Goal: Communication & Community: Share content

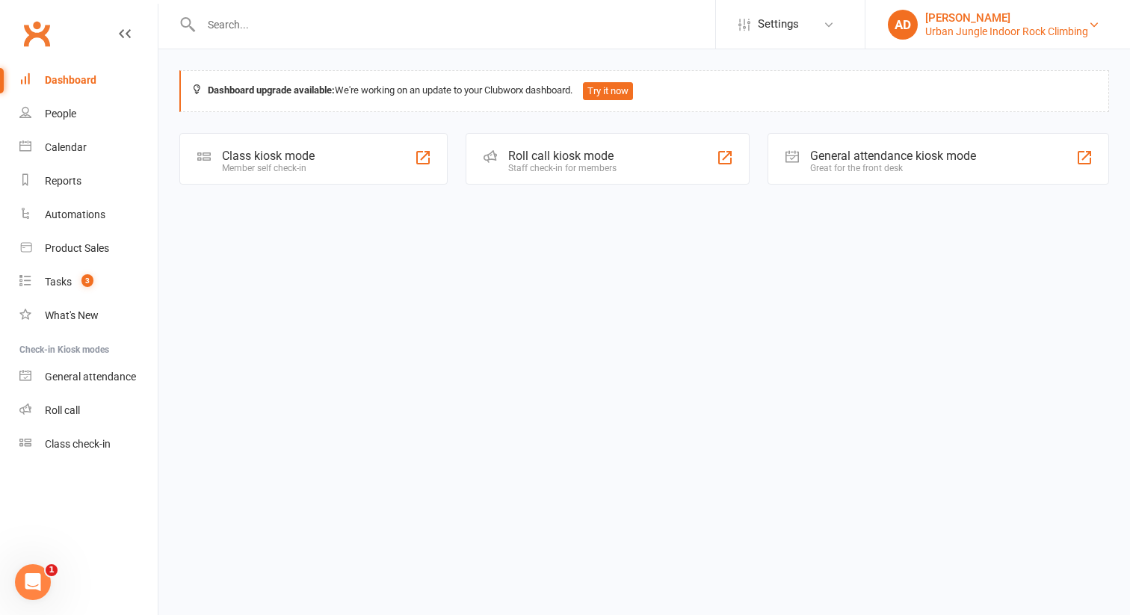
click at [936, 31] on div "Urban Jungle Indoor Rock Climbing" at bounding box center [1006, 31] width 163 height 13
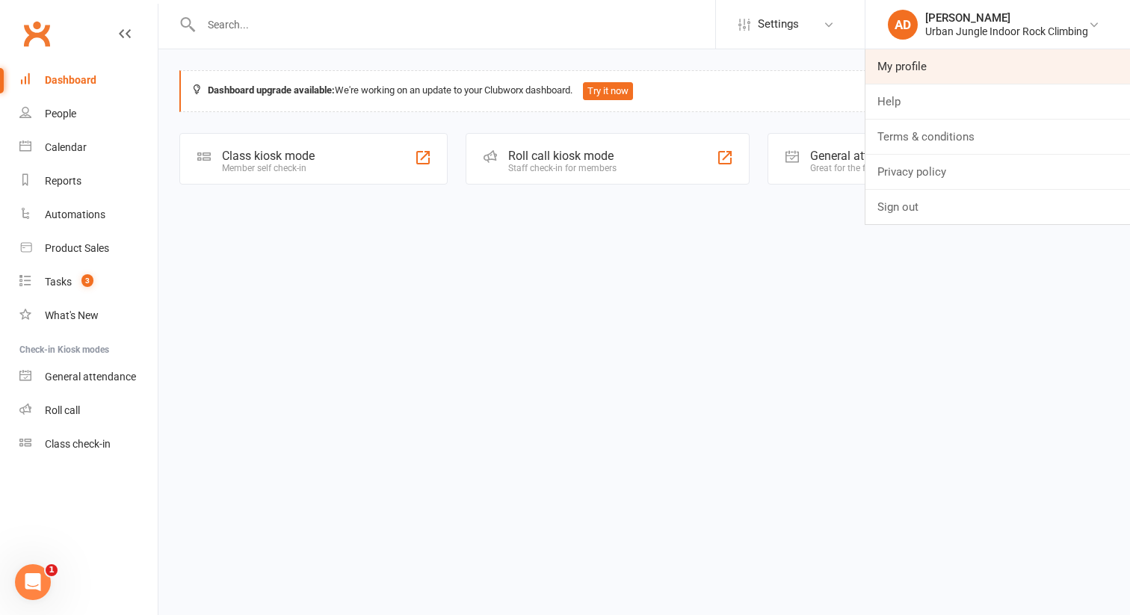
click at [912, 75] on link "My profile" at bounding box center [997, 66] width 265 height 34
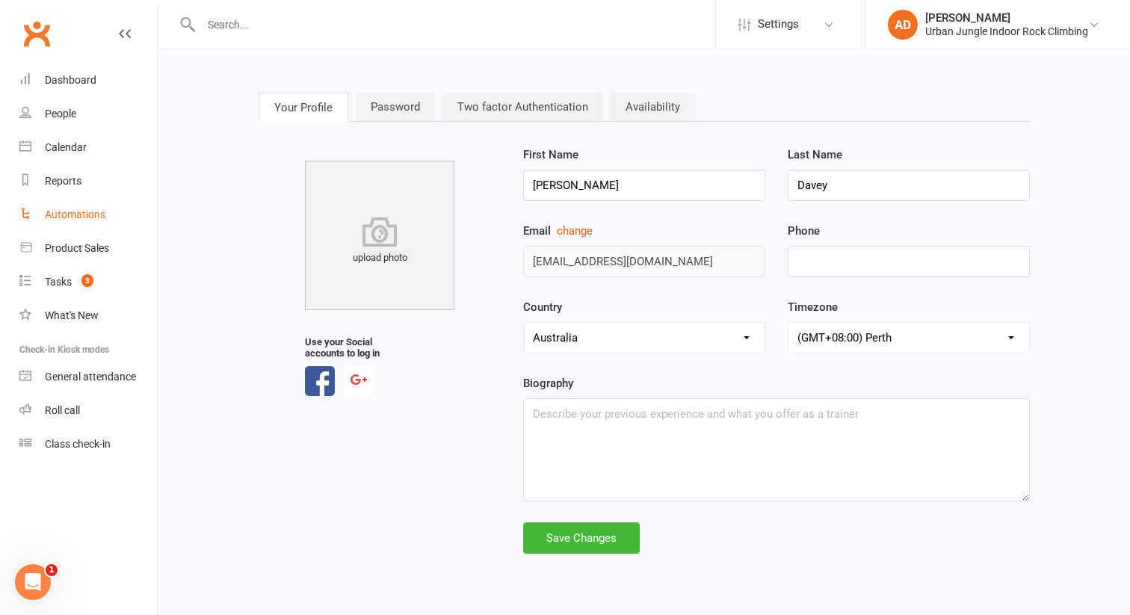
click at [61, 222] on link "Automations" at bounding box center [88, 215] width 138 height 34
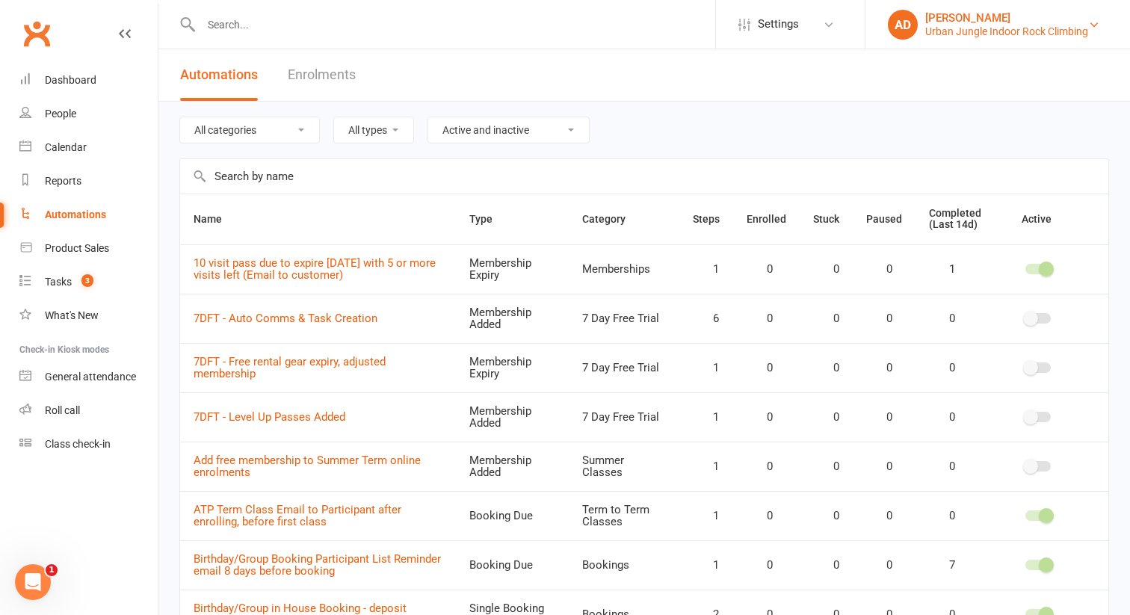
click at [998, 23] on div "Anna Davey" at bounding box center [1006, 17] width 163 height 13
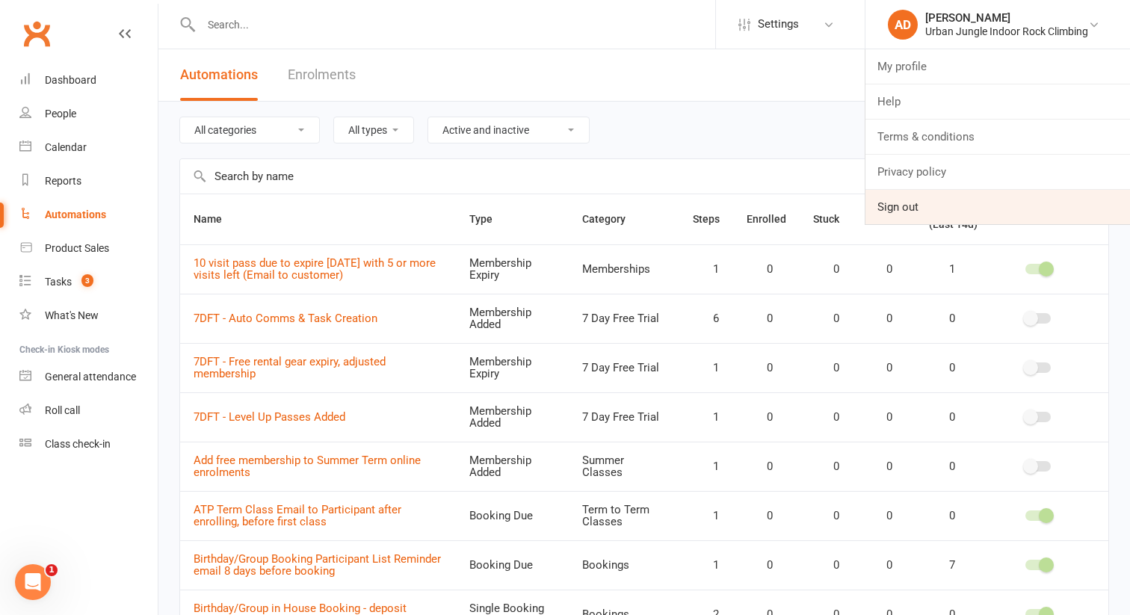
click at [892, 197] on link "Sign out" at bounding box center [997, 207] width 265 height 34
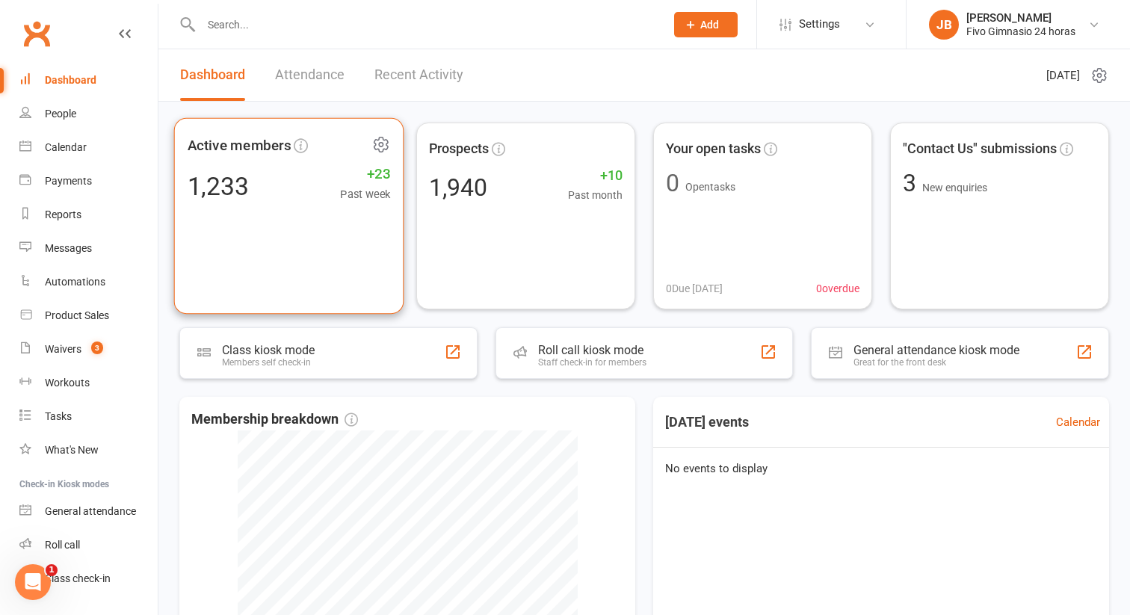
click at [263, 179] on div "1,233 +23 Past week" at bounding box center [289, 186] width 203 height 34
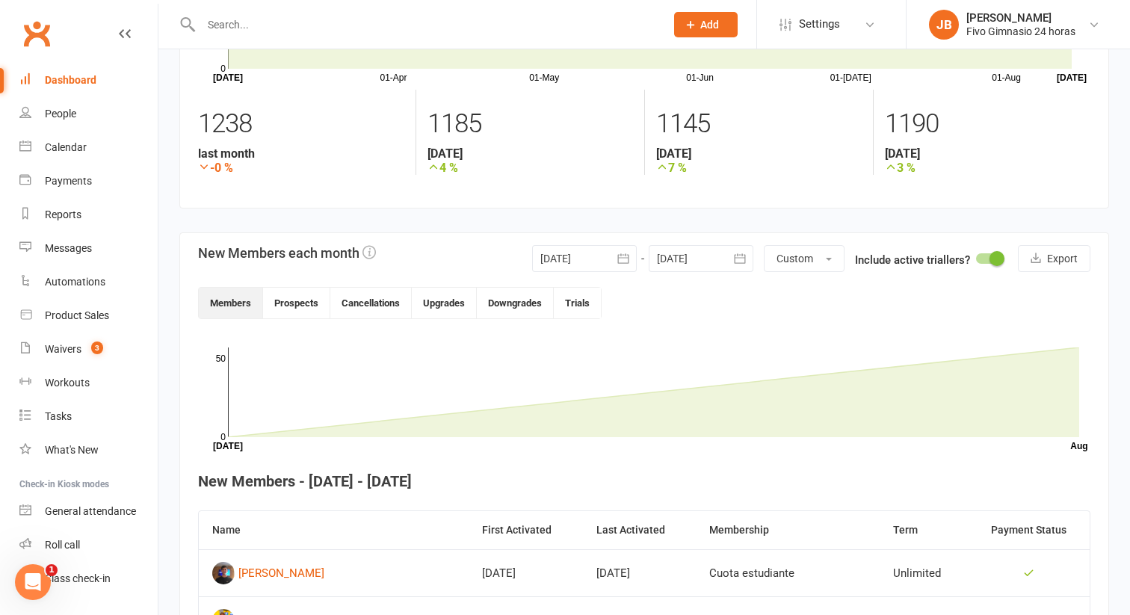
scroll to position [129, 0]
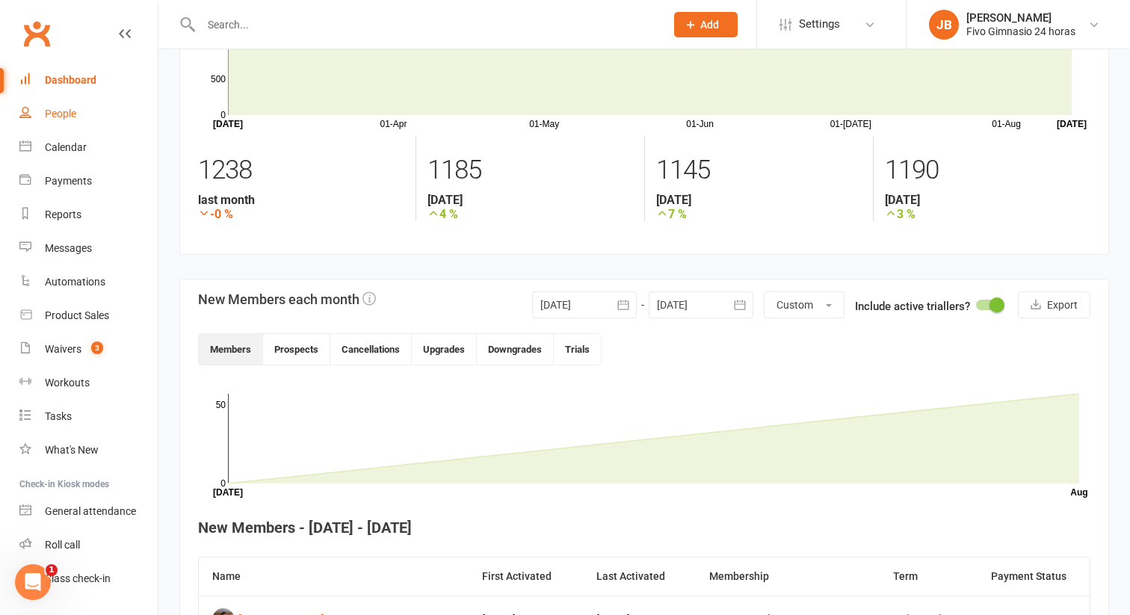
click at [74, 114] on div "People" at bounding box center [60, 114] width 31 height 12
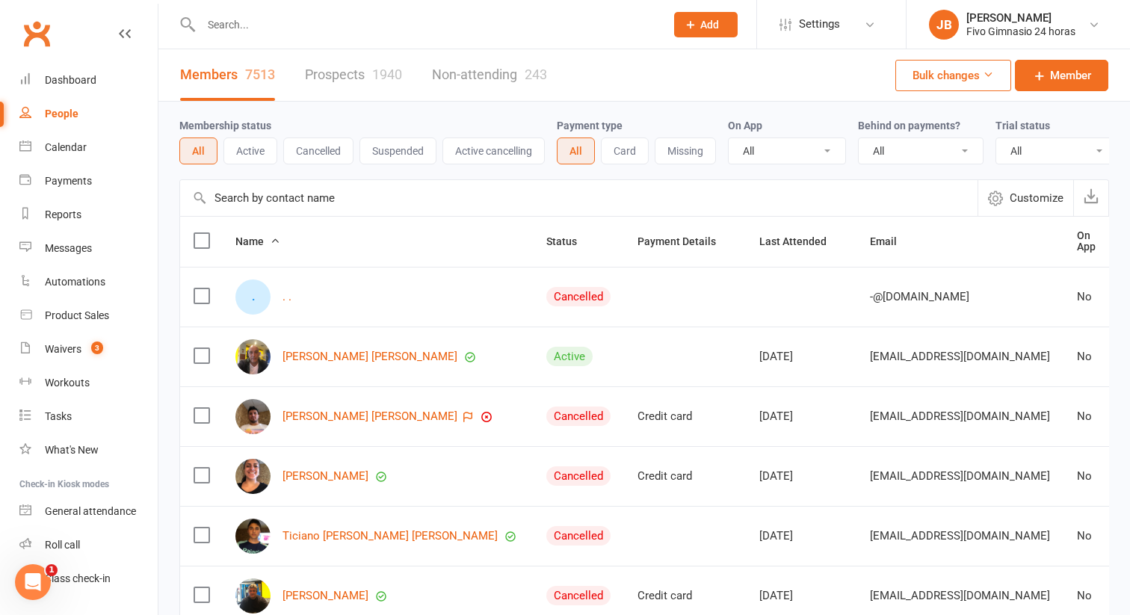
click at [241, 146] on button "Active" at bounding box center [250, 150] width 54 height 27
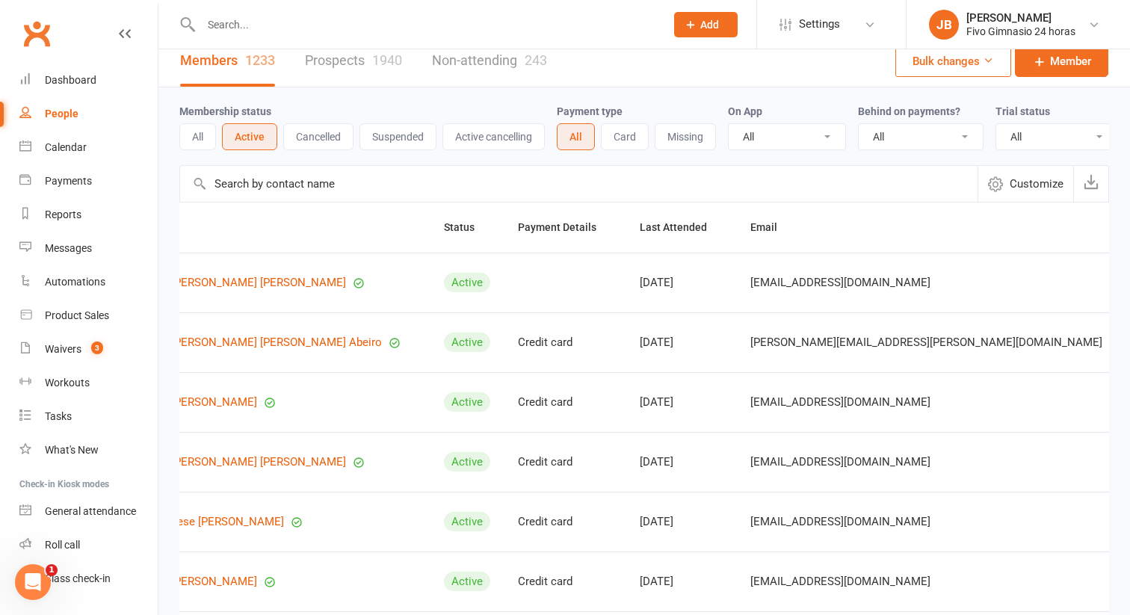
scroll to position [13, 0]
click at [750, 284] on span "[EMAIL_ADDRESS][DOMAIN_NAME]" at bounding box center [840, 284] width 180 height 28
click at [1083, 37] on link "JB Jose Barrera Fivo Gimnasio 24 horas" at bounding box center [1018, 25] width 179 height 30
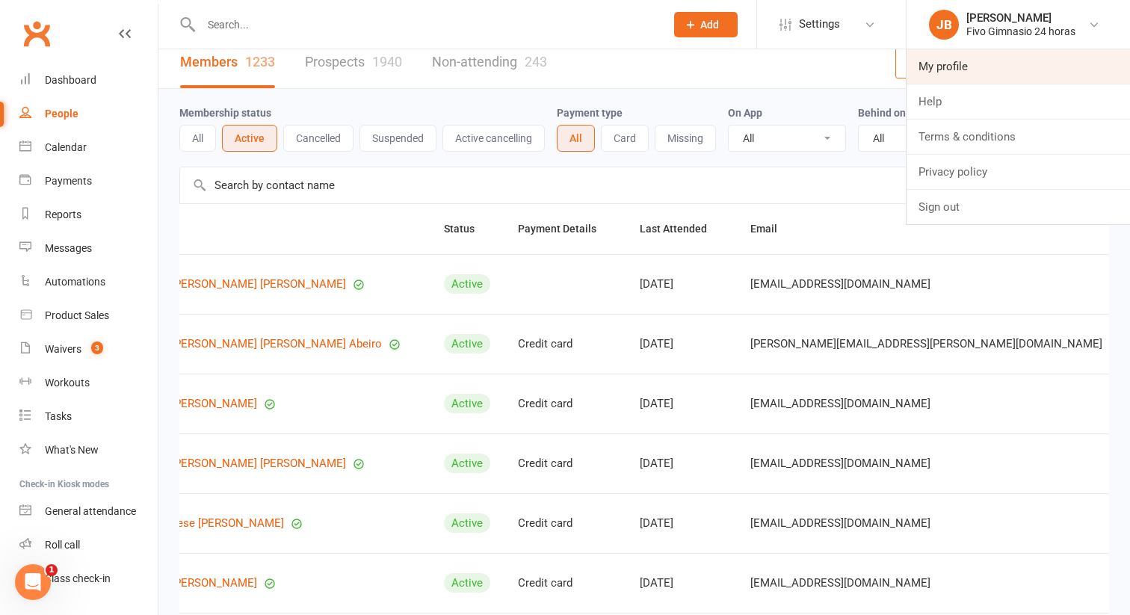
click at [951, 63] on link "My profile" at bounding box center [1017, 66] width 223 height 34
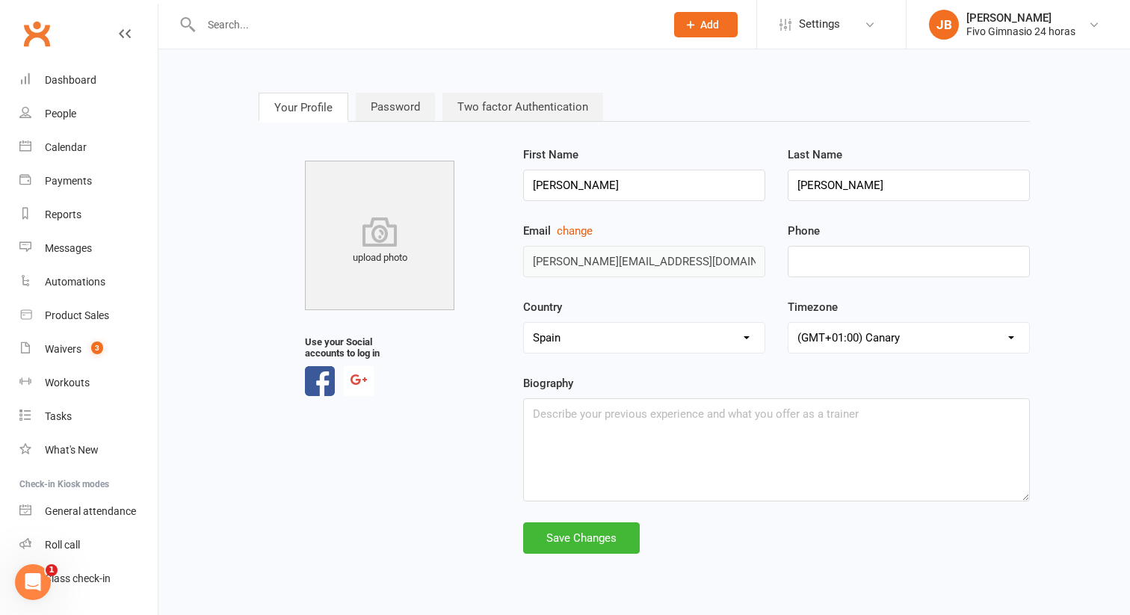
click at [51, 39] on link "Clubworx" at bounding box center [36, 33] width 37 height 37
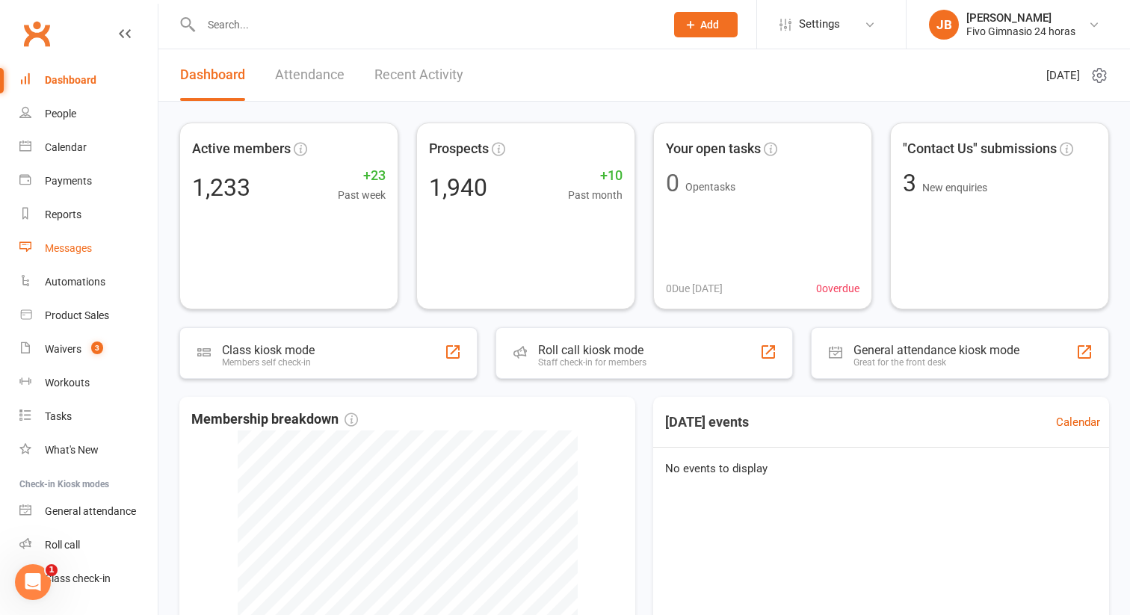
click at [78, 250] on div "Messages" at bounding box center [68, 248] width 47 height 12
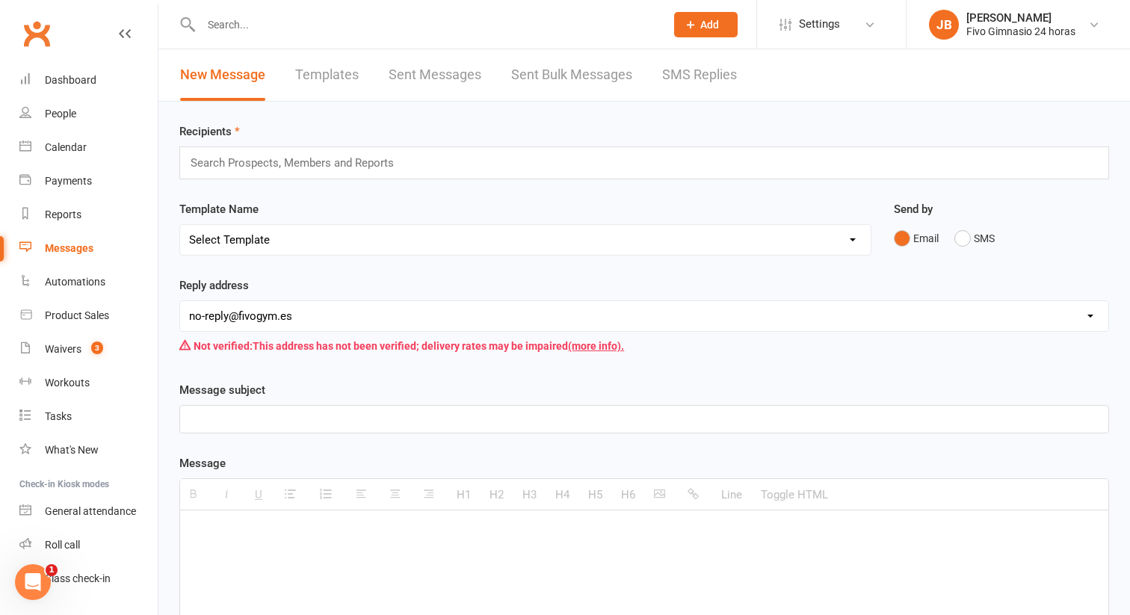
click at [308, 327] on select "[EMAIL_ADDRESS][DOMAIN_NAME] [EMAIL_ADDRESS][DOMAIN_NAME] [DOMAIN_NAME][EMAIL_A…" at bounding box center [644, 316] width 928 height 30
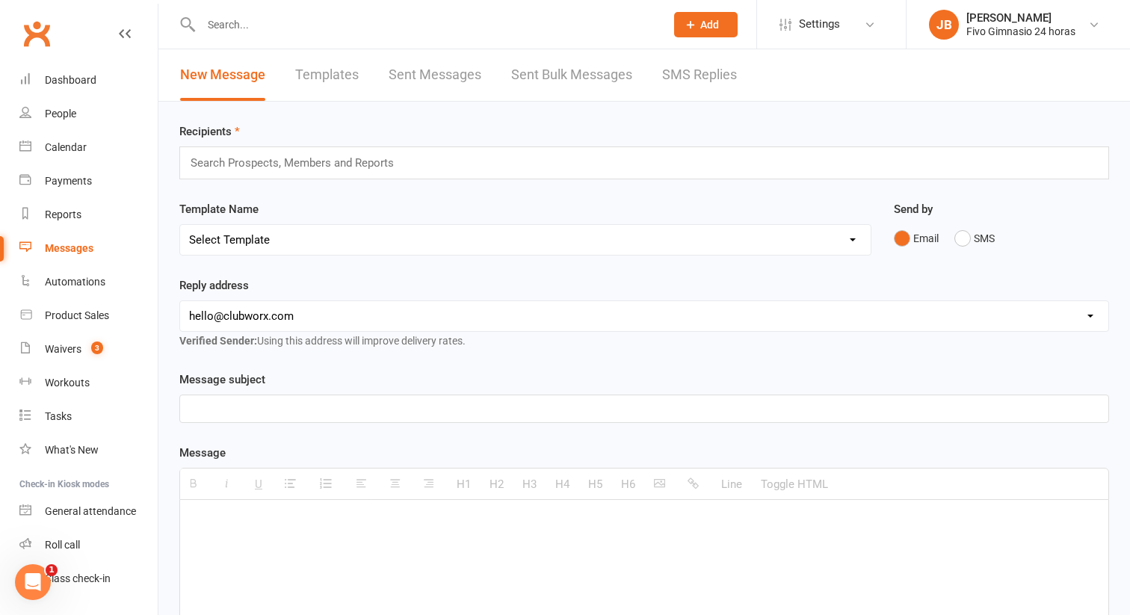
click at [374, 319] on select "[EMAIL_ADDRESS][DOMAIN_NAME] [EMAIL_ADDRESS][DOMAIN_NAME] [DOMAIN_NAME][EMAIL_A…" at bounding box center [644, 316] width 928 height 30
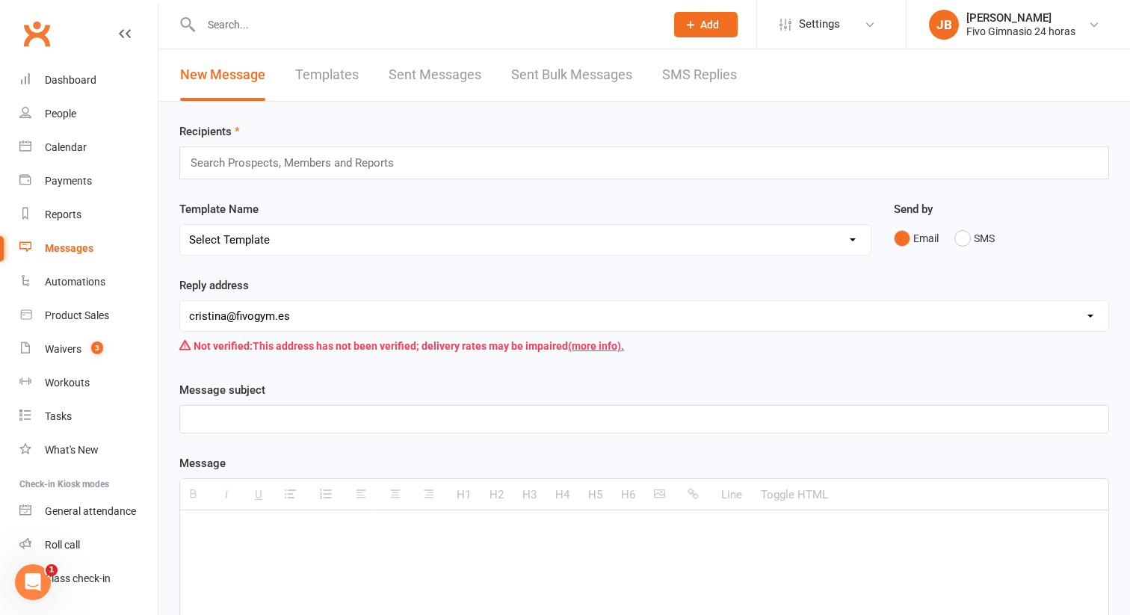
click at [356, 324] on select "[EMAIL_ADDRESS][DOMAIN_NAME] [EMAIL_ADDRESS][DOMAIN_NAME] [DOMAIN_NAME][EMAIL_A…" at bounding box center [644, 316] width 928 height 30
click at [306, 327] on select "[EMAIL_ADDRESS][DOMAIN_NAME] [EMAIL_ADDRESS][DOMAIN_NAME] [DOMAIN_NAME][EMAIL_A…" at bounding box center [644, 316] width 928 height 30
click at [288, 312] on select "[EMAIL_ADDRESS][DOMAIN_NAME] [EMAIL_ADDRESS][DOMAIN_NAME] [DOMAIN_NAME][EMAIL_A…" at bounding box center [644, 316] width 928 height 30
select select "0"
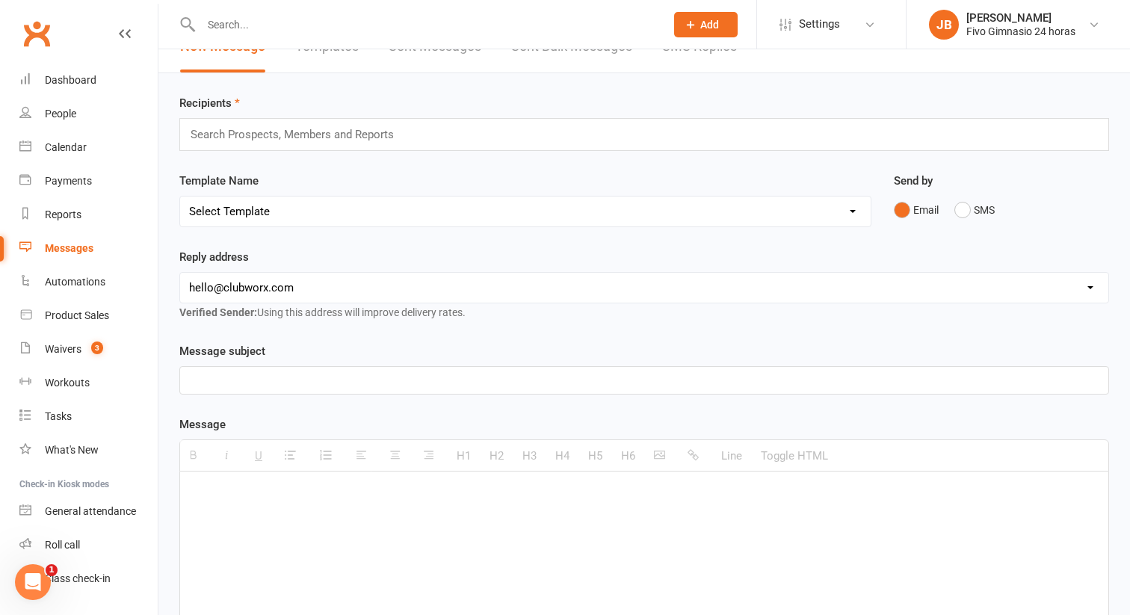
scroll to position [27, 0]
click at [70, 118] on div "People" at bounding box center [60, 114] width 31 height 12
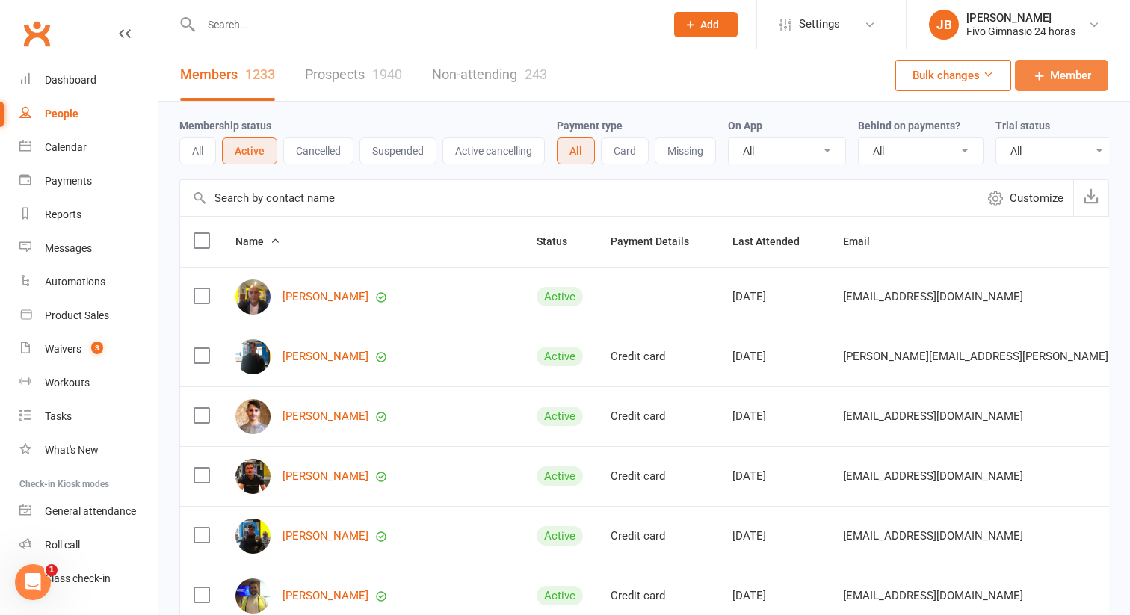
click at [1047, 74] on link "Member" at bounding box center [1061, 75] width 93 height 31
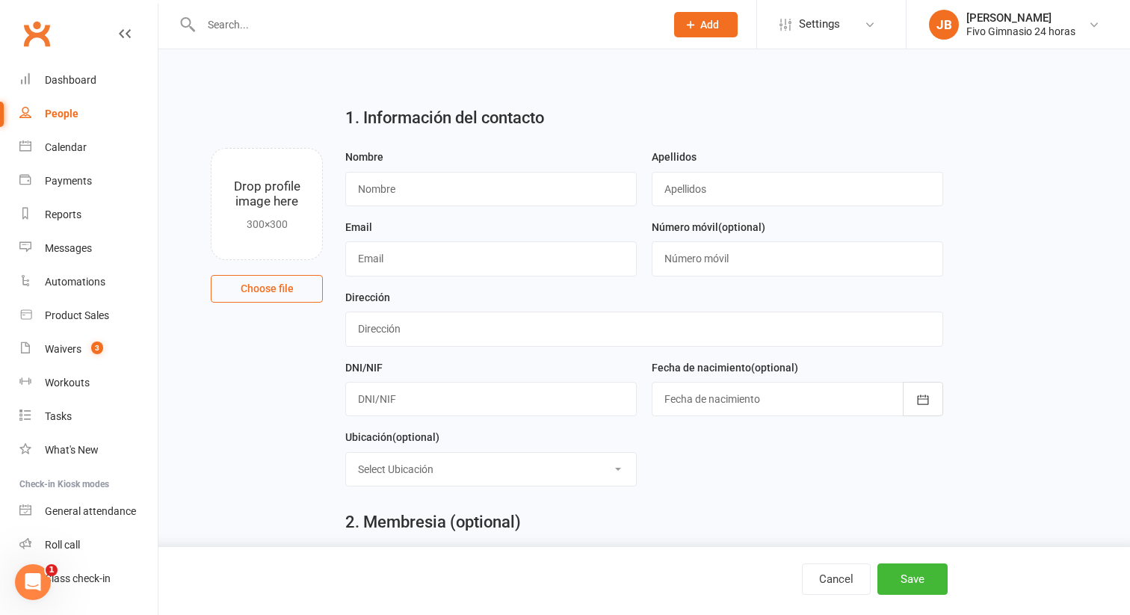
click at [77, 115] on div "People" at bounding box center [62, 114] width 34 height 12
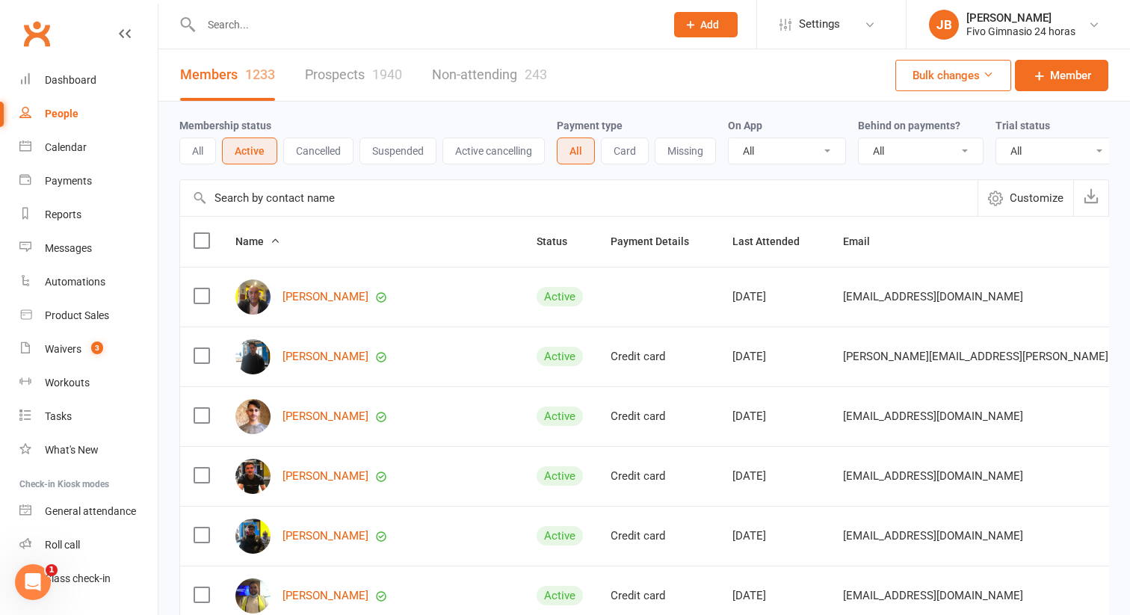
click at [962, 78] on button "Bulk changes" at bounding box center [953, 75] width 116 height 31
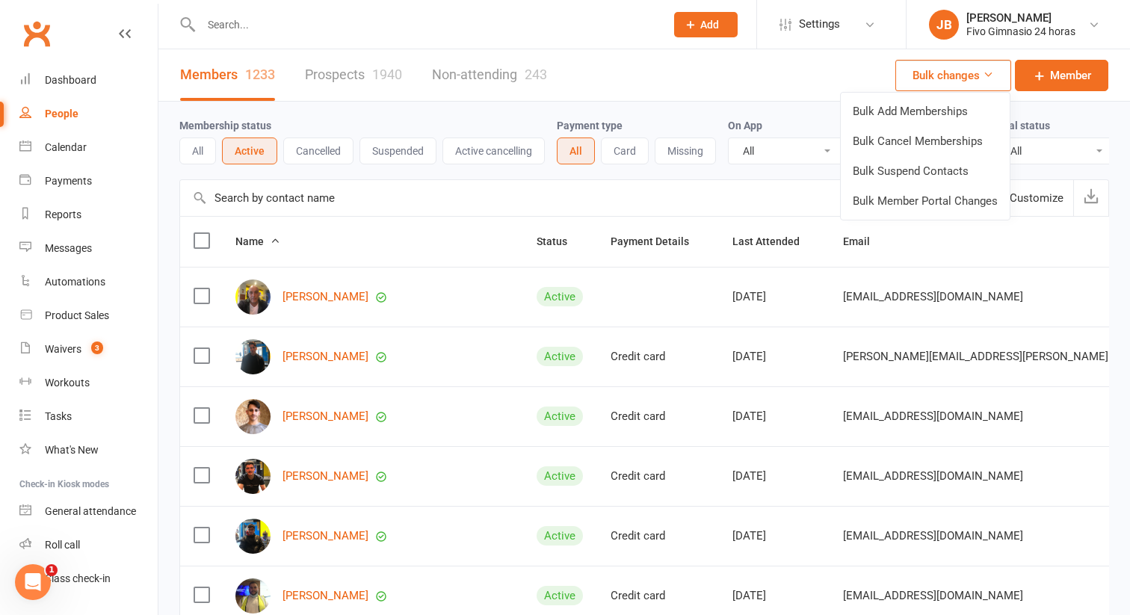
click at [706, 102] on div "Membership status All Active Cancelled Suspended Active cancelling Payment type…" at bounding box center [644, 141] width 930 height 78
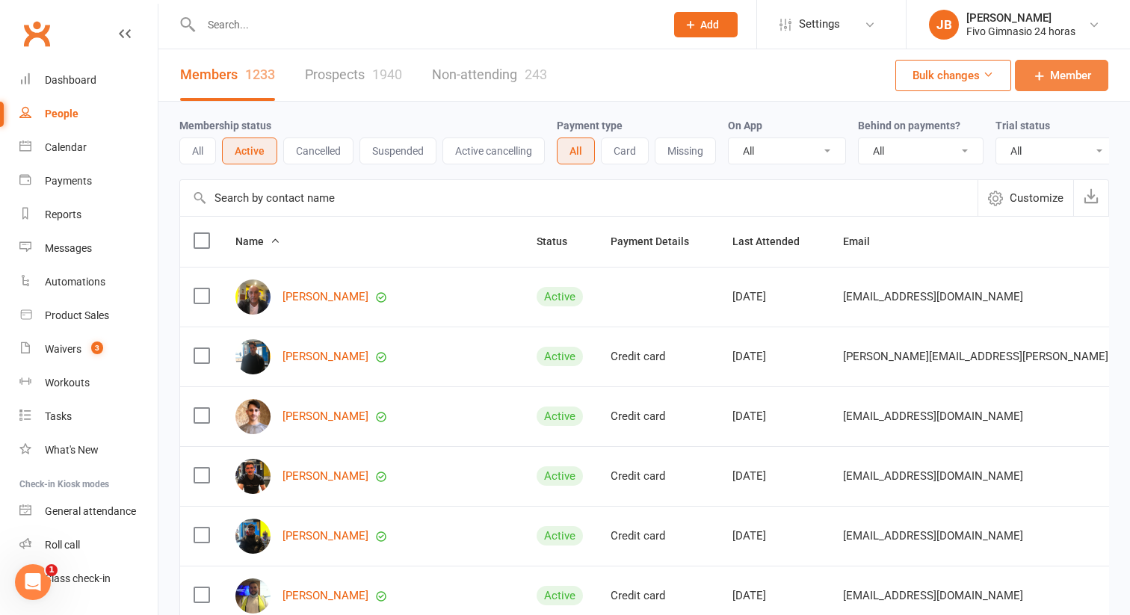
click at [1036, 72] on icon at bounding box center [1039, 75] width 15 height 15
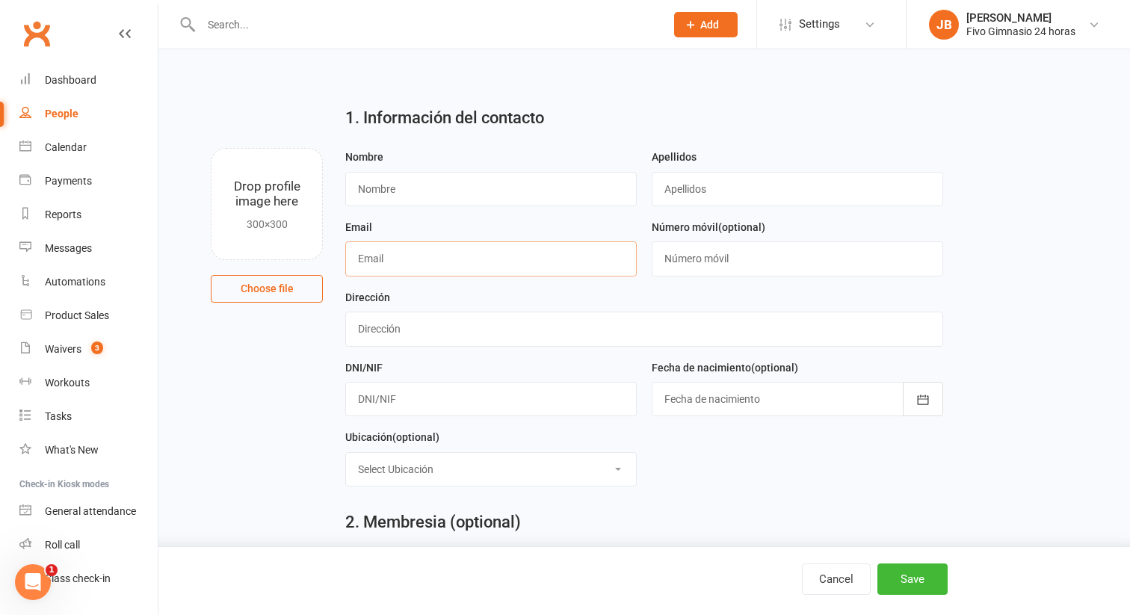
click at [426, 258] on input "text" at bounding box center [490, 258] width 291 height 34
type input "bib0rnn@gmail.com"
click at [489, 185] on input "text" at bounding box center [490, 189] width 291 height 34
type input "o"
type input "islem"
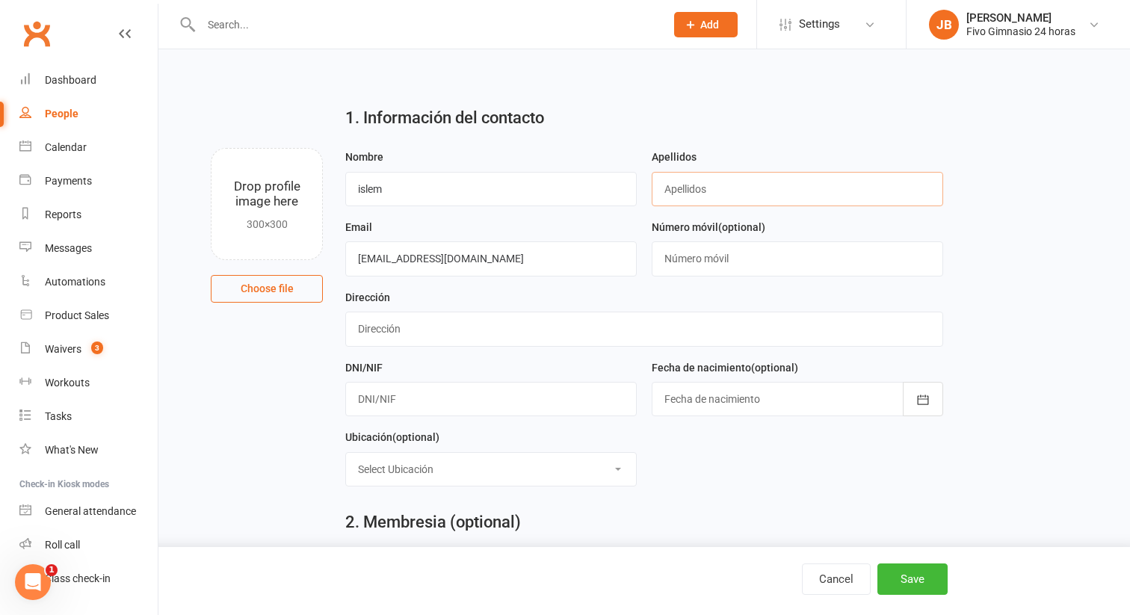
click at [737, 198] on input "text" at bounding box center [797, 189] width 291 height 34
type input "[PERSON_NAME]"
click at [318, 442] on main "1. Información del contacto Drop profile image here 300×300 Choose file Nombre …" at bounding box center [644, 563] width 930 height 938
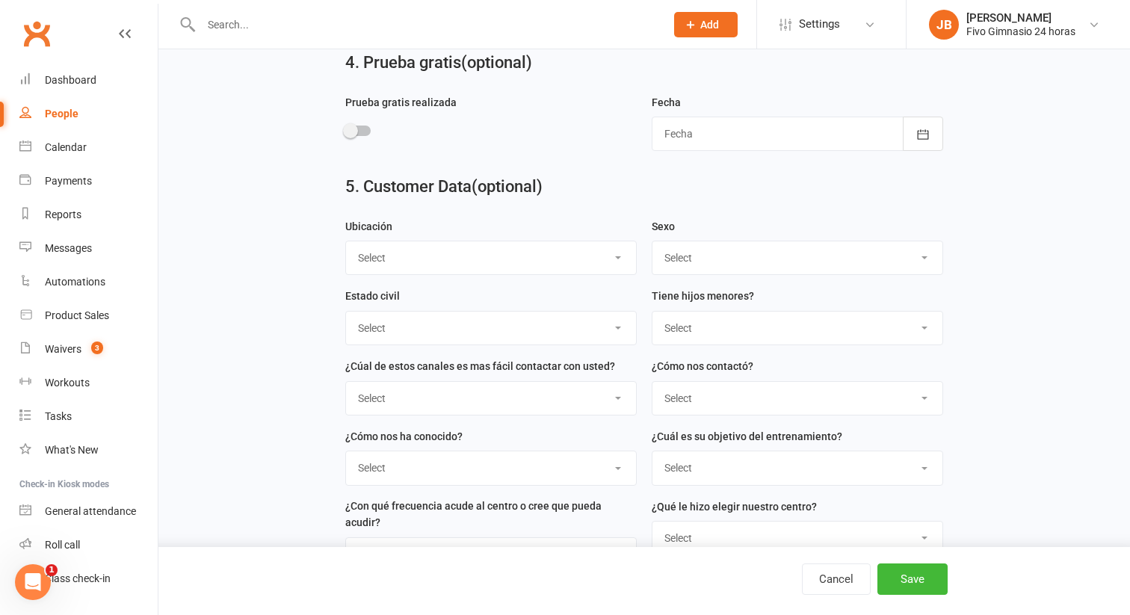
scroll to position [822, 0]
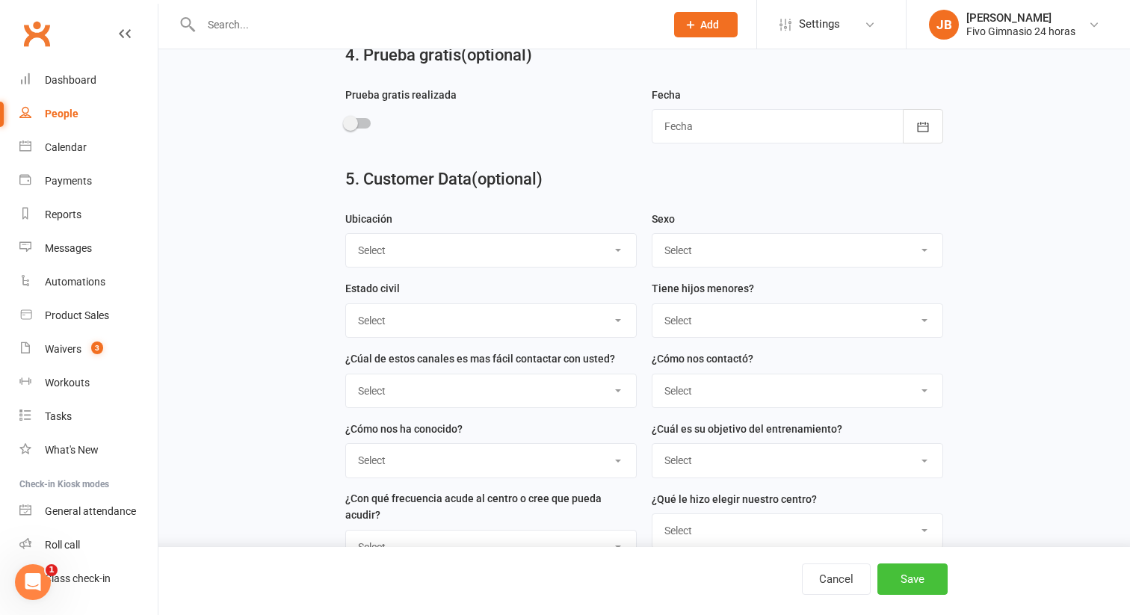
click at [918, 578] on button "Save" at bounding box center [912, 578] width 70 height 31
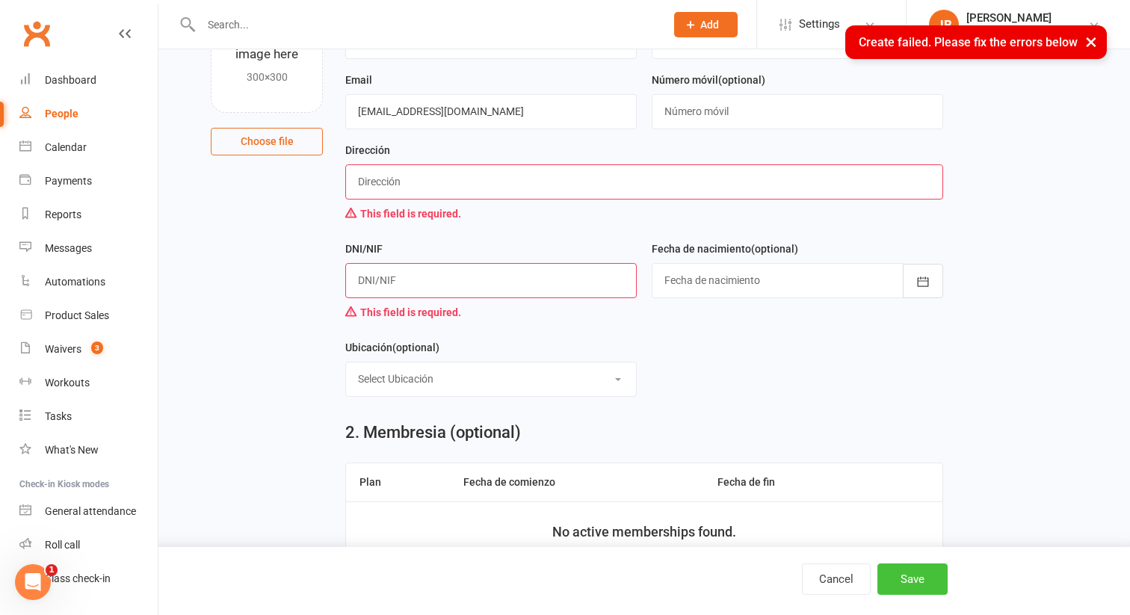
scroll to position [171, 0]
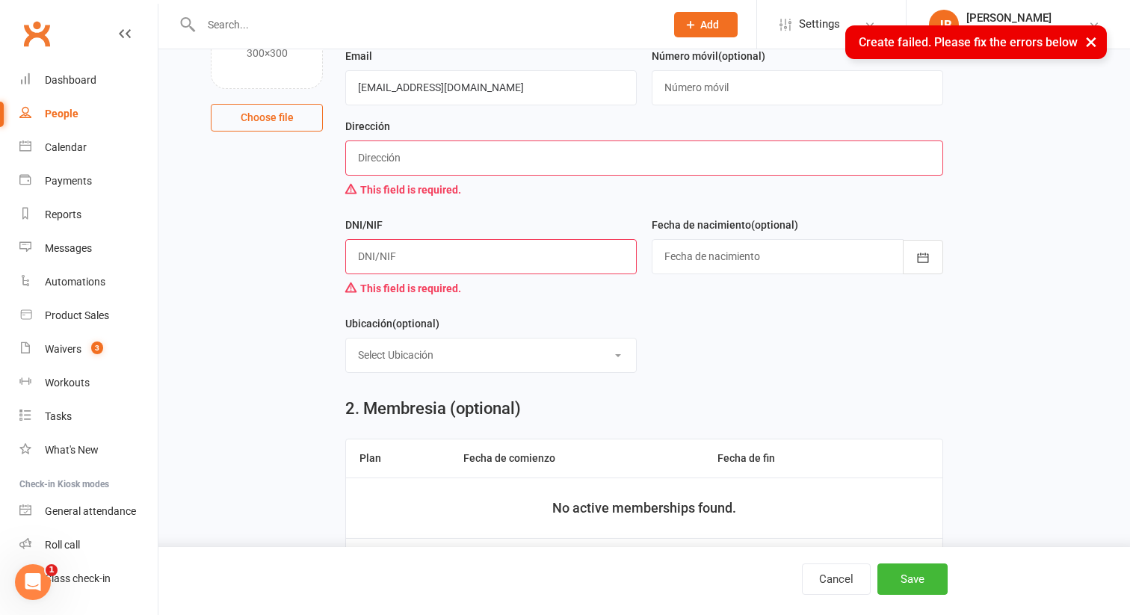
click at [522, 157] on input "text" at bounding box center [643, 157] width 597 height 34
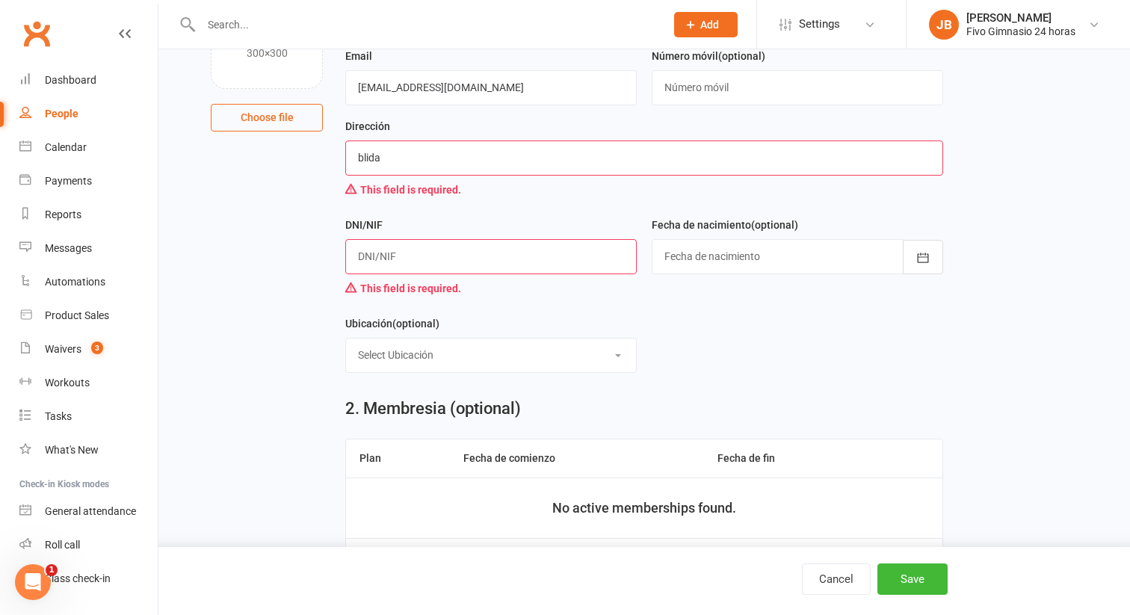
type input "blida"
click at [392, 253] on input "text" at bounding box center [490, 256] width 291 height 34
type input "12333"
click at [271, 309] on main "1. Información del contacto Drop profile image here 300×300 Choose file Nombre …" at bounding box center [644, 420] width 930 height 995
click at [896, 578] on button "Save" at bounding box center [912, 578] width 70 height 31
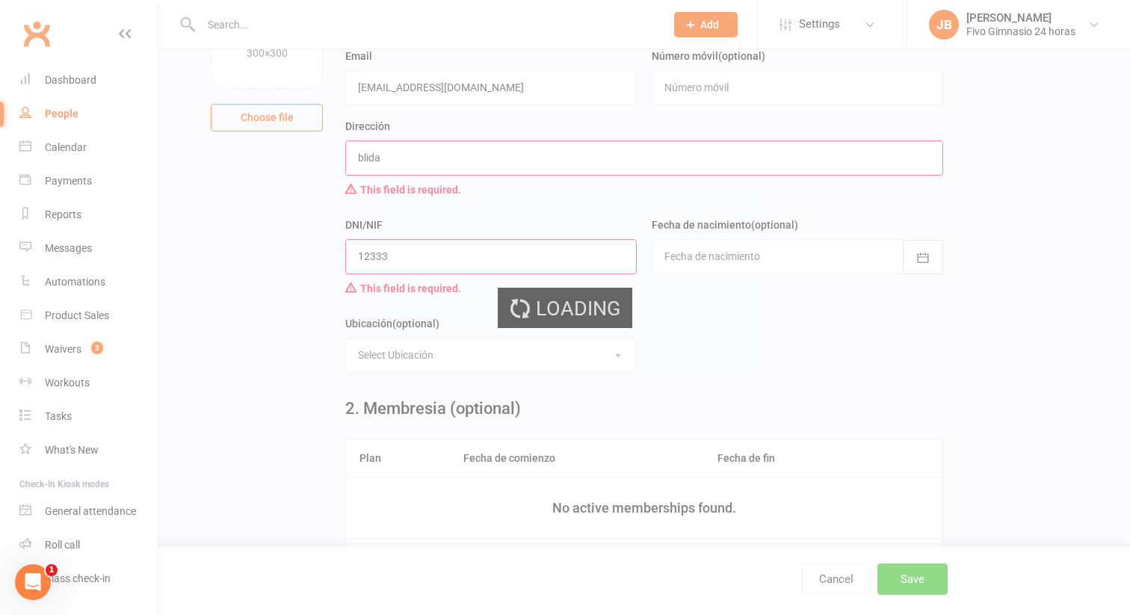
scroll to position [0, 0]
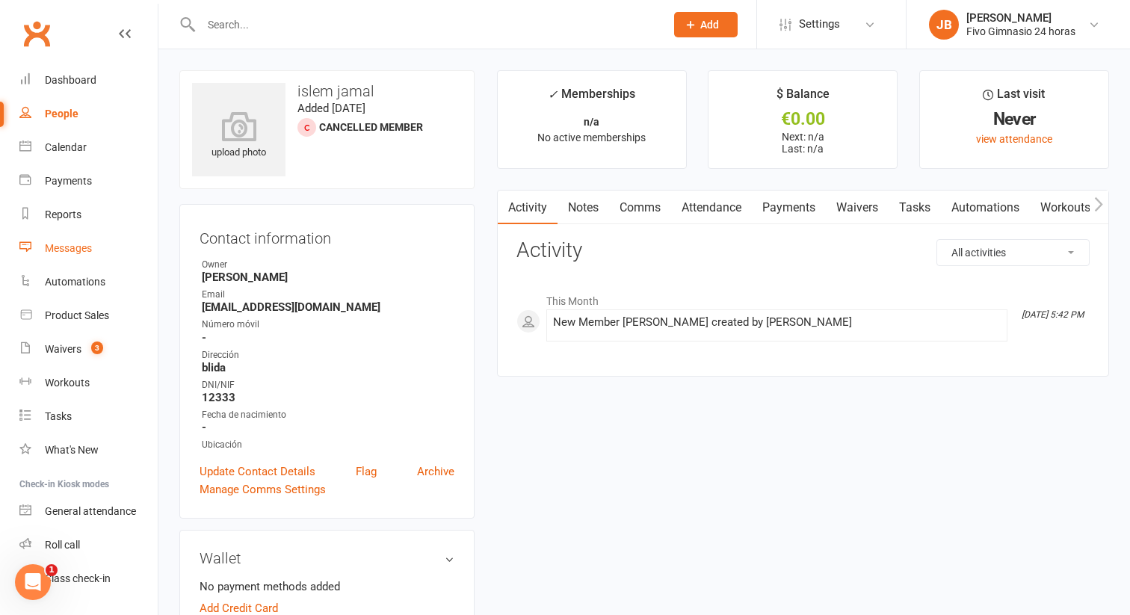
click at [49, 250] on div "Messages" at bounding box center [68, 248] width 47 height 12
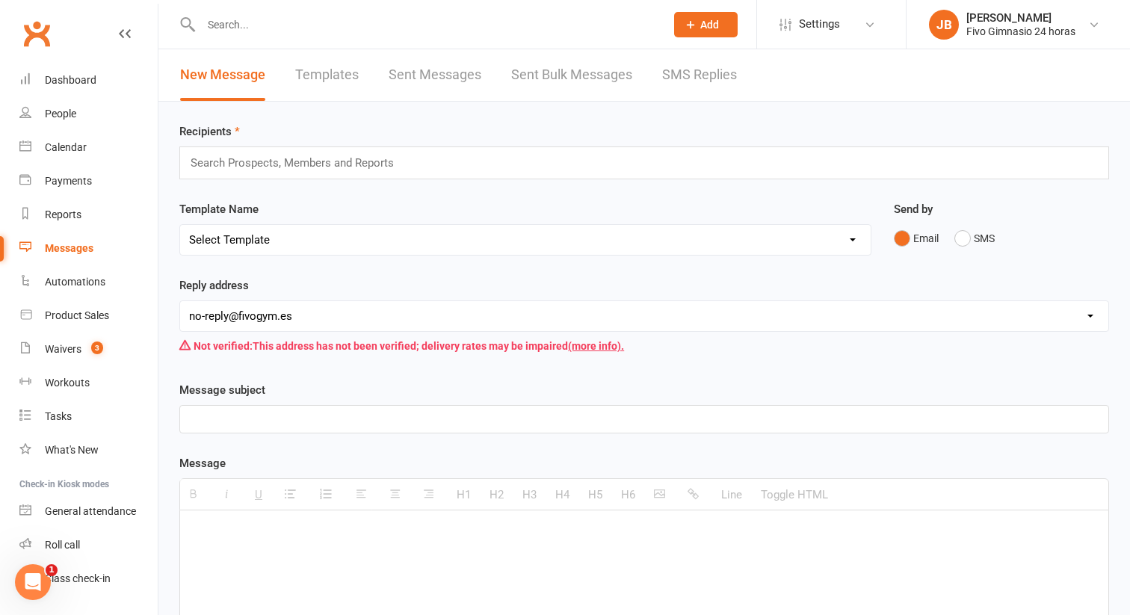
click at [325, 309] on select "[EMAIL_ADDRESS][DOMAIN_NAME] [EMAIL_ADDRESS][DOMAIN_NAME] [DOMAIN_NAME][EMAIL_A…" at bounding box center [644, 316] width 928 height 30
select select "0"
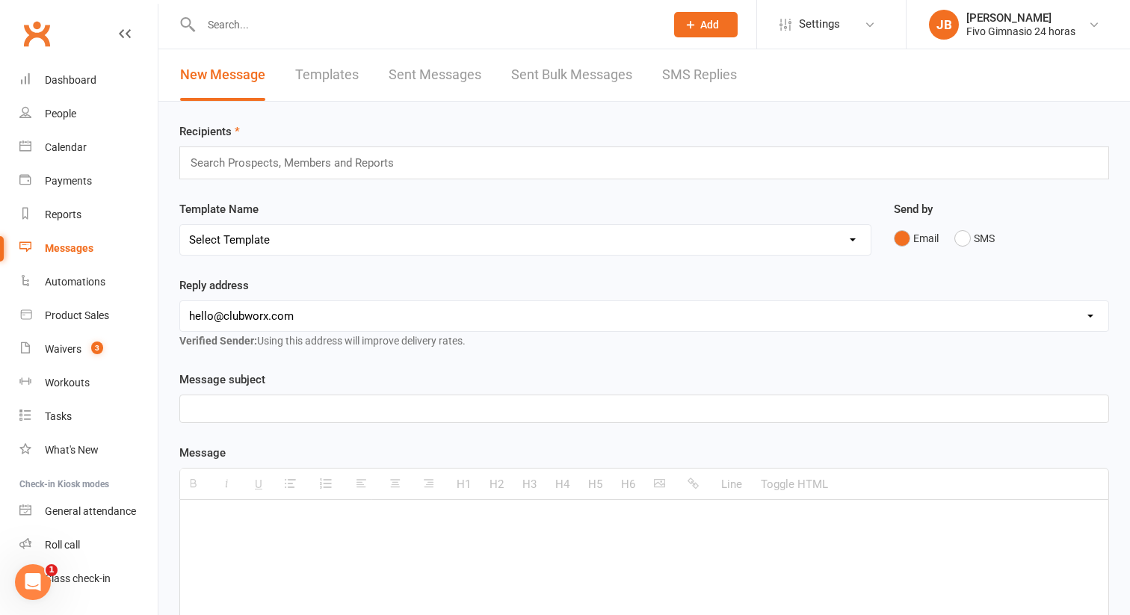
click at [362, 272] on div "Template Name Select Template [Email] Información fase 3 [Email] Aviso primero …" at bounding box center [525, 238] width 714 height 76
click at [403, 137] on div "Recipients Search Prospects, Members and Reports" at bounding box center [644, 151] width 930 height 57
click at [382, 159] on input "text" at bounding box center [298, 162] width 219 height 19
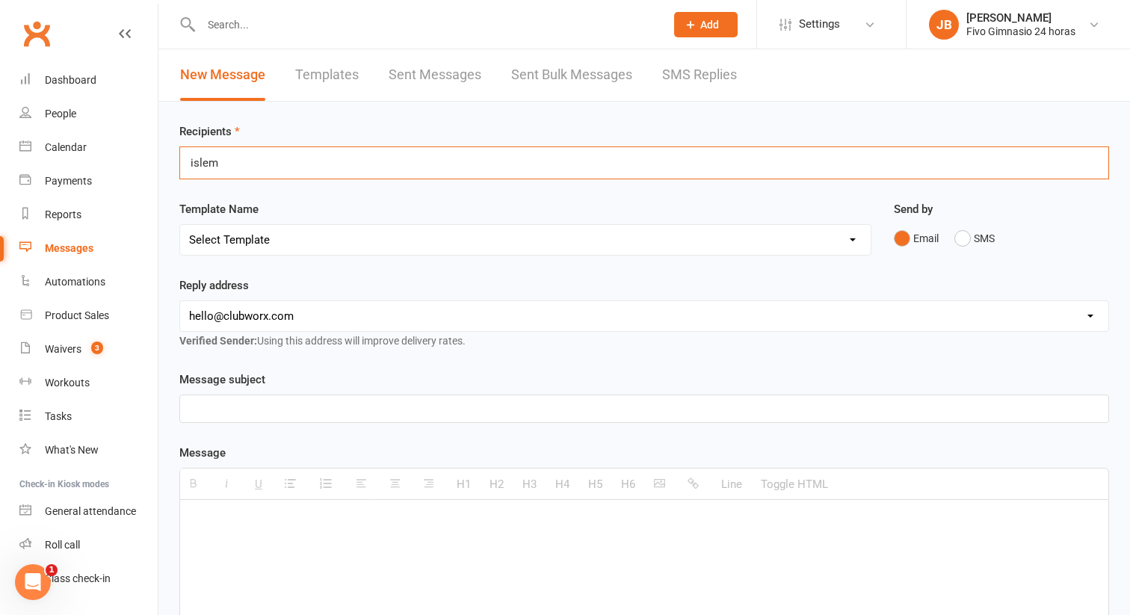
type input "islem"
click at [325, 275] on div "Template Name Select Template [Email] Información fase 3 [Email] Aviso primero …" at bounding box center [525, 238] width 714 height 76
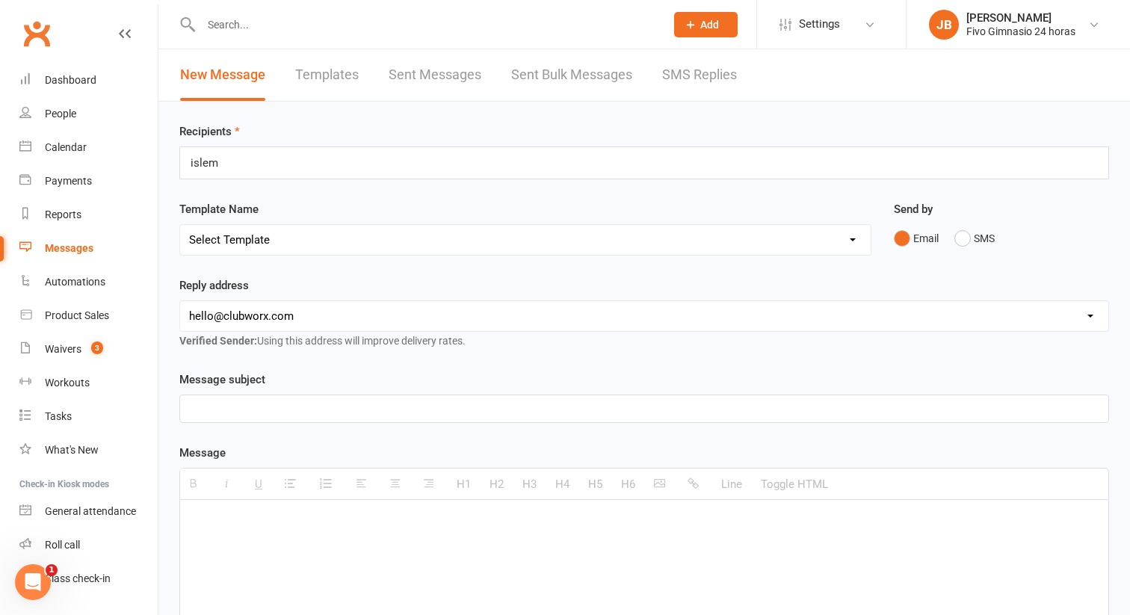
click at [344, 251] on select "Select Template [Email] Información fase 3 [Email] Aviso primero de incumplimie…" at bounding box center [525, 240] width 690 height 30
select select "0"
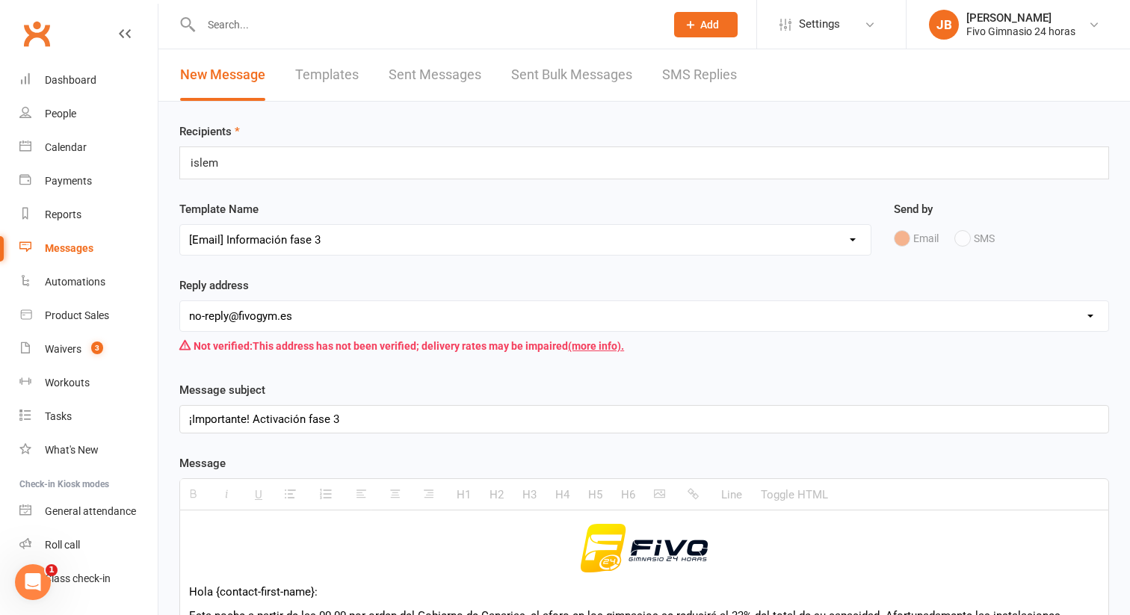
click at [309, 319] on select "[EMAIL_ADDRESS][DOMAIN_NAME] [EMAIL_ADDRESS][DOMAIN_NAME] [DOMAIN_NAME][EMAIL_A…" at bounding box center [644, 316] width 928 height 30
select select "0"
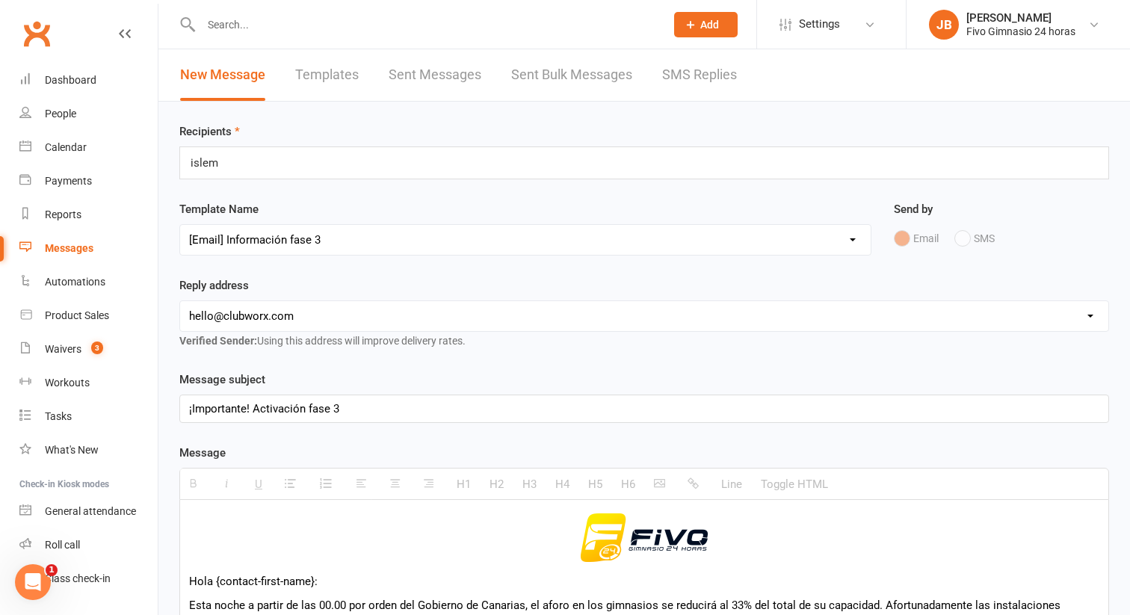
click at [266, 235] on select "Select Template [Email] Información fase 3 [Email] Aviso primero de incumplimie…" at bounding box center [525, 240] width 690 height 30
click at [312, 154] on div "islem islem" at bounding box center [644, 162] width 930 height 33
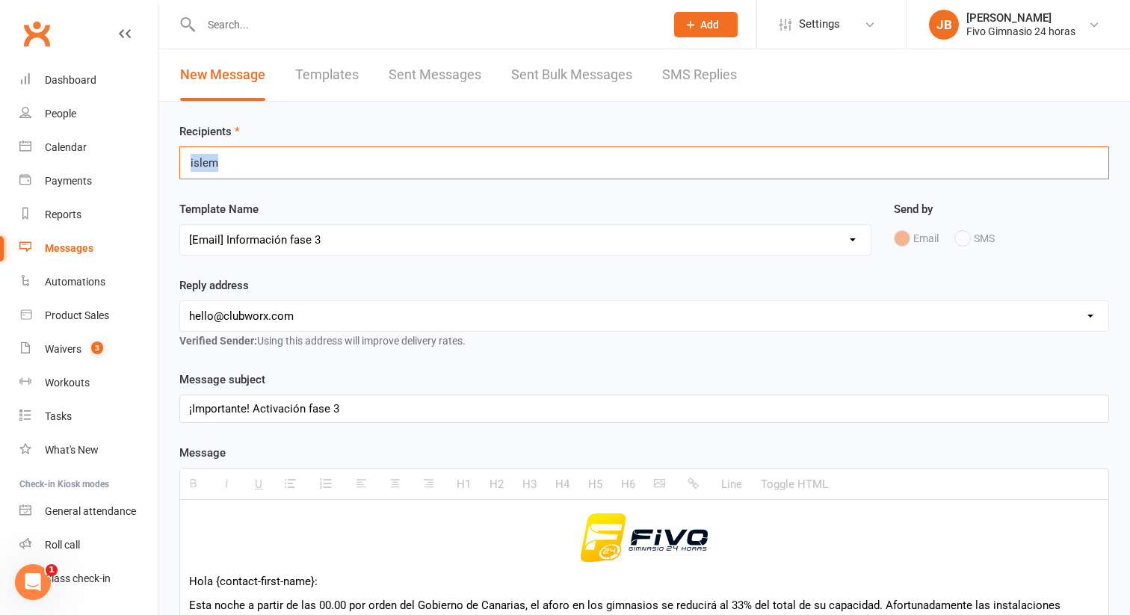
click at [312, 154] on div "islem islem" at bounding box center [644, 162] width 930 height 33
type input "i"
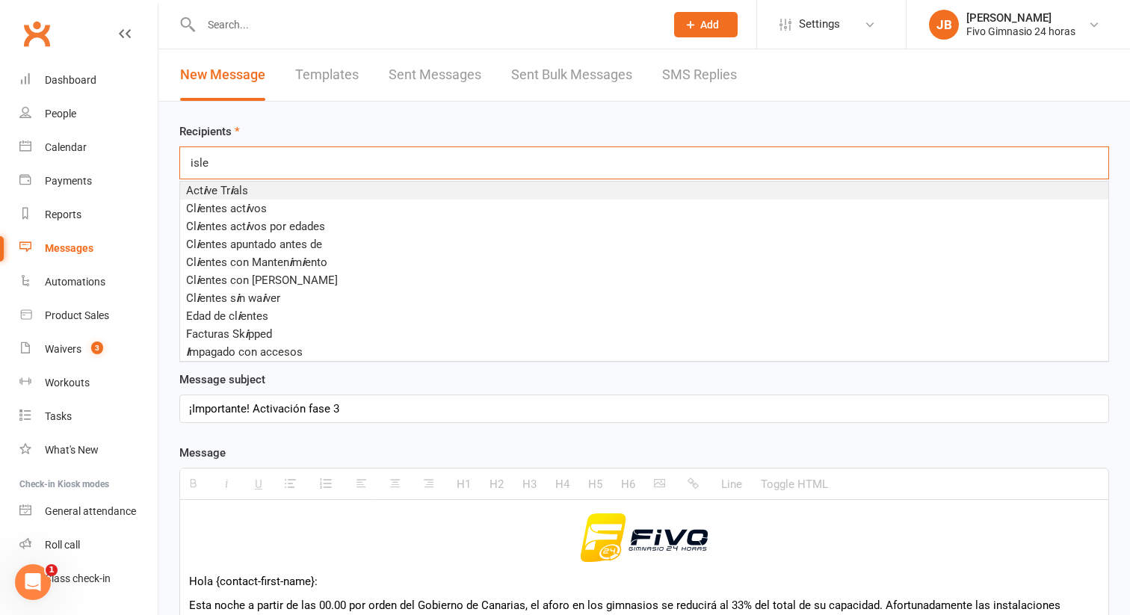
type input "islem"
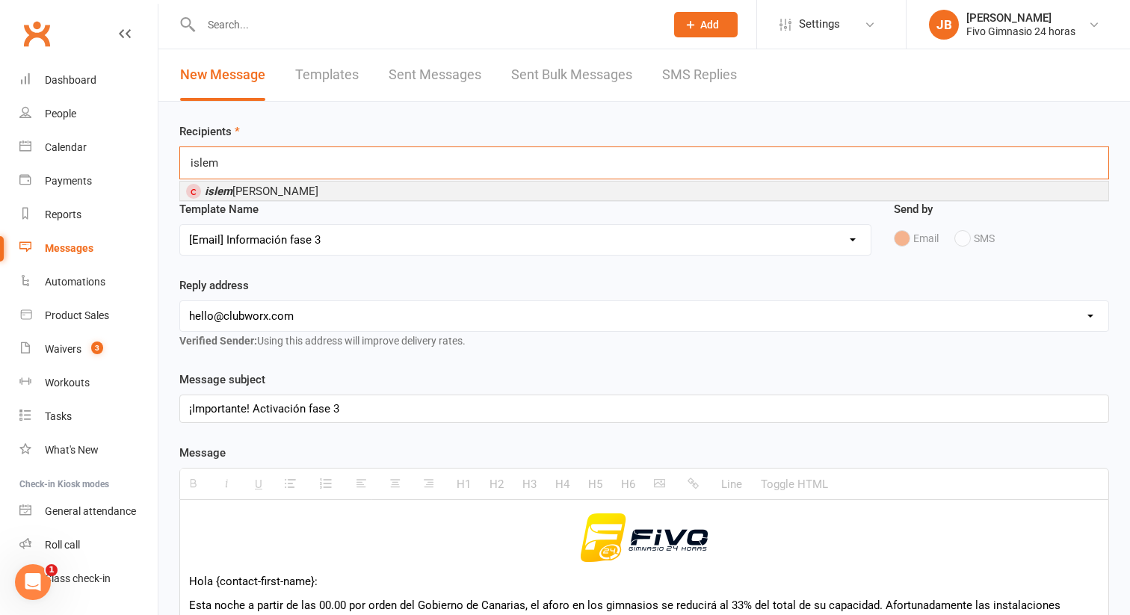
click at [287, 189] on li "islem jamal" at bounding box center [644, 191] width 928 height 19
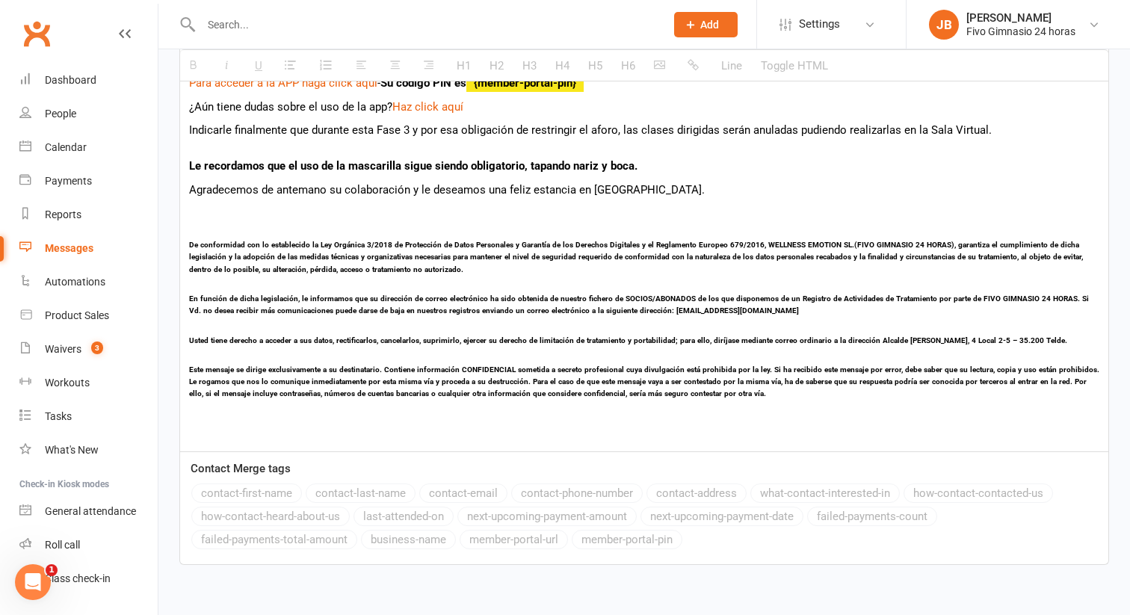
scroll to position [735, 0]
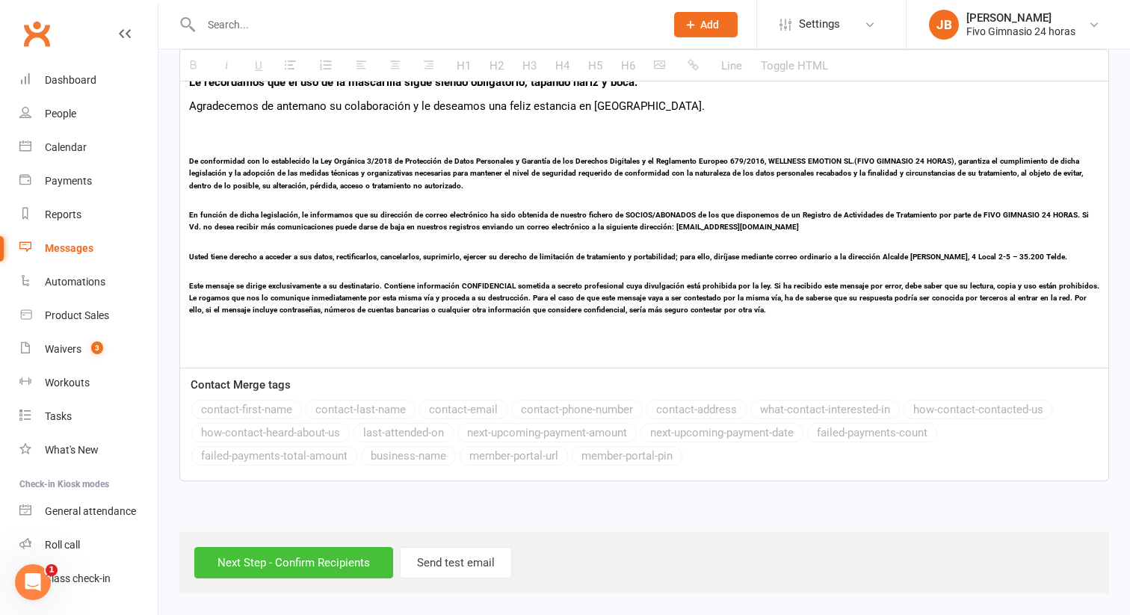
click at [311, 556] on input "Next Step - Confirm Recipients" at bounding box center [293, 562] width 199 height 31
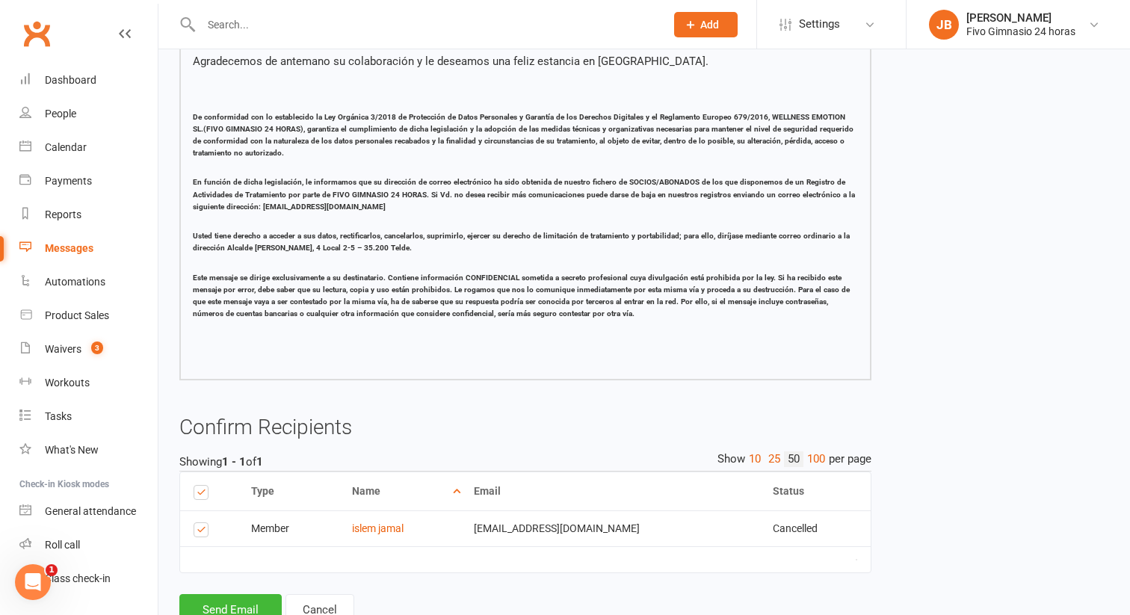
scroll to position [641, 0]
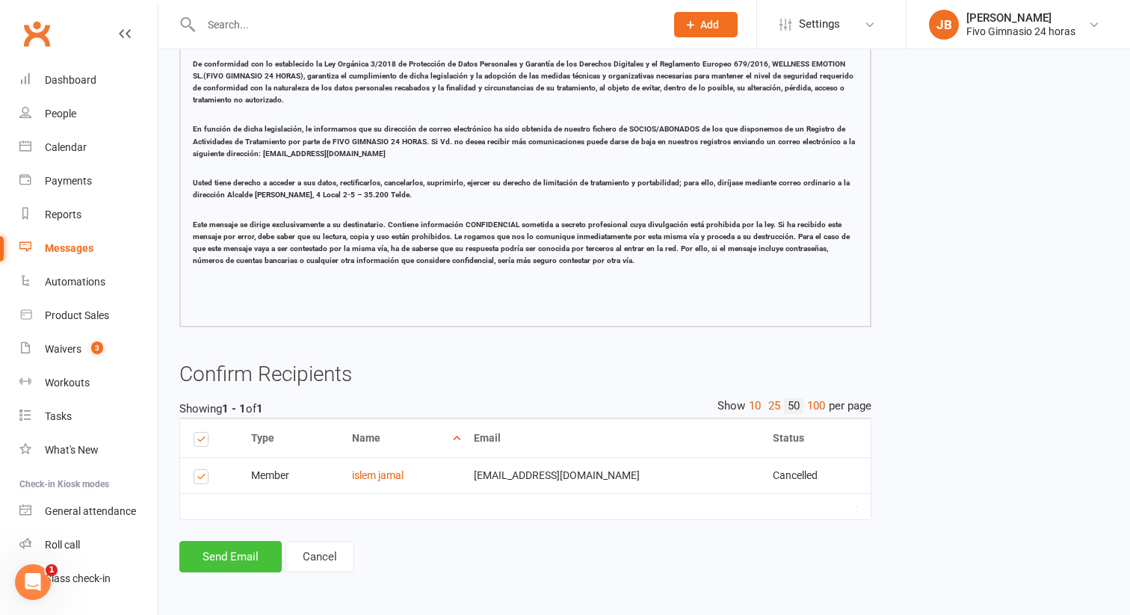
click at [260, 558] on button "Send Email" at bounding box center [230, 556] width 102 height 31
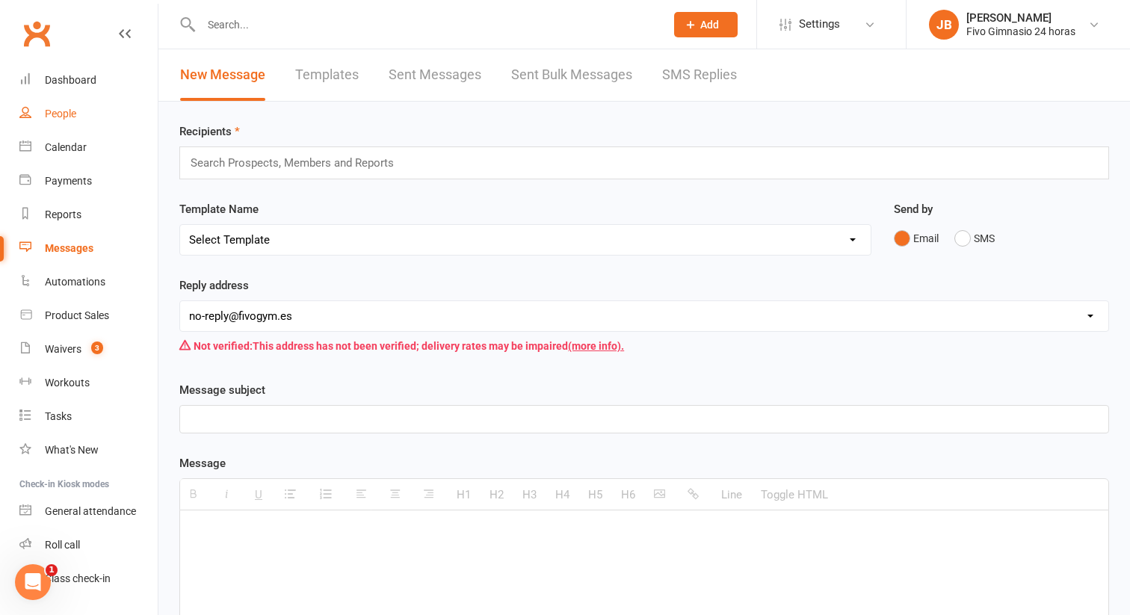
click at [46, 107] on link "People" at bounding box center [88, 114] width 138 height 34
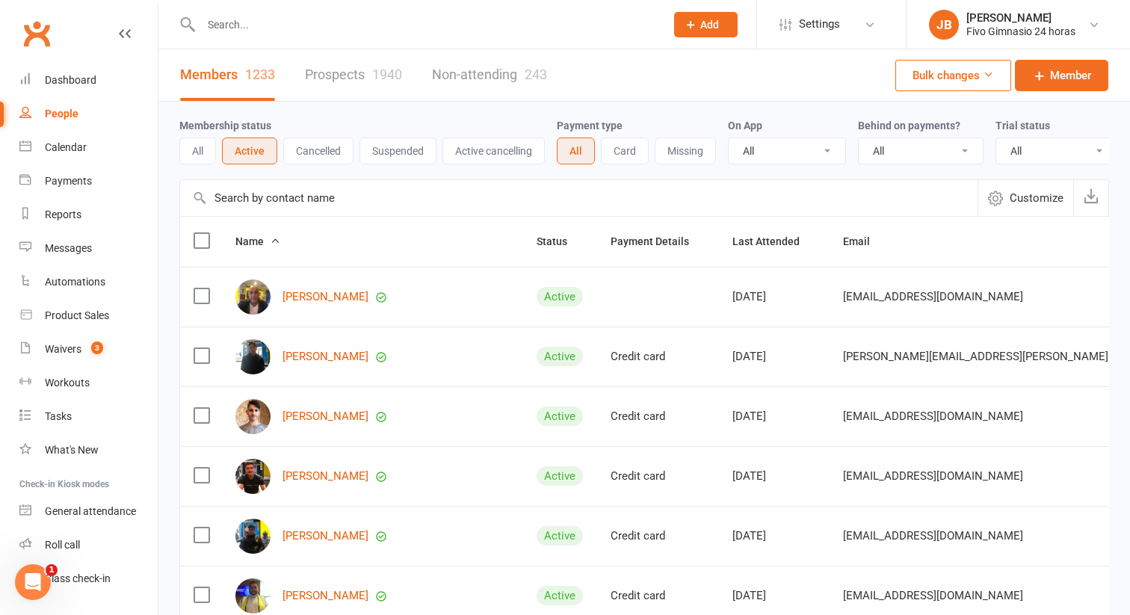
click at [412, 38] on div at bounding box center [416, 24] width 475 height 49
click at [323, 25] on input "text" at bounding box center [426, 24] width 458 height 21
type input "s"
type input "i"
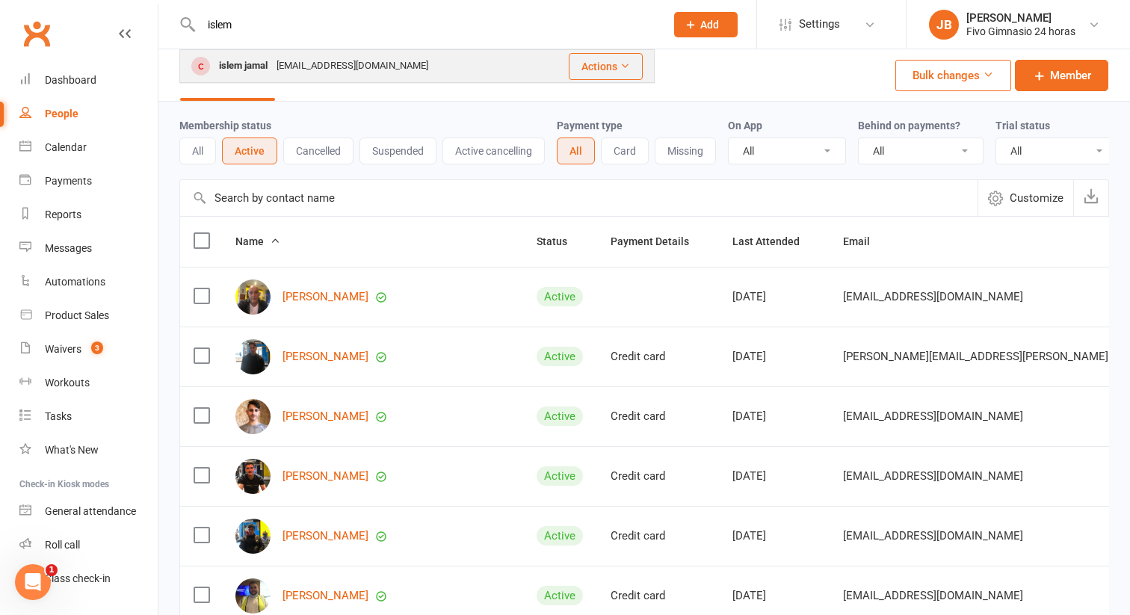
type input "islem"
click at [273, 61] on div "bib0rnn@gmail.com" at bounding box center [352, 66] width 161 height 22
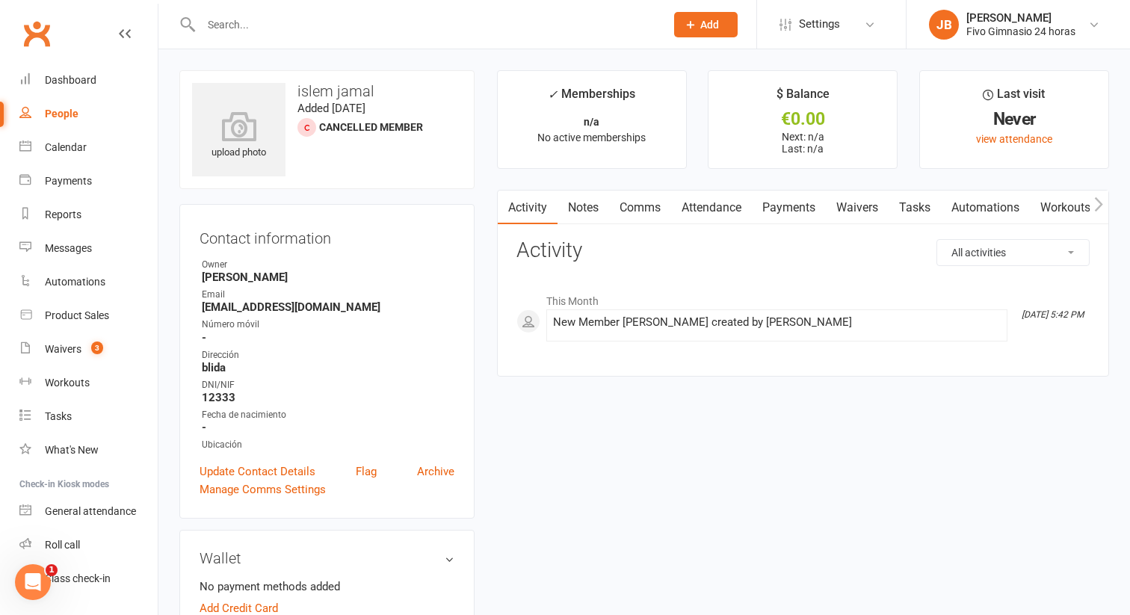
click at [285, 306] on strong "bib0rnn@gmail.com" at bounding box center [328, 306] width 253 height 13
click at [315, 246] on h3 "Contact information" at bounding box center [327, 235] width 255 height 22
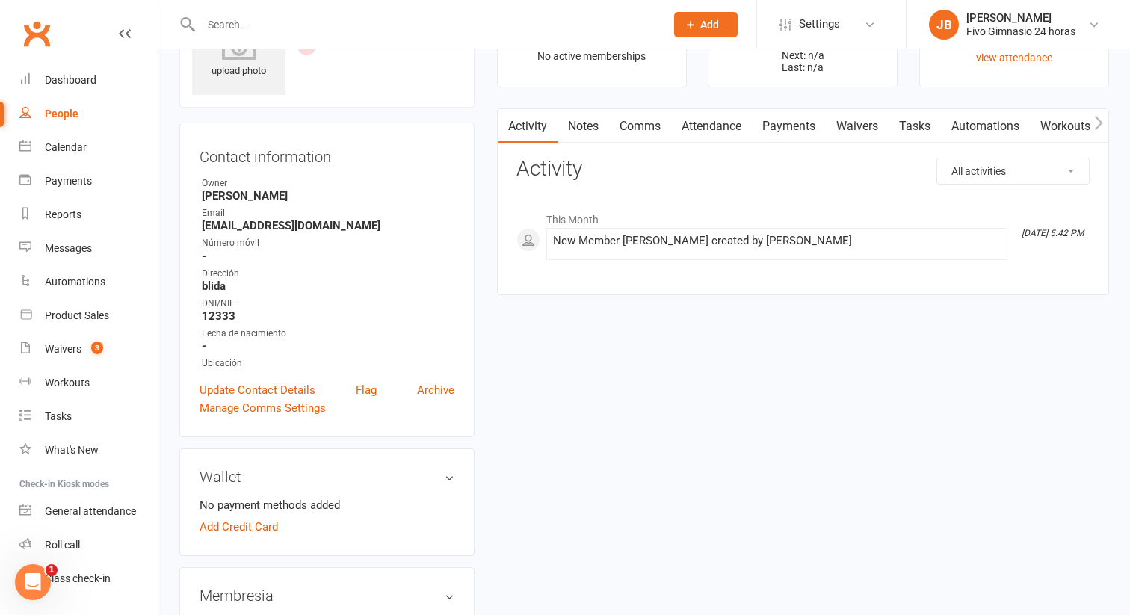
scroll to position [96, 0]
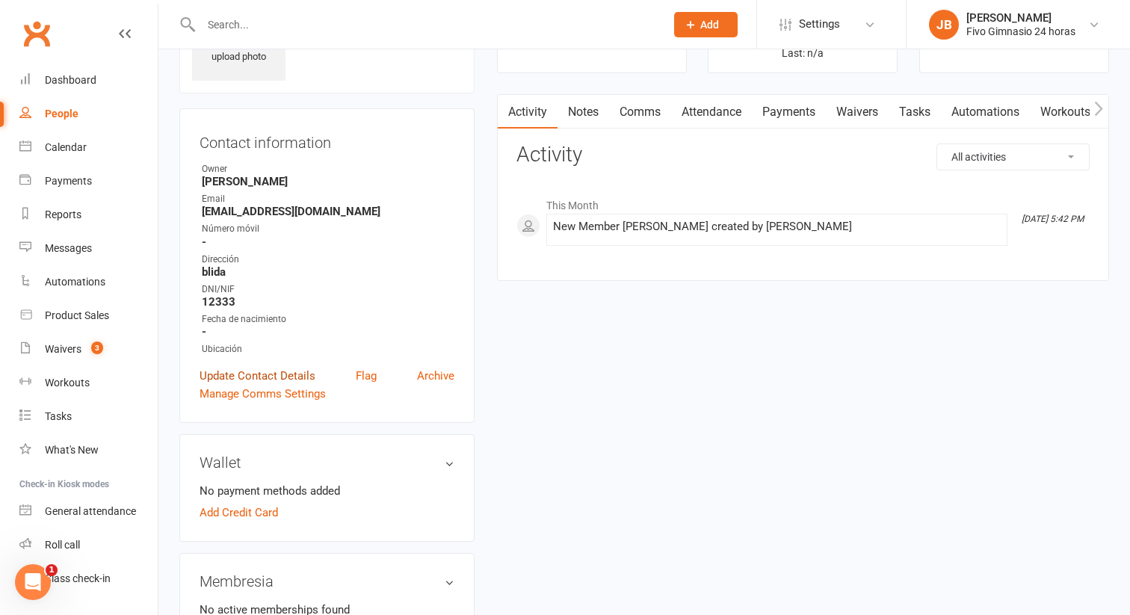
click at [288, 378] on link "Update Contact Details" at bounding box center [258, 376] width 116 height 18
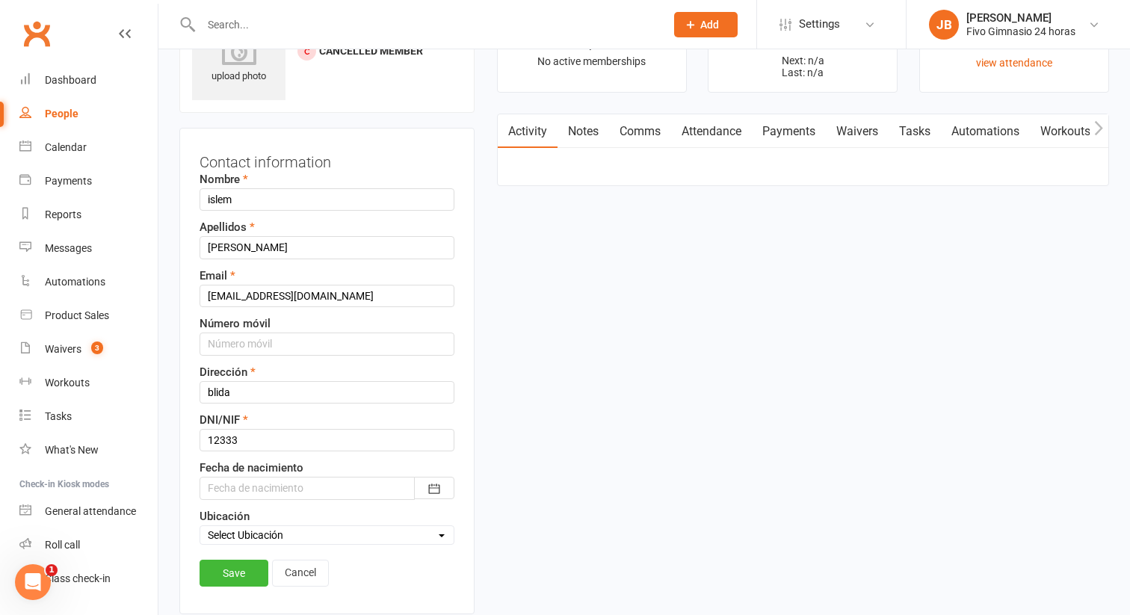
scroll to position [70, 0]
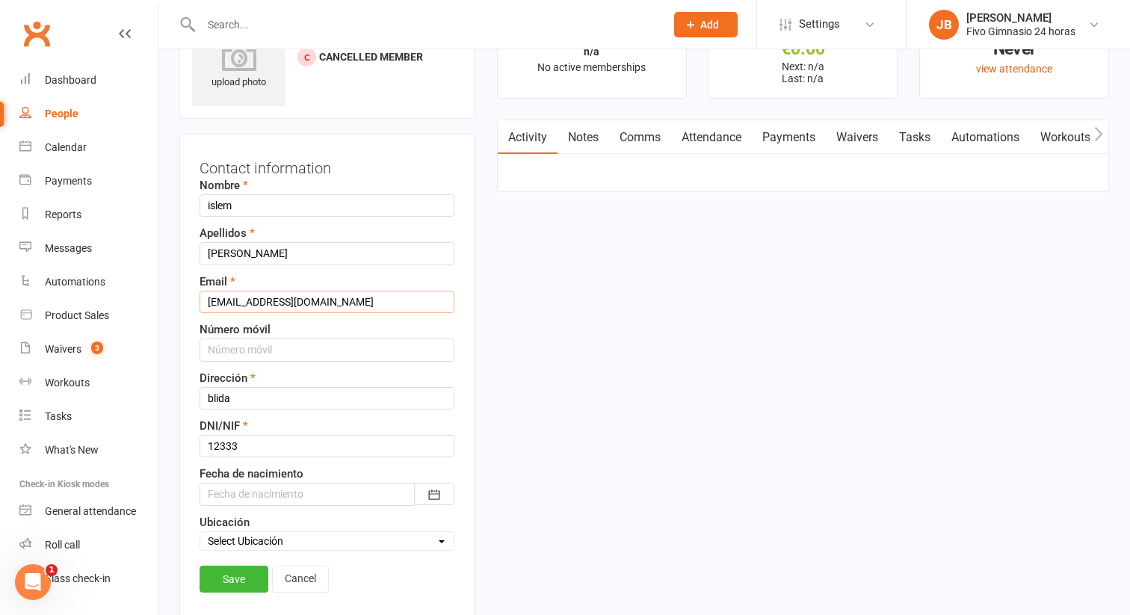
click at [273, 304] on input "bib0rnn@gmail.com" at bounding box center [327, 302] width 255 height 22
type input "[EMAIL_ADDRESS][DOMAIN_NAME]"
click at [234, 584] on link "Save" at bounding box center [234, 579] width 69 height 27
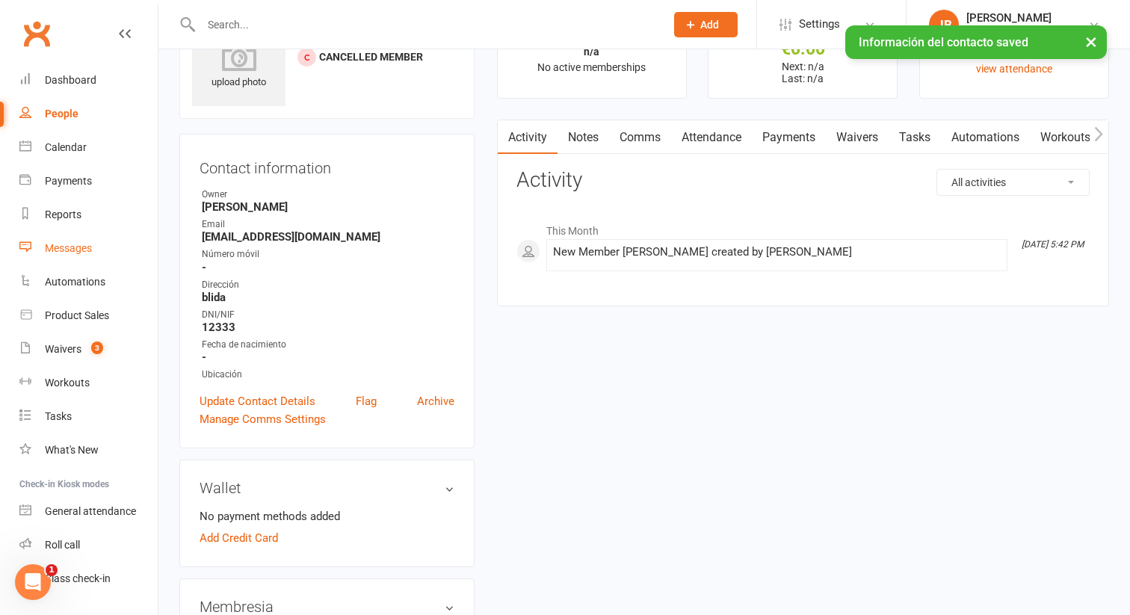
click at [50, 257] on link "Messages" at bounding box center [88, 249] width 138 height 34
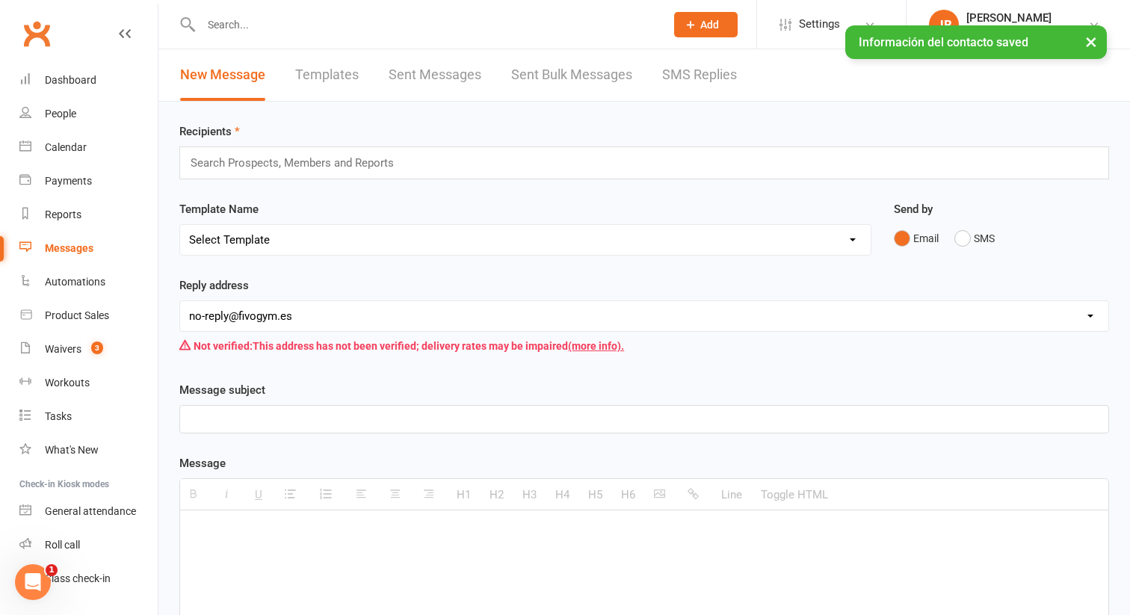
click at [312, 315] on select "[EMAIL_ADDRESS][DOMAIN_NAME] [EMAIL_ADDRESS][DOMAIN_NAME] [DOMAIN_NAME][EMAIL_A…" at bounding box center [644, 316] width 928 height 30
select select "0"
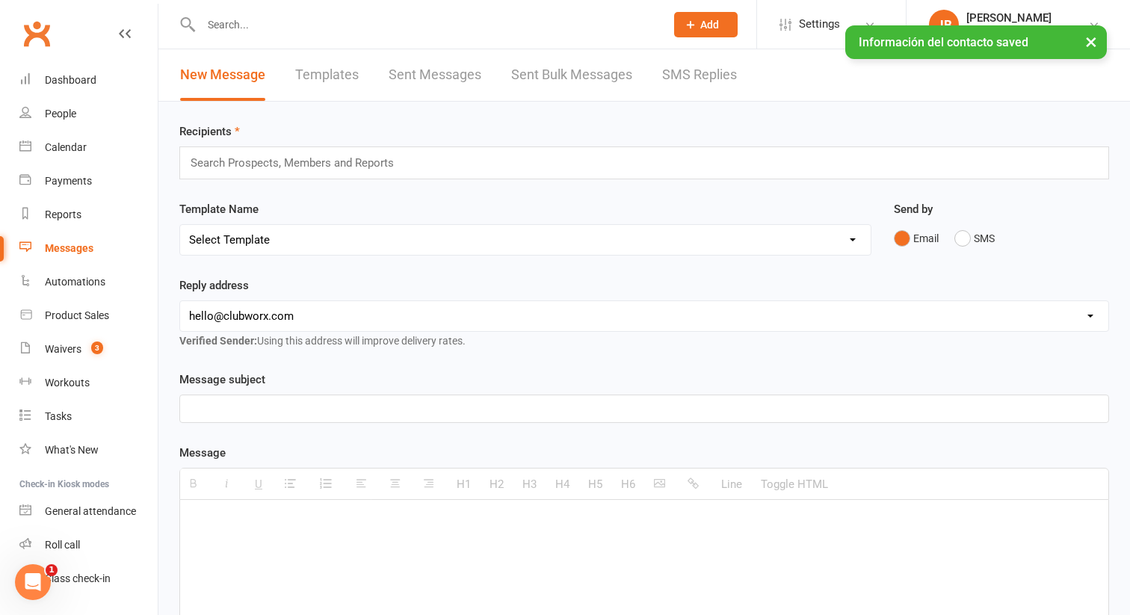
click at [294, 246] on select "Select Template [Email] Información fase 3 [Email] Aviso primero de incumplimie…" at bounding box center [525, 240] width 690 height 30
select select "0"
select select "4"
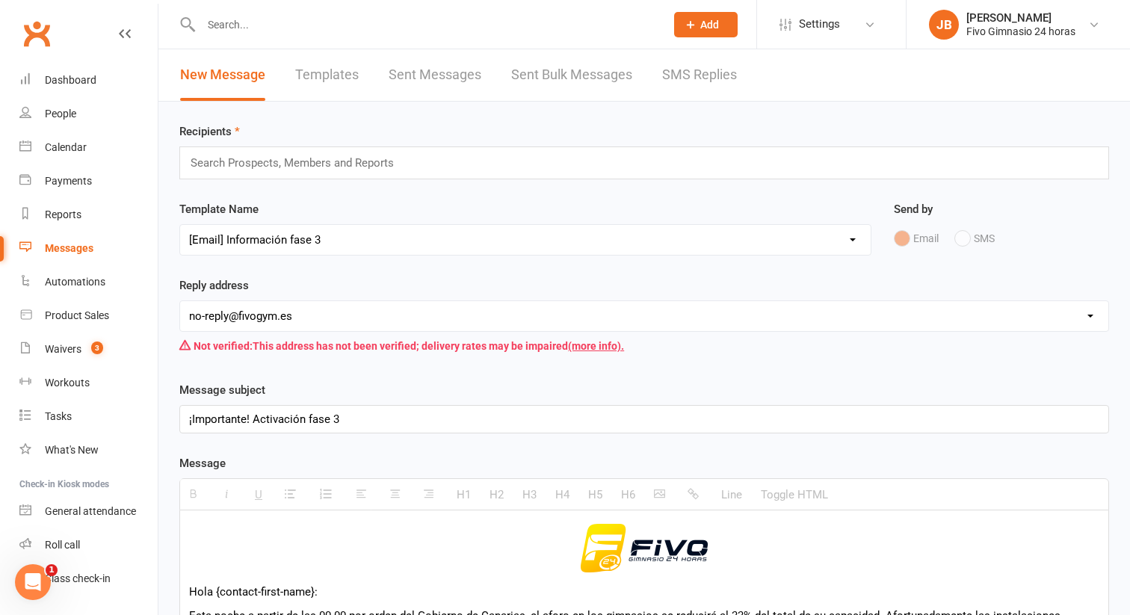
click at [326, 244] on select "Select Template [Email] Información fase 3 [Email] Aviso primero de incumplimie…" at bounding box center [525, 240] width 690 height 30
select select "4"
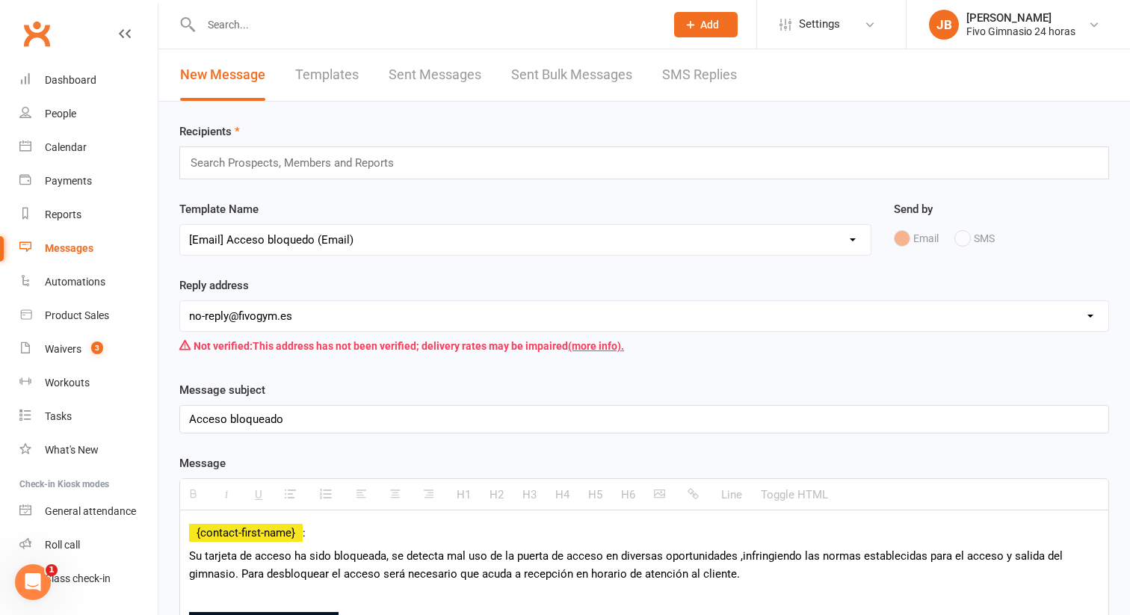
click at [346, 314] on select "[EMAIL_ADDRESS][DOMAIN_NAME] [EMAIL_ADDRESS][DOMAIN_NAME] [DOMAIN_NAME][EMAIL_A…" at bounding box center [644, 316] width 928 height 30
select select "0"
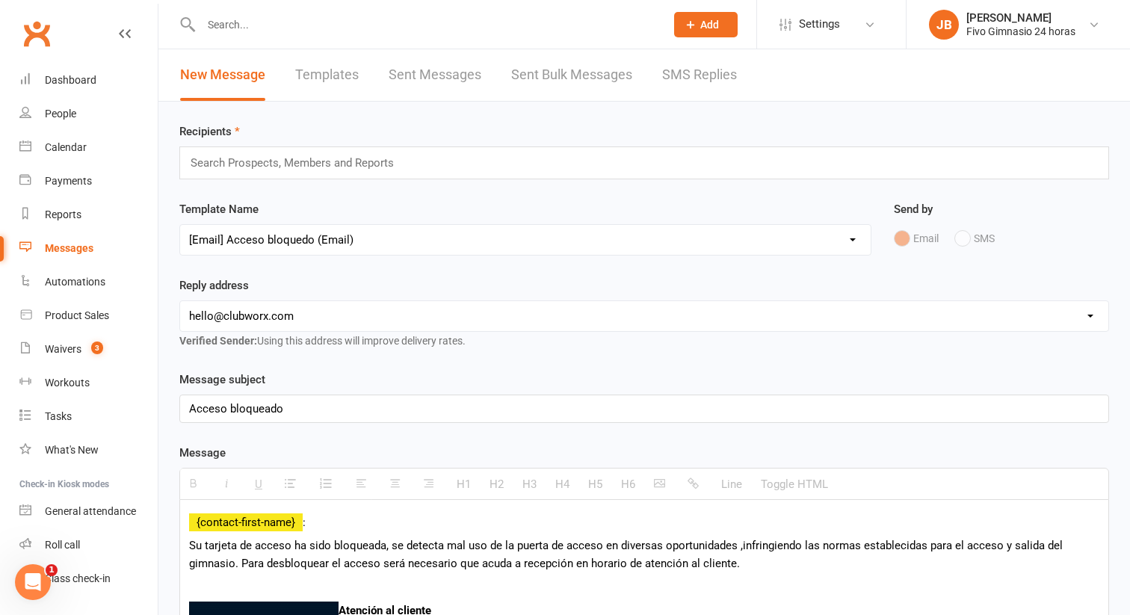
click at [317, 167] on input "text" at bounding box center [298, 162] width 219 height 19
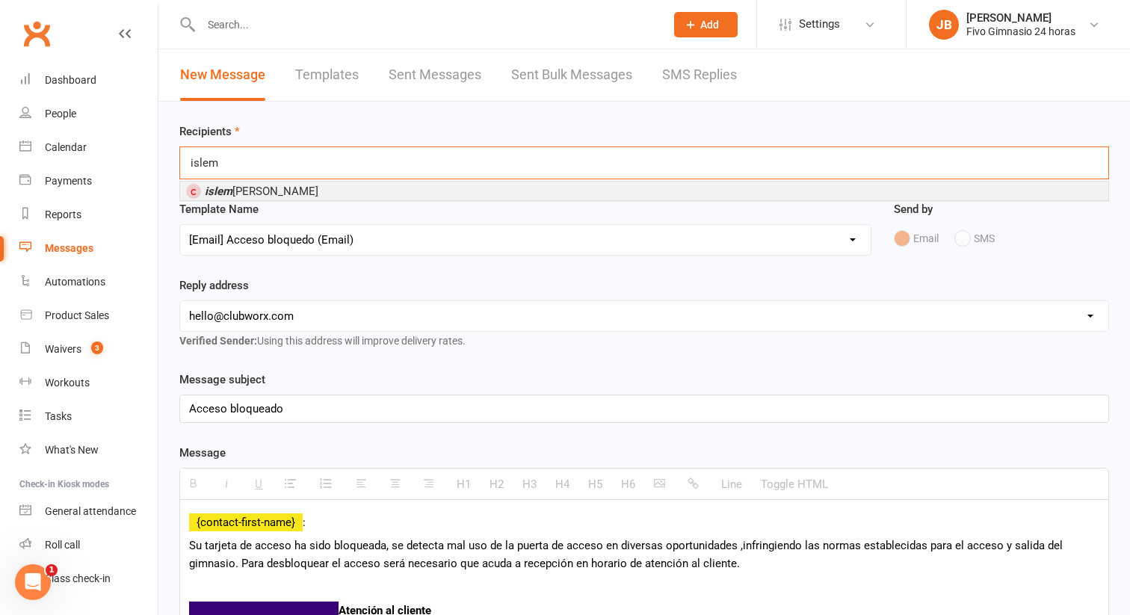
type input "islem"
click at [256, 191] on span "islem jamal" at bounding box center [262, 191] width 114 height 13
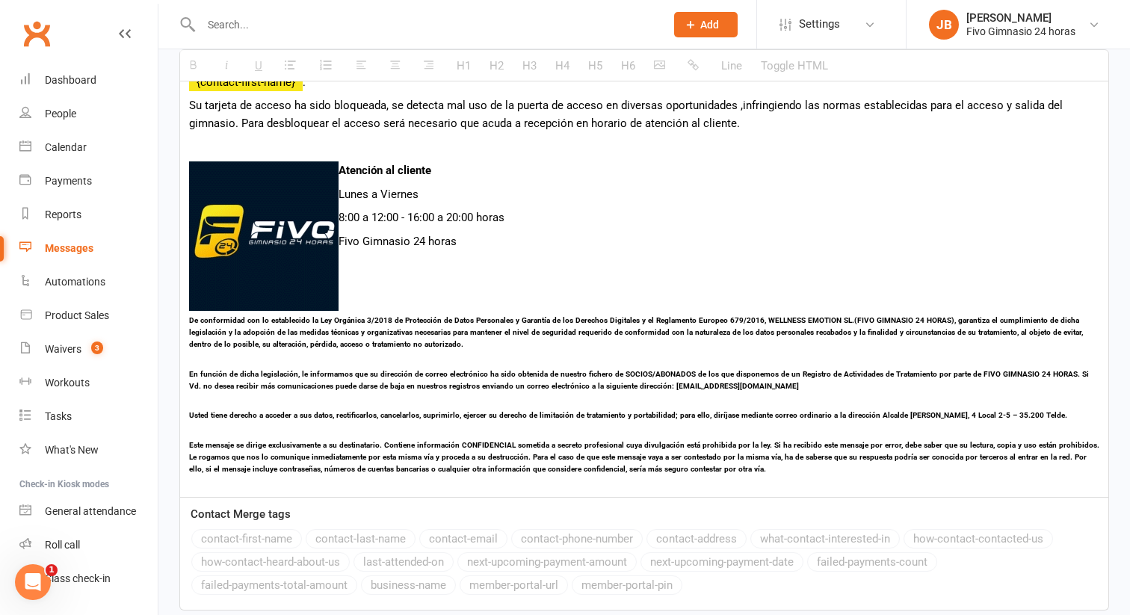
scroll to position [574, 0]
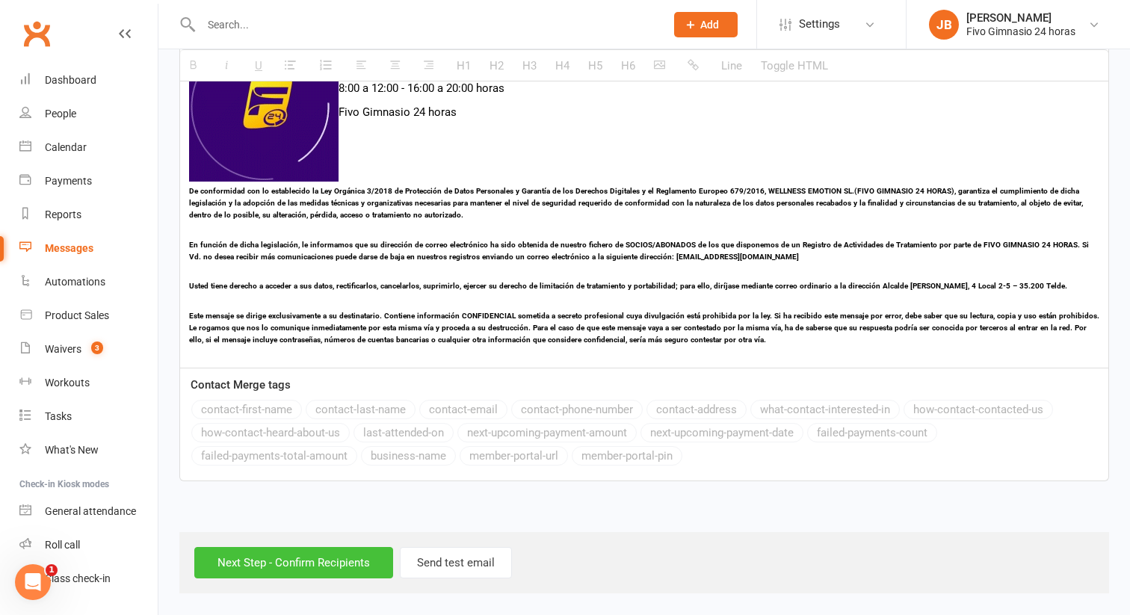
click at [325, 550] on input "Next Step - Confirm Recipients" at bounding box center [293, 562] width 199 height 31
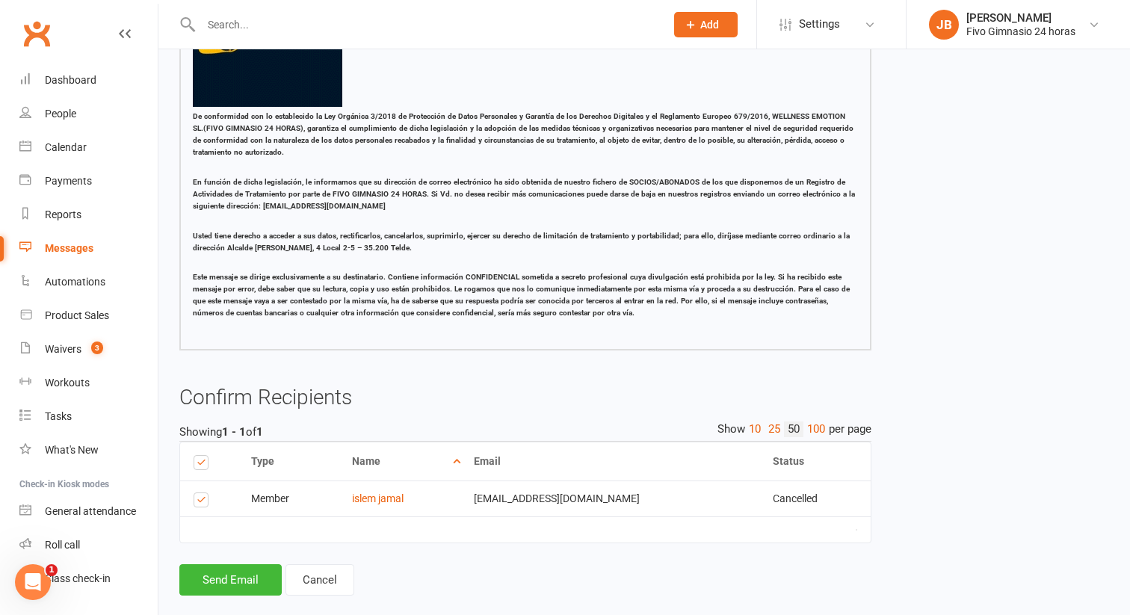
scroll to position [445, 0]
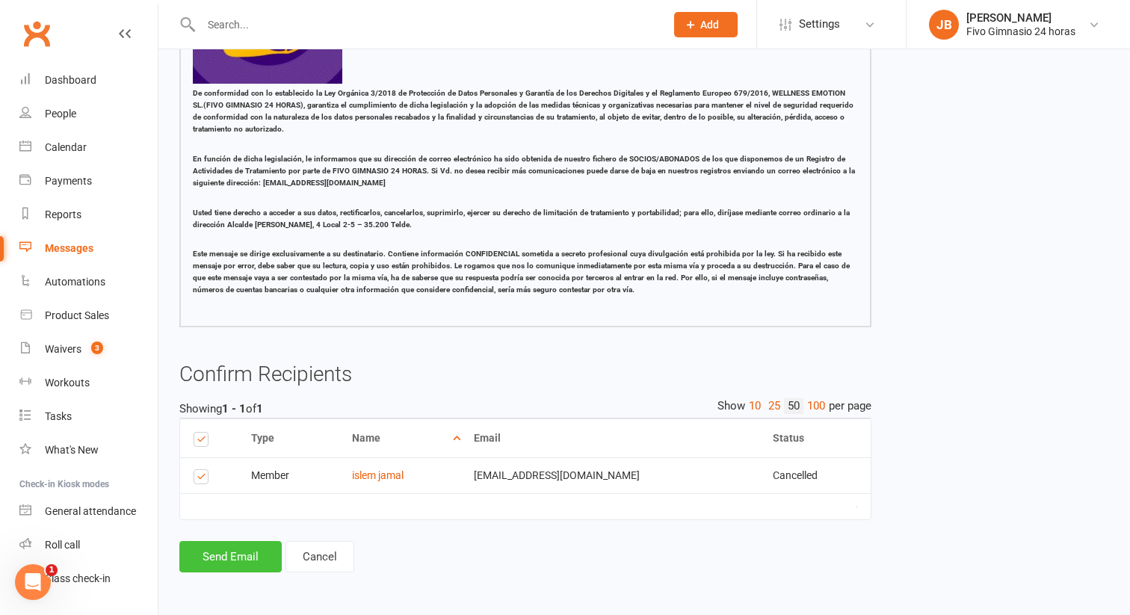
click at [250, 551] on button "Send Email" at bounding box center [230, 556] width 102 height 31
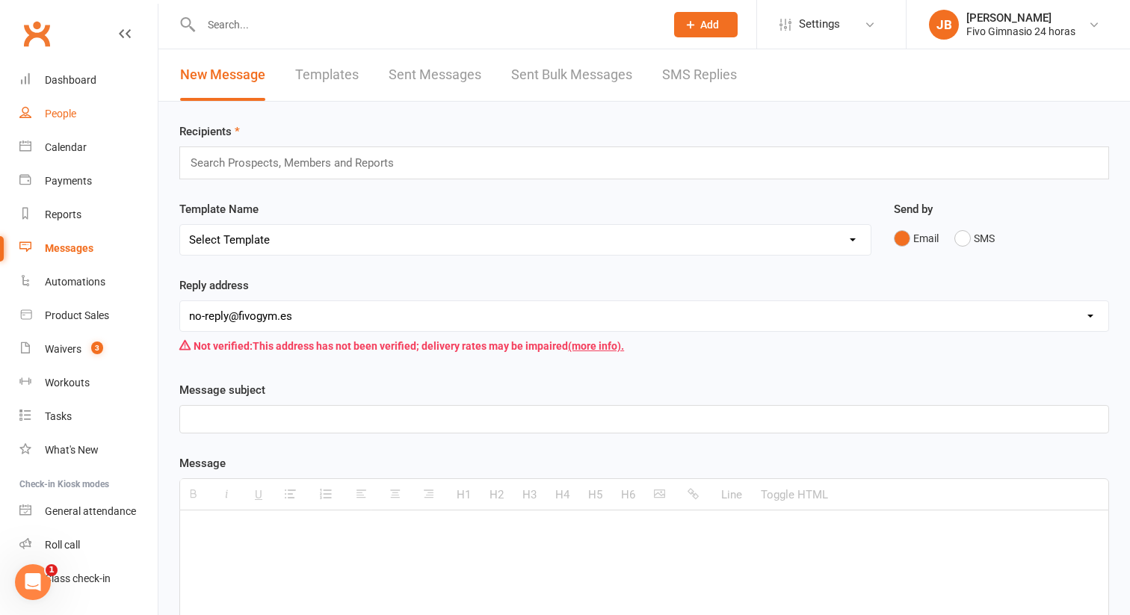
click at [72, 108] on div "People" at bounding box center [60, 114] width 31 height 12
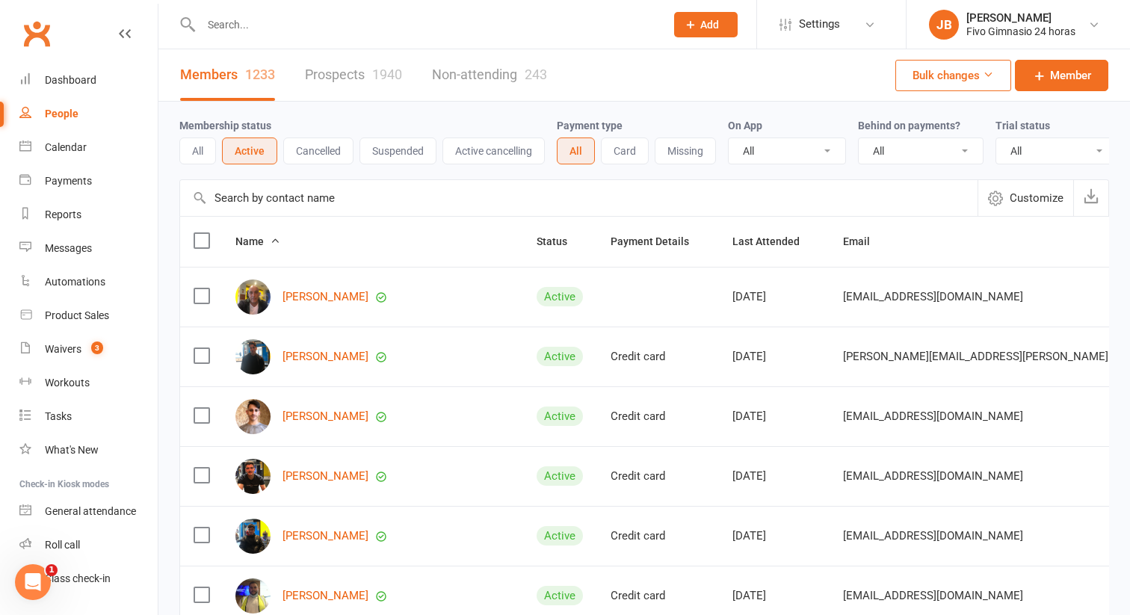
click at [292, 32] on input "text" at bounding box center [426, 24] width 458 height 21
click at [293, 28] on input "text" at bounding box center [426, 24] width 458 height 21
type input "islem"
click at [259, 67] on div "islem jamal" at bounding box center [243, 66] width 58 height 22
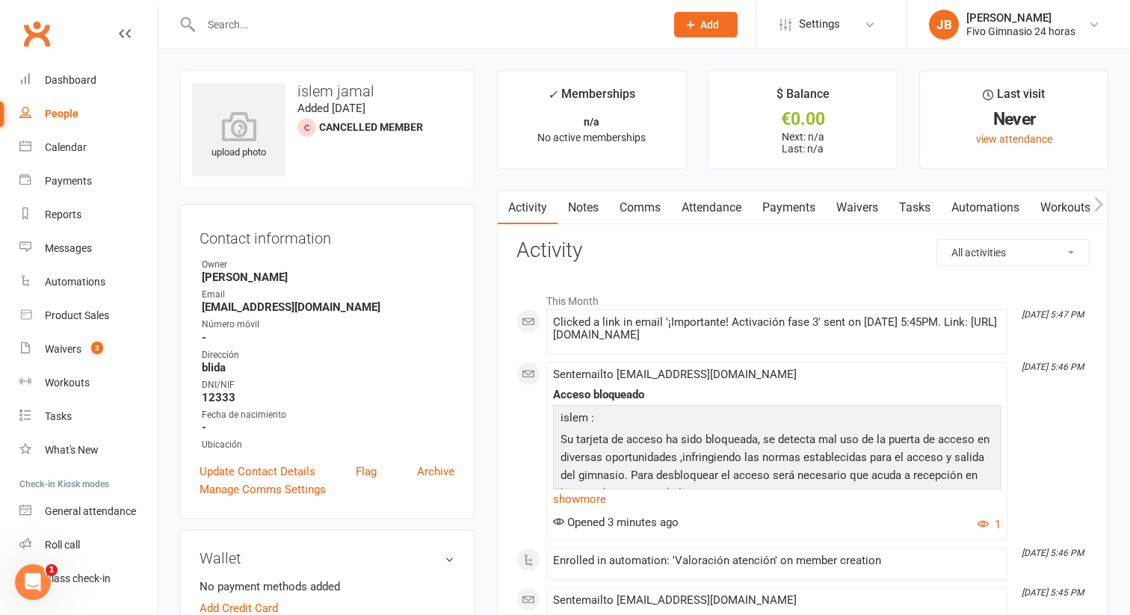
click at [285, 307] on strong "[EMAIL_ADDRESS][DOMAIN_NAME]" at bounding box center [328, 306] width 253 height 13
click at [269, 466] on link "Update Contact Details" at bounding box center [258, 472] width 116 height 18
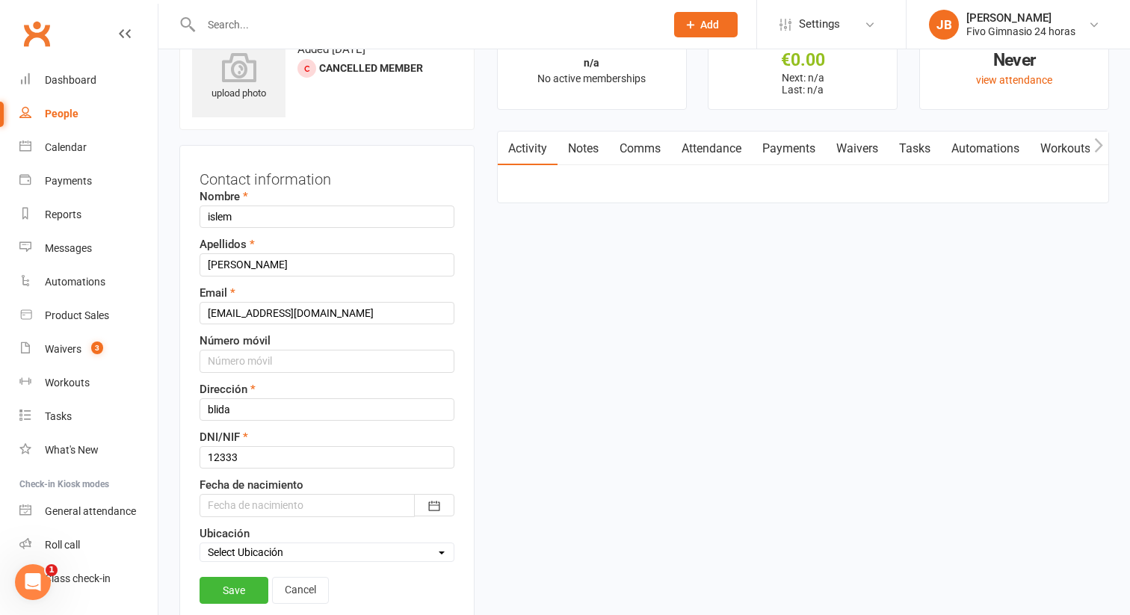
scroll to position [70, 0]
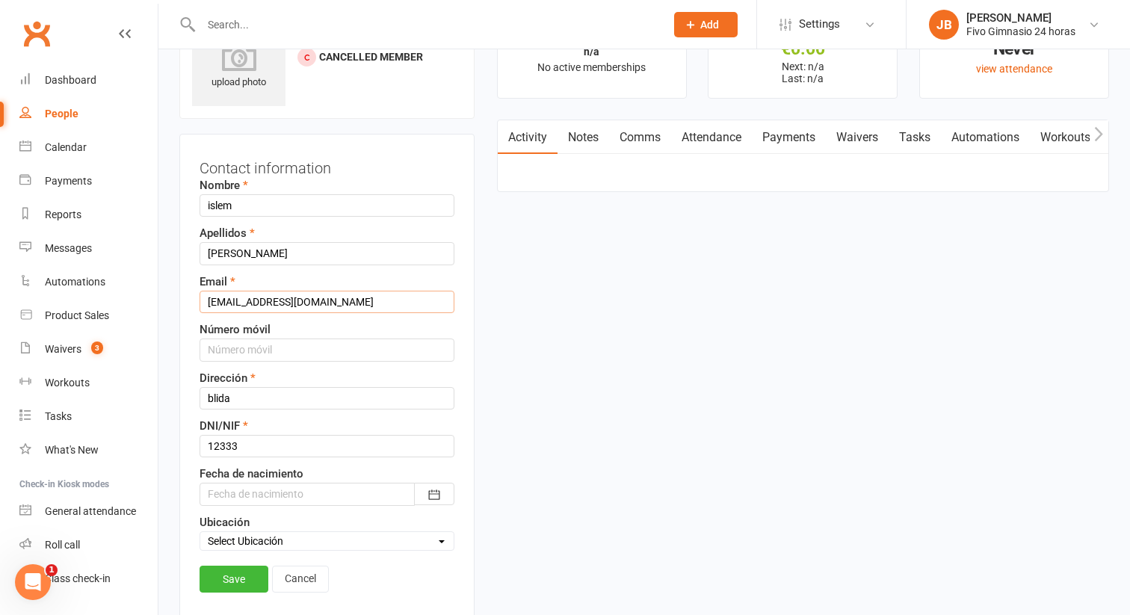
click at [304, 310] on input "[EMAIL_ADDRESS][DOMAIN_NAME]" at bounding box center [327, 302] width 255 height 22
type input "[EMAIL_ADDRESS][DOMAIN_NAME]"
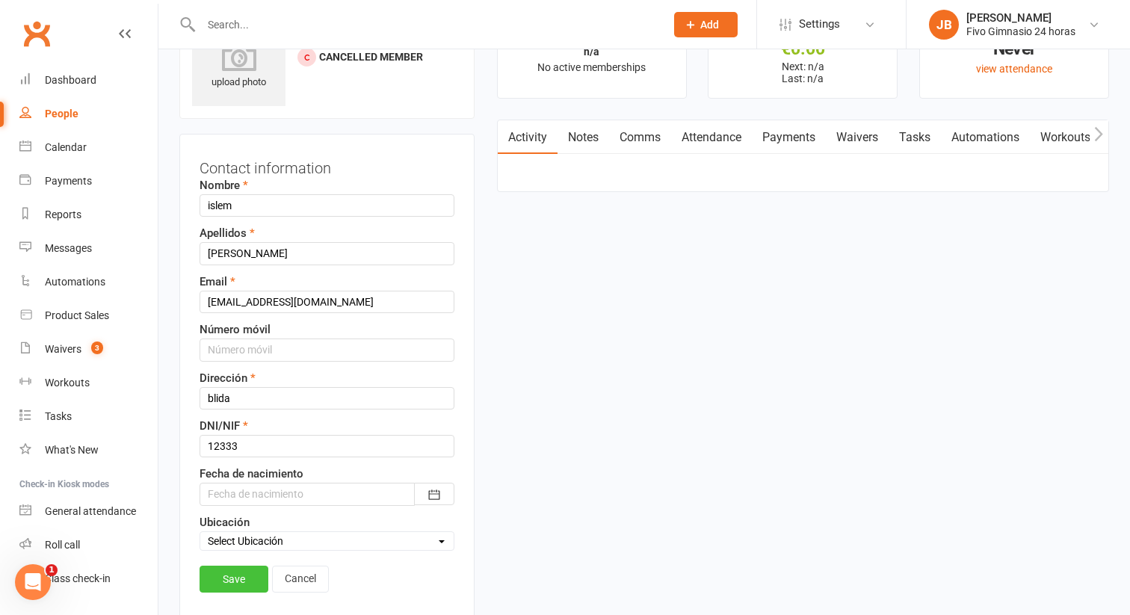
click at [238, 571] on link "Save" at bounding box center [234, 579] width 69 height 27
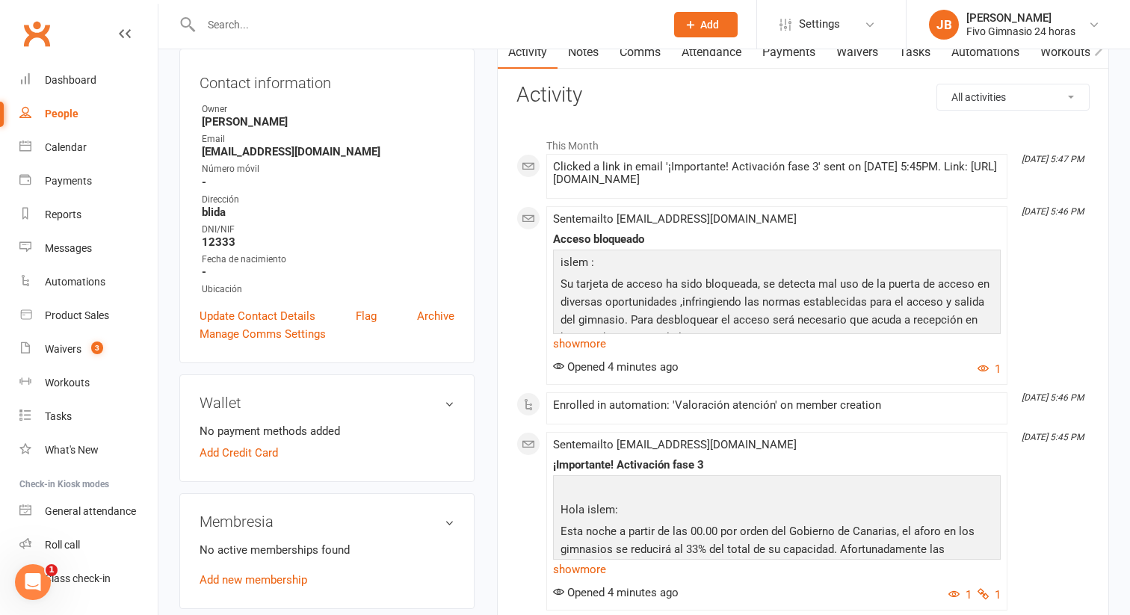
scroll to position [0, 0]
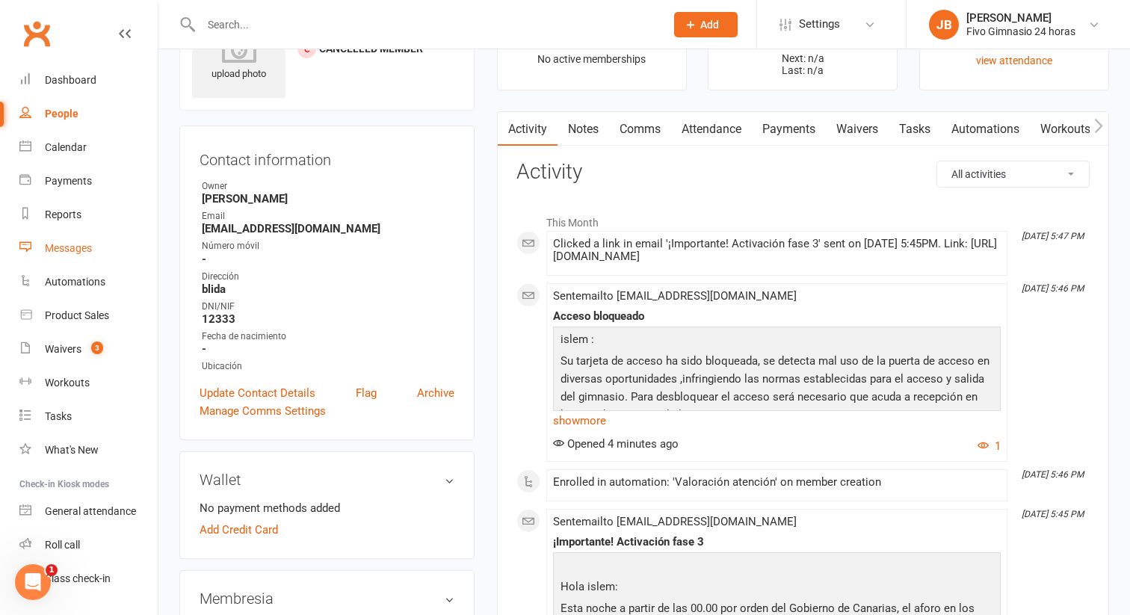
click at [76, 253] on div "Messages" at bounding box center [68, 248] width 47 height 12
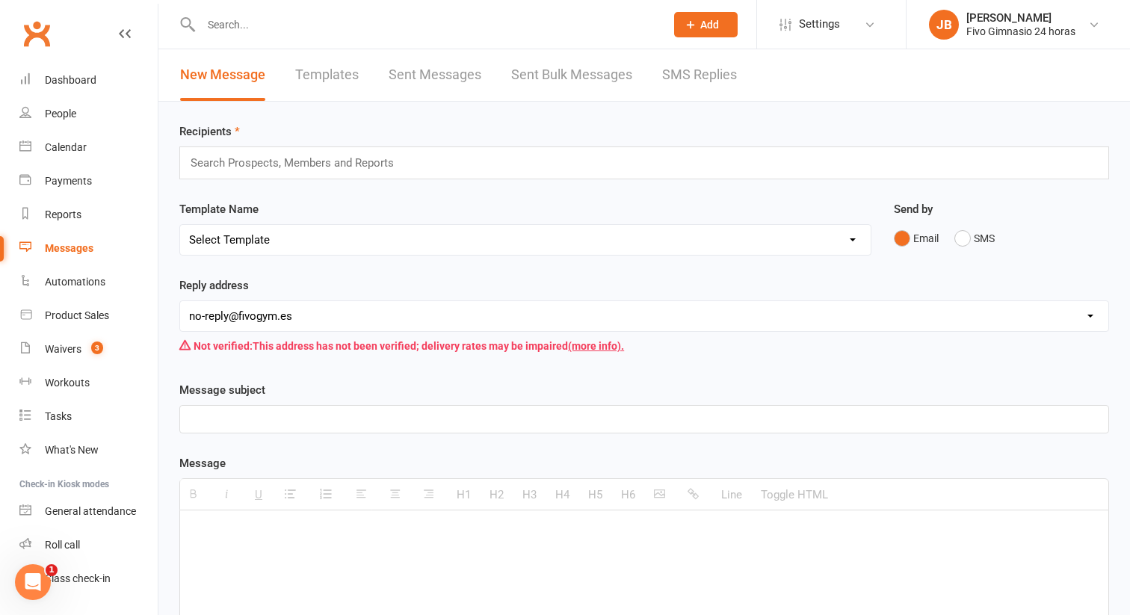
click at [303, 137] on div "Recipients Search Prospects, Members and Reports" at bounding box center [644, 151] width 930 height 57
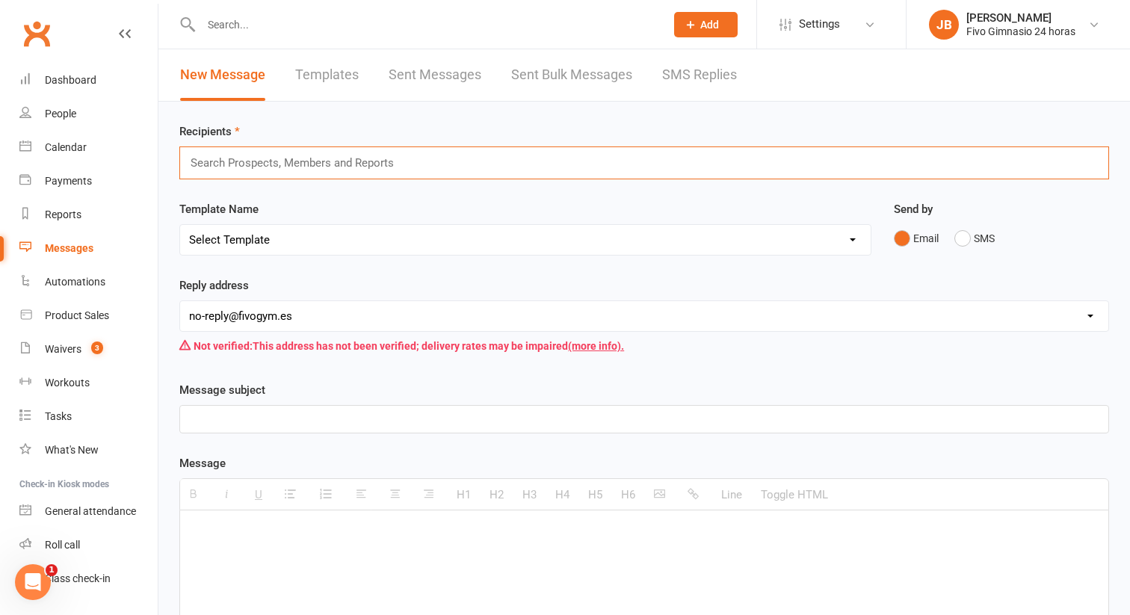
click at [290, 170] on input "text" at bounding box center [298, 162] width 219 height 19
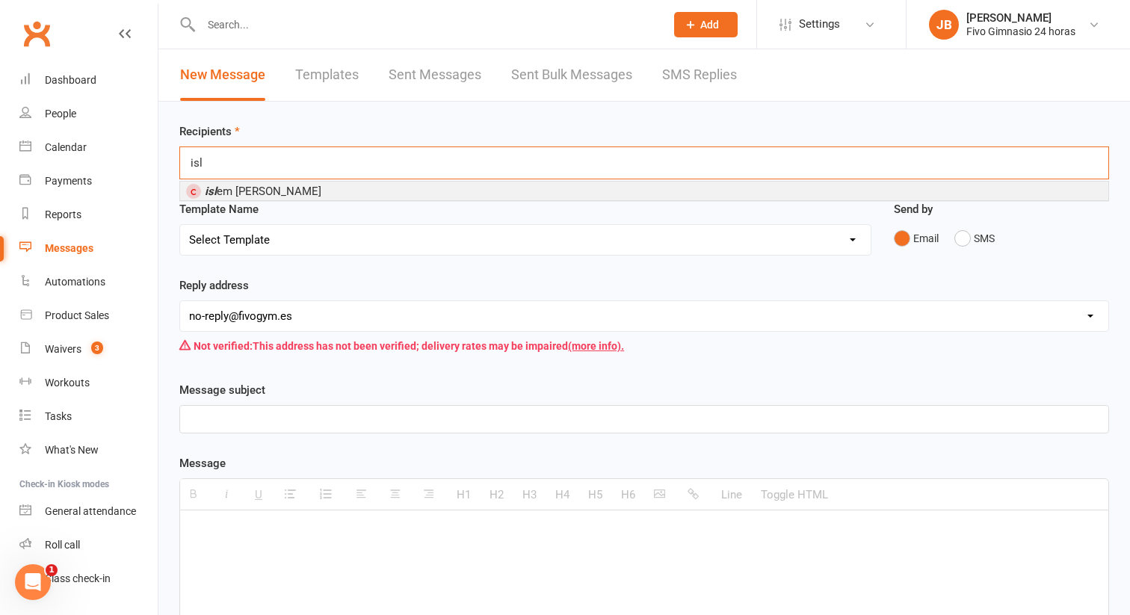
type input "isl"
click at [252, 188] on span "isl em [PERSON_NAME]" at bounding box center [263, 191] width 117 height 13
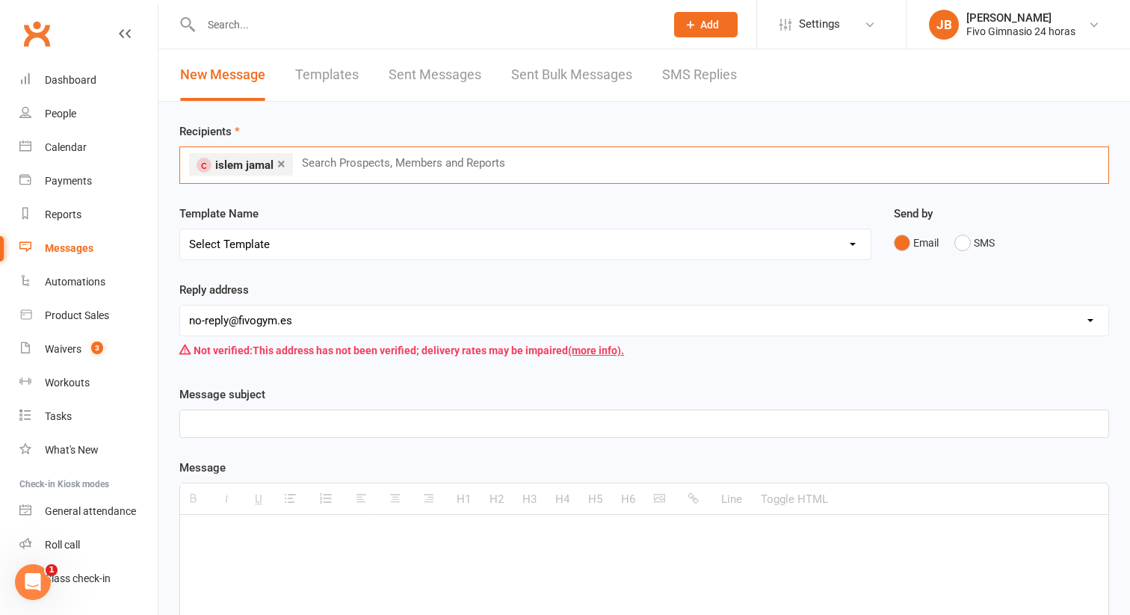
click at [266, 252] on select "Select Template [Email] Información fase 3 [Email] Aviso primero de incumplimie…" at bounding box center [525, 244] width 690 height 30
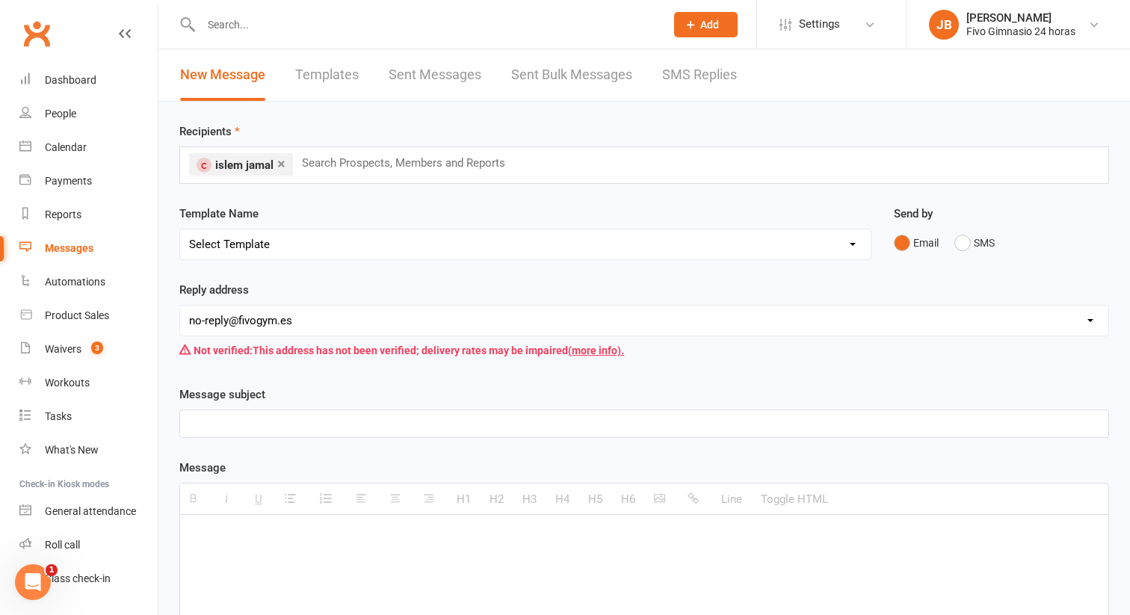
select select "4"
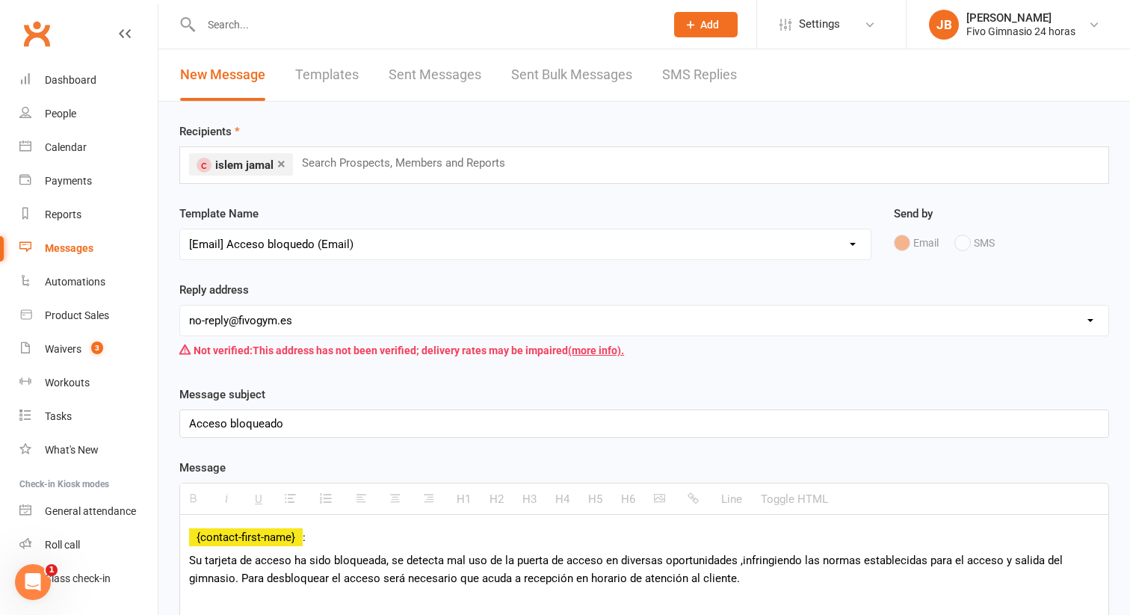
click at [282, 328] on select "[EMAIL_ADDRESS][DOMAIN_NAME] [EMAIL_ADDRESS][DOMAIN_NAME] [DOMAIN_NAME][EMAIL_A…" at bounding box center [644, 321] width 928 height 30
select select "0"
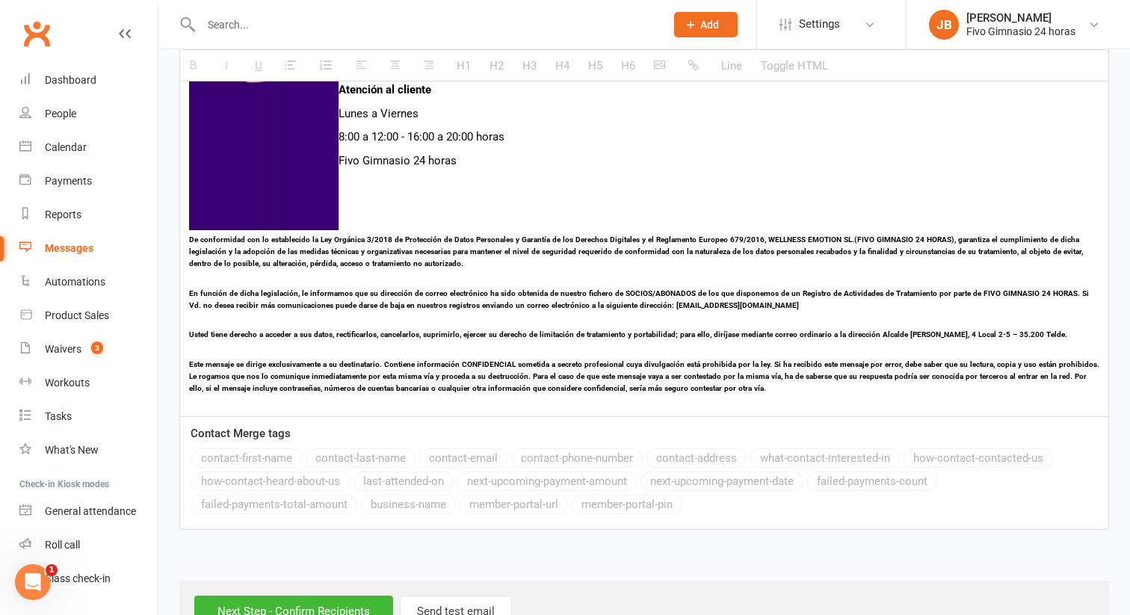
scroll to position [574, 0]
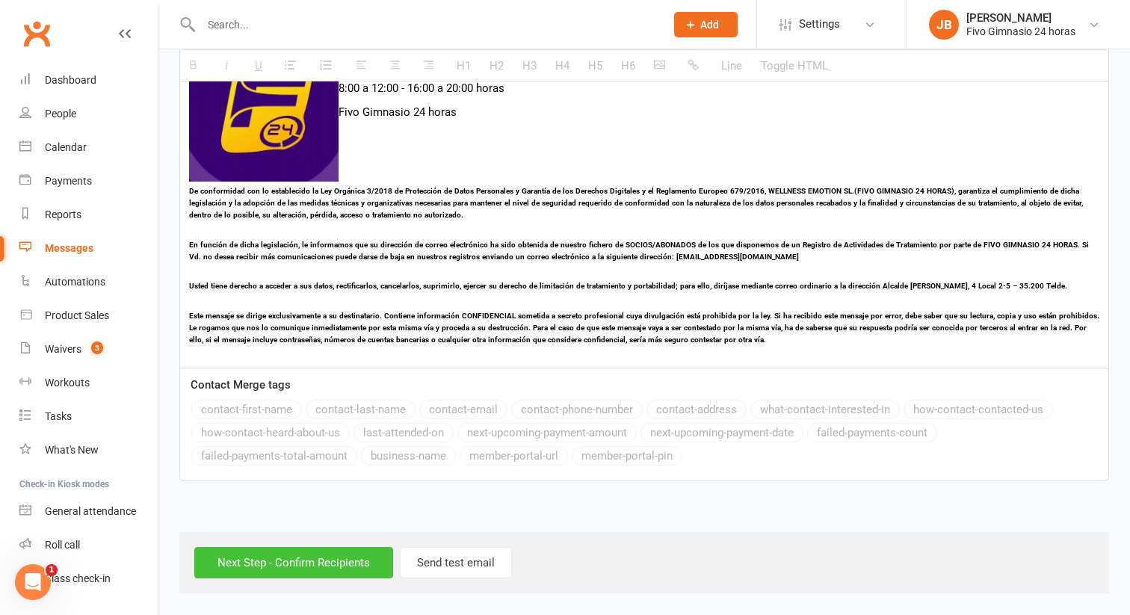
click at [272, 560] on input "Next Step - Confirm Recipients" at bounding box center [293, 562] width 199 height 31
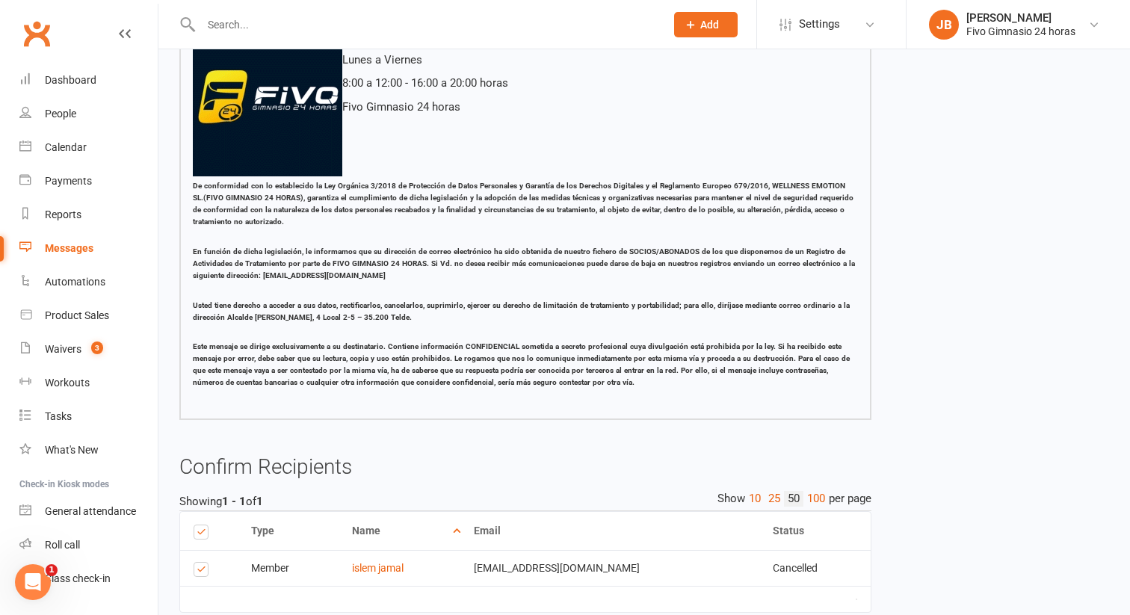
scroll to position [422, 0]
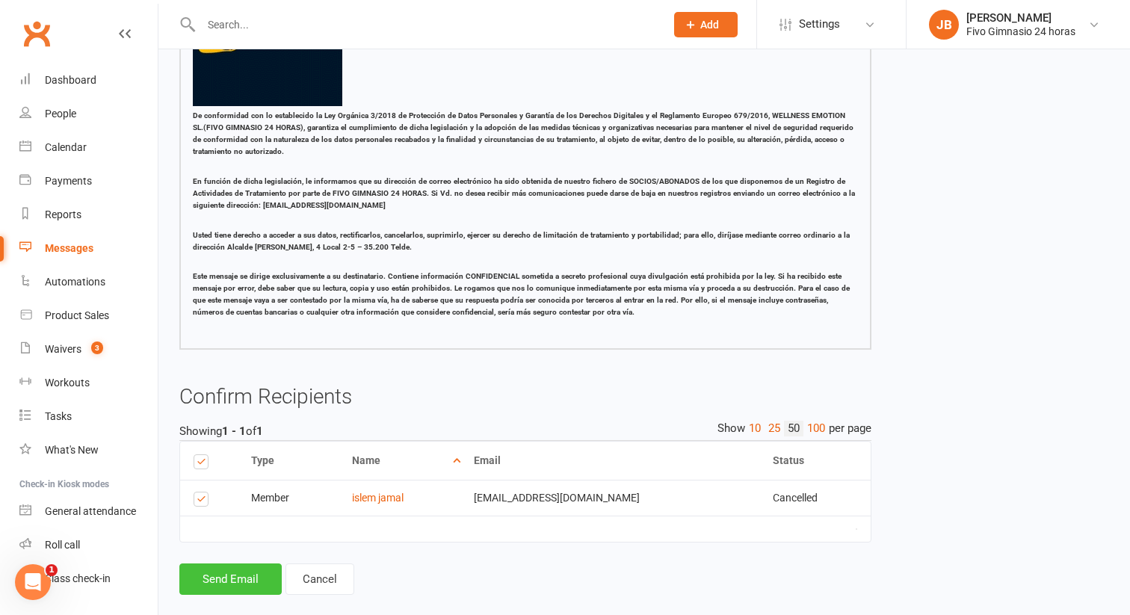
click at [247, 574] on button "Send Email" at bounding box center [230, 578] width 102 height 31
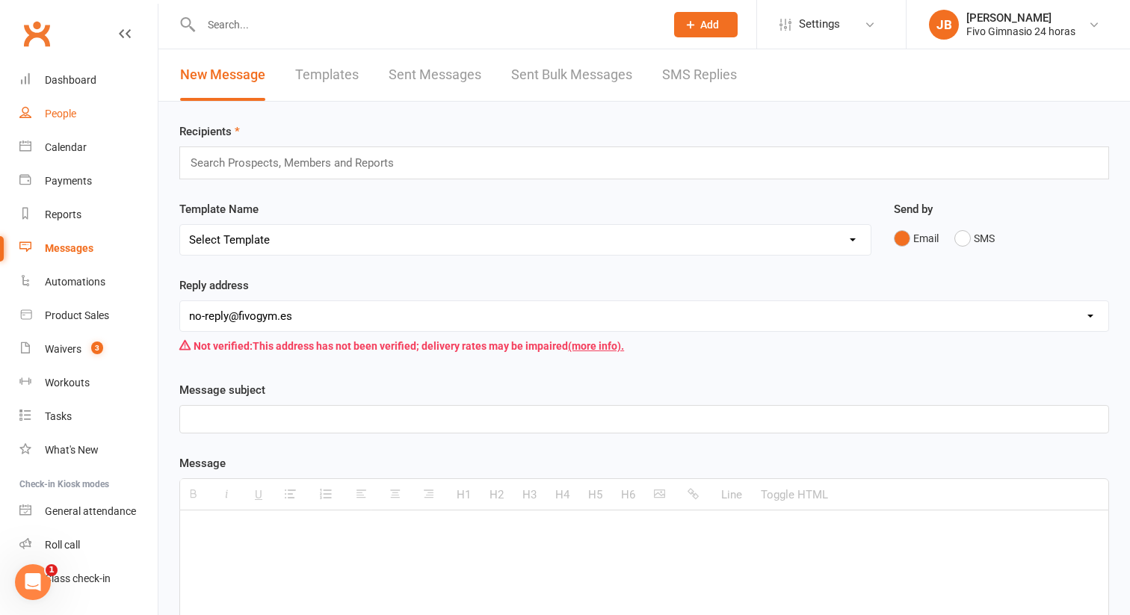
click at [70, 114] on div "People" at bounding box center [60, 114] width 31 height 12
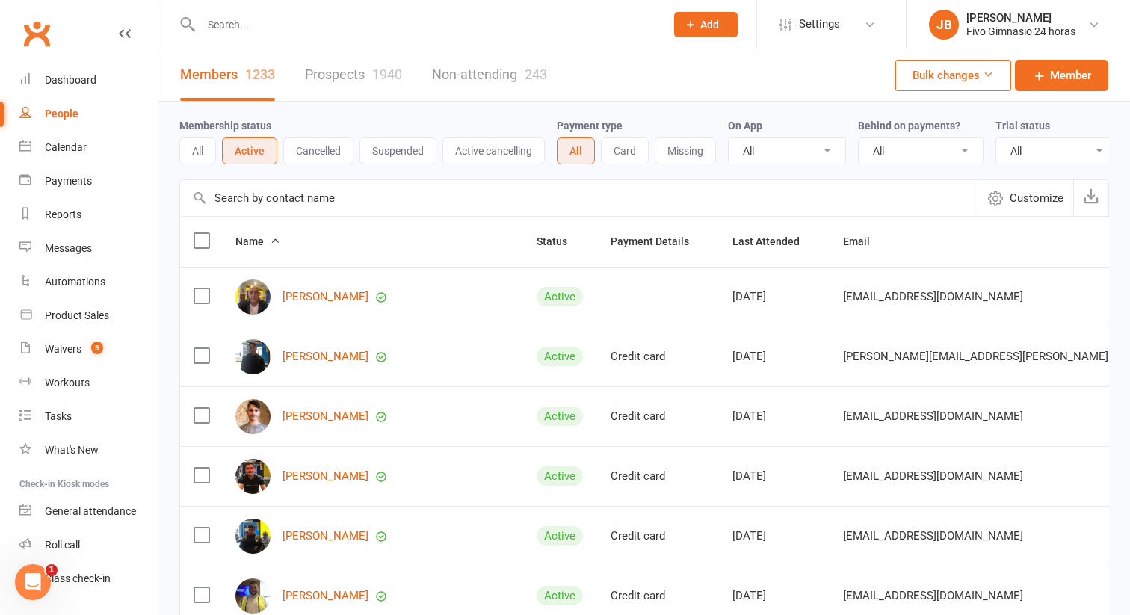
click at [340, 22] on input "text" at bounding box center [426, 24] width 458 height 21
type input "islem"
click at [247, 61] on div "islem jamal" at bounding box center [243, 66] width 58 height 22
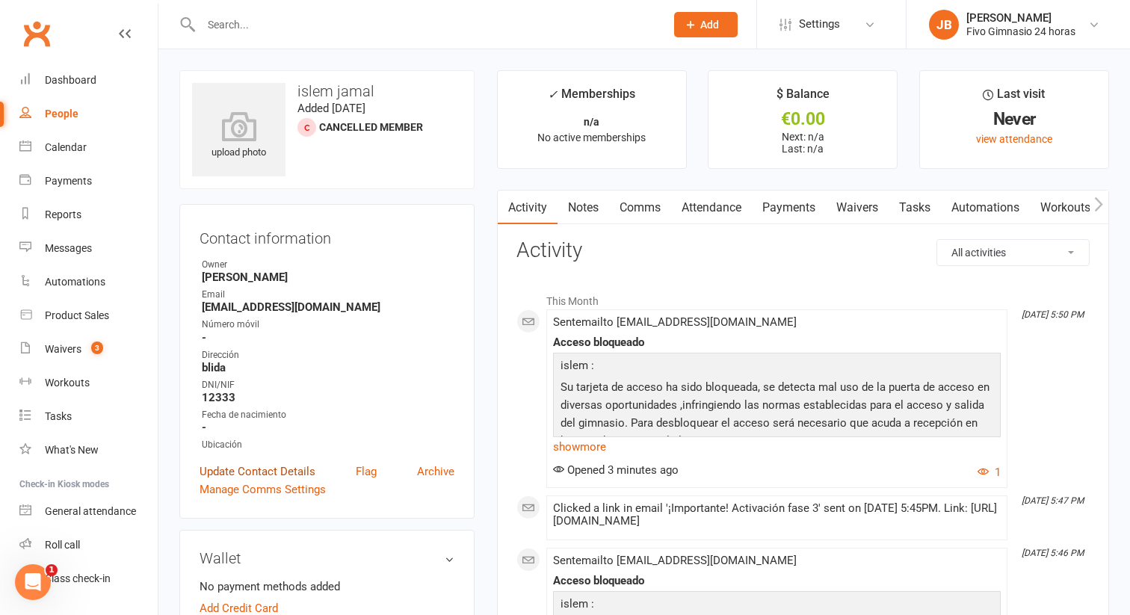
click at [297, 467] on link "Update Contact Details" at bounding box center [258, 472] width 116 height 18
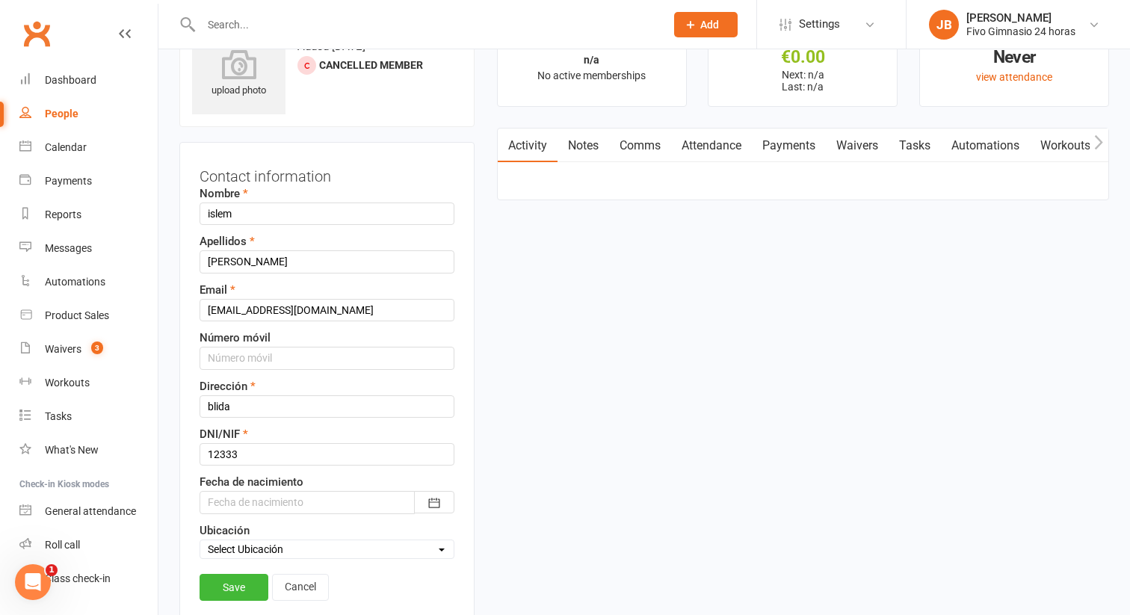
scroll to position [70, 0]
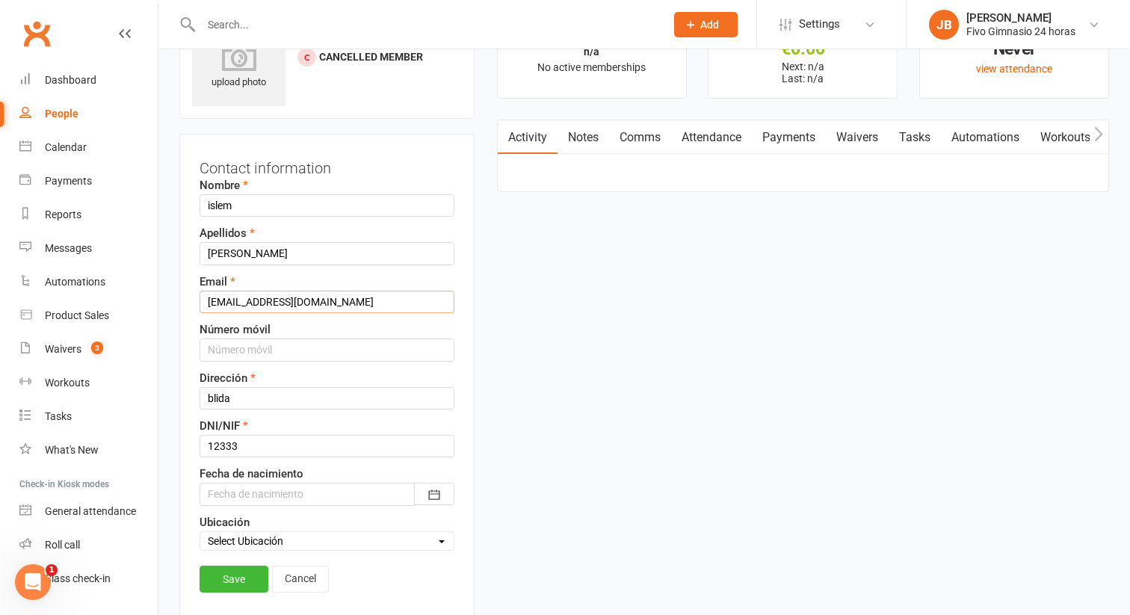
click at [269, 300] on input "[EMAIL_ADDRESS][DOMAIN_NAME]" at bounding box center [327, 302] width 255 height 22
click at [291, 303] on input "[EMAIL_ADDRESS][DOMAIN_NAME]" at bounding box center [327, 302] width 255 height 22
type input "[EMAIL_ADDRESS][DOMAIN_NAME]"
click at [259, 583] on link "Save" at bounding box center [234, 579] width 69 height 27
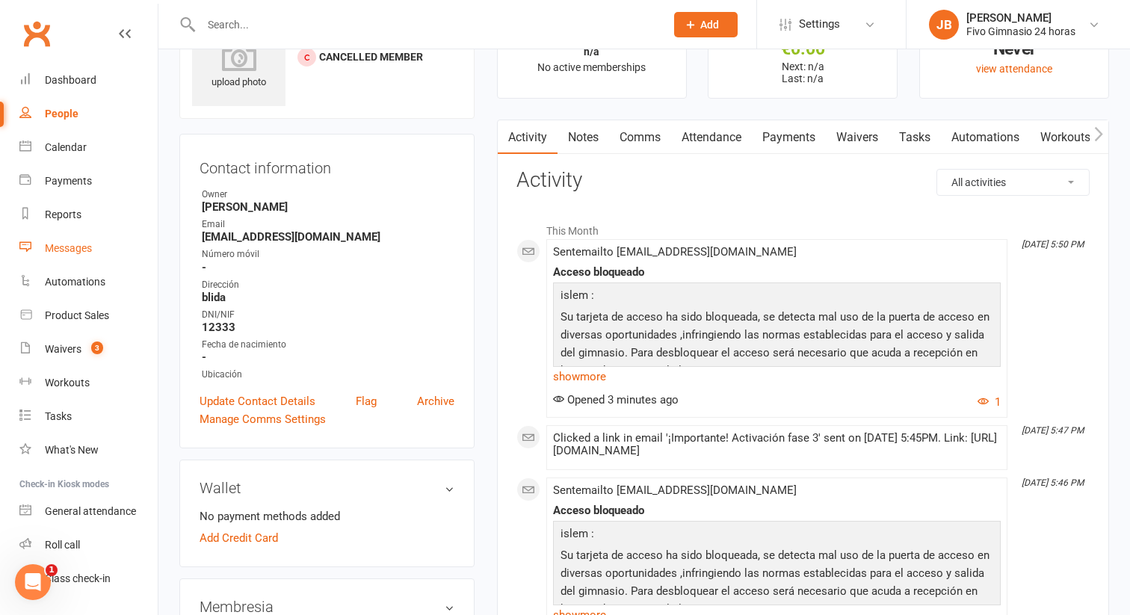
click at [54, 235] on link "Messages" at bounding box center [88, 249] width 138 height 34
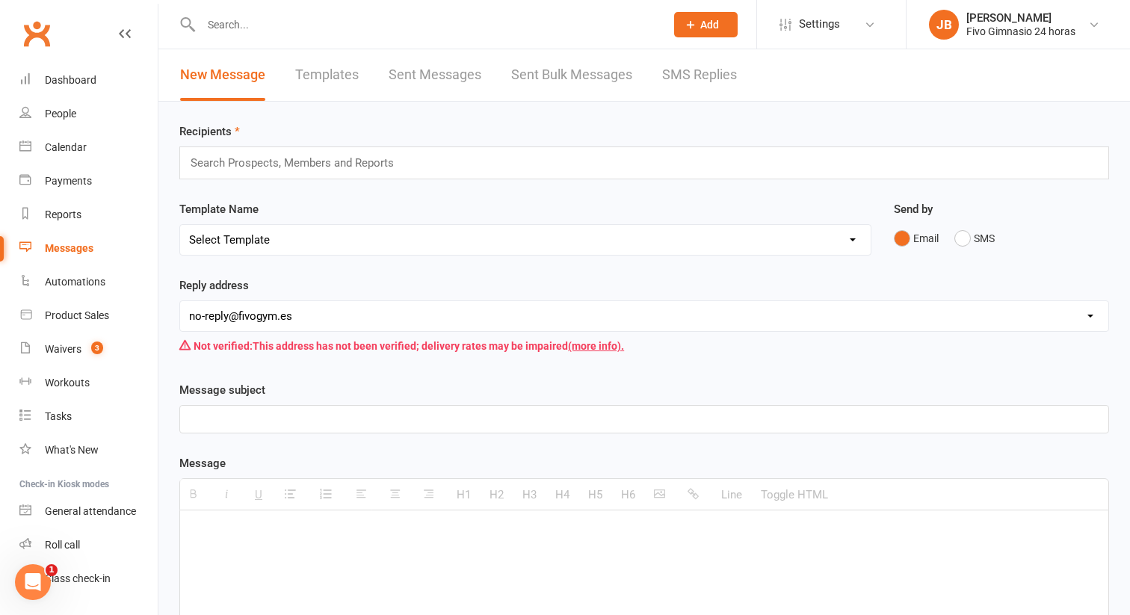
click at [338, 170] on input "text" at bounding box center [298, 162] width 219 height 19
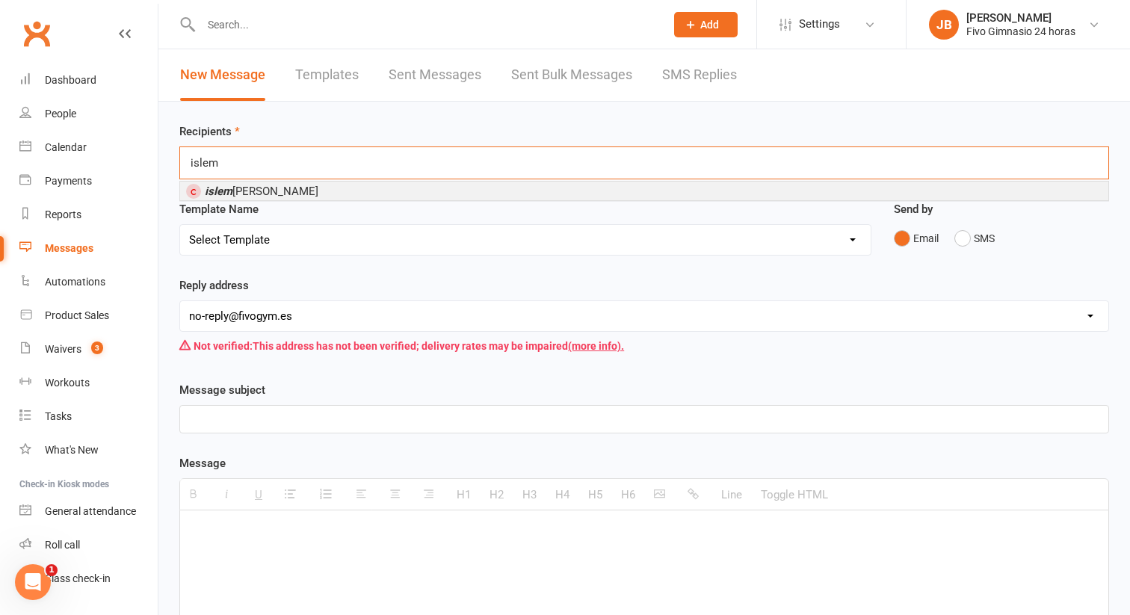
click at [235, 161] on input "islem" at bounding box center [214, 162] width 51 height 19
type input "islem"
click at [235, 186] on span "islem jamal" at bounding box center [262, 191] width 114 height 13
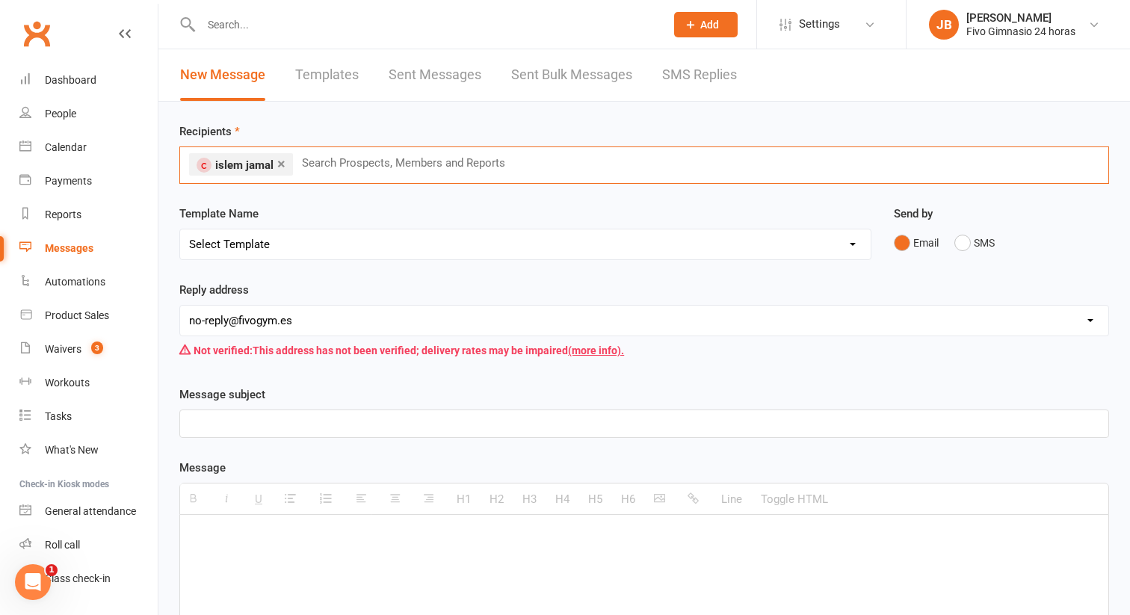
click at [238, 235] on select "Select Template [Email] Información fase 3 [Email] Aviso primero de incumplimie…" at bounding box center [525, 244] width 690 height 30
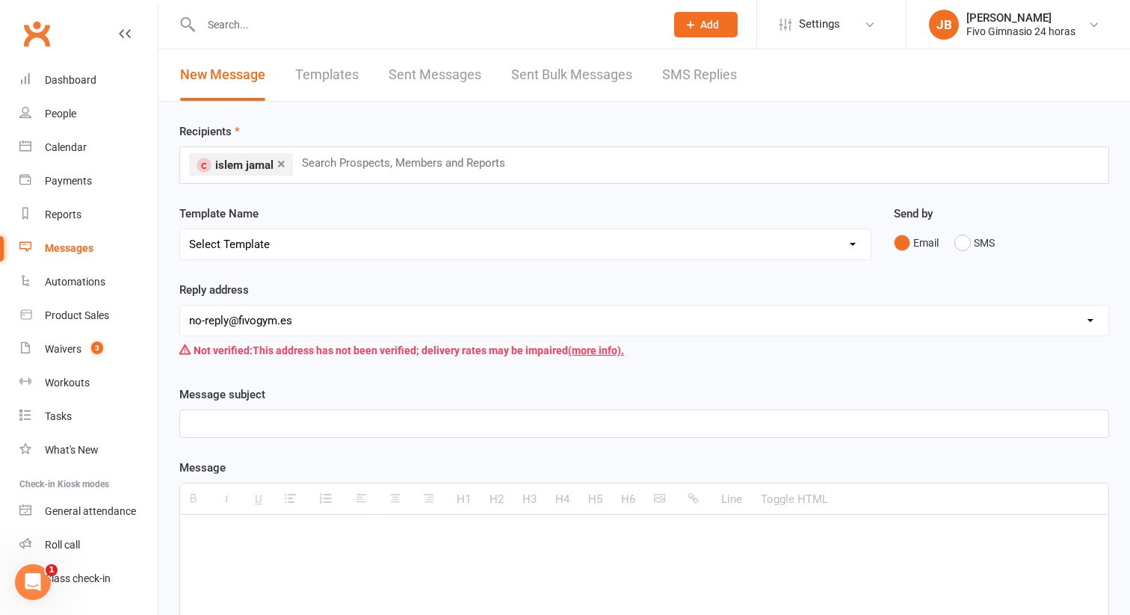
select select "4"
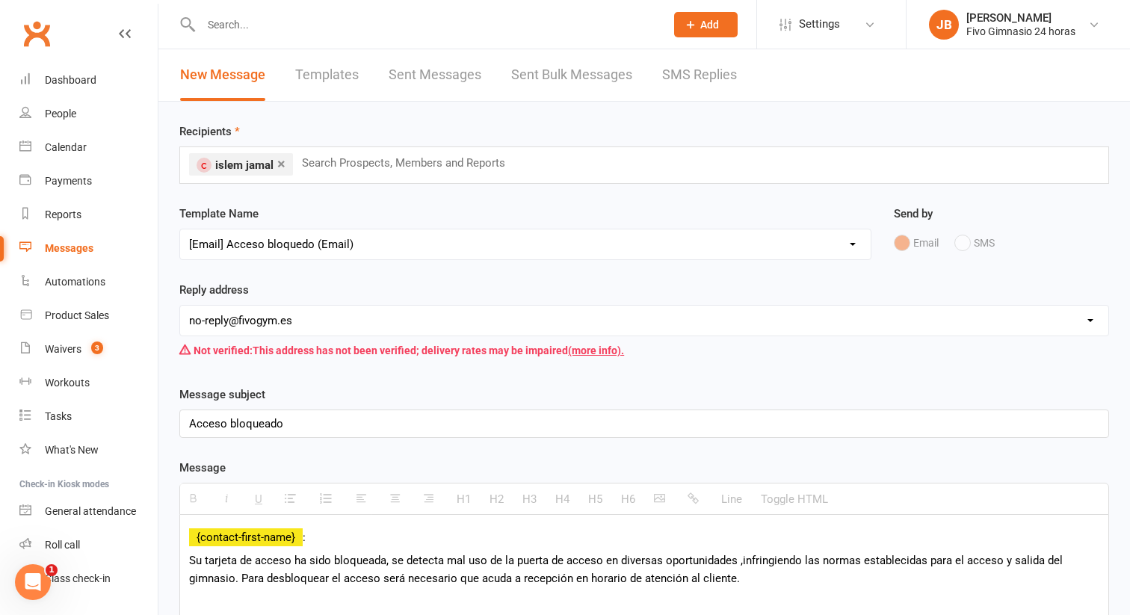
scroll to position [585, 0]
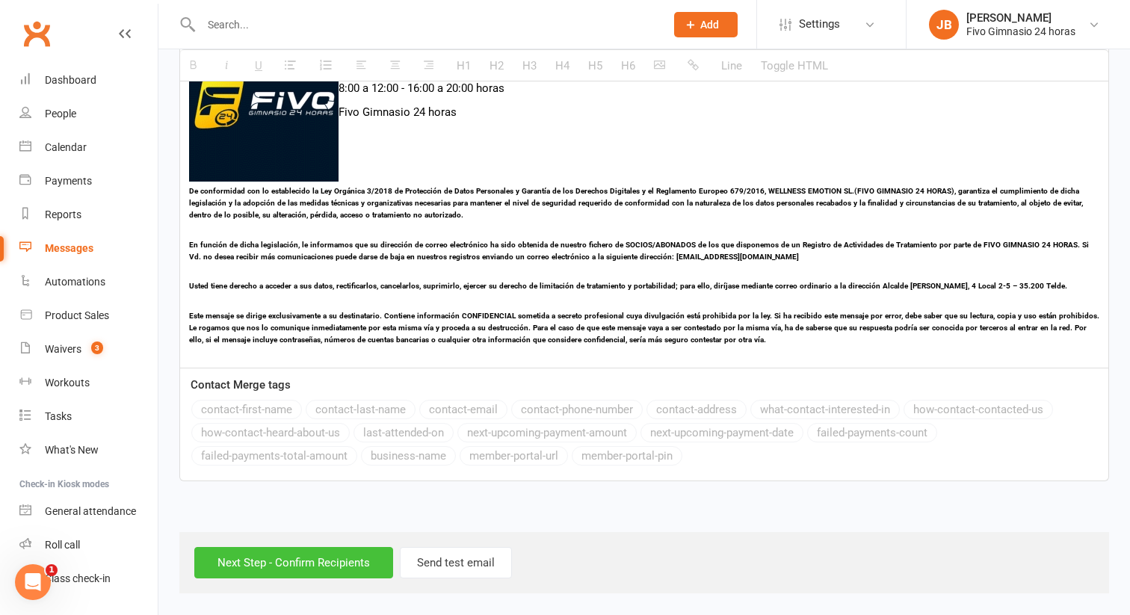
click at [287, 554] on input "Next Step - Confirm Recipients" at bounding box center [293, 562] width 199 height 31
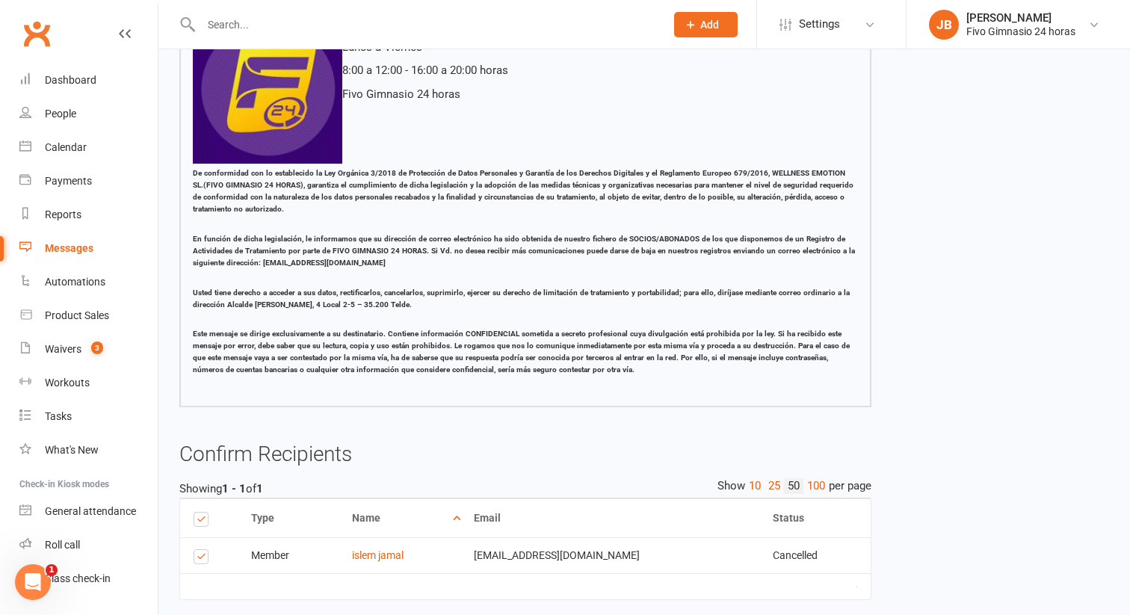
scroll to position [424, 0]
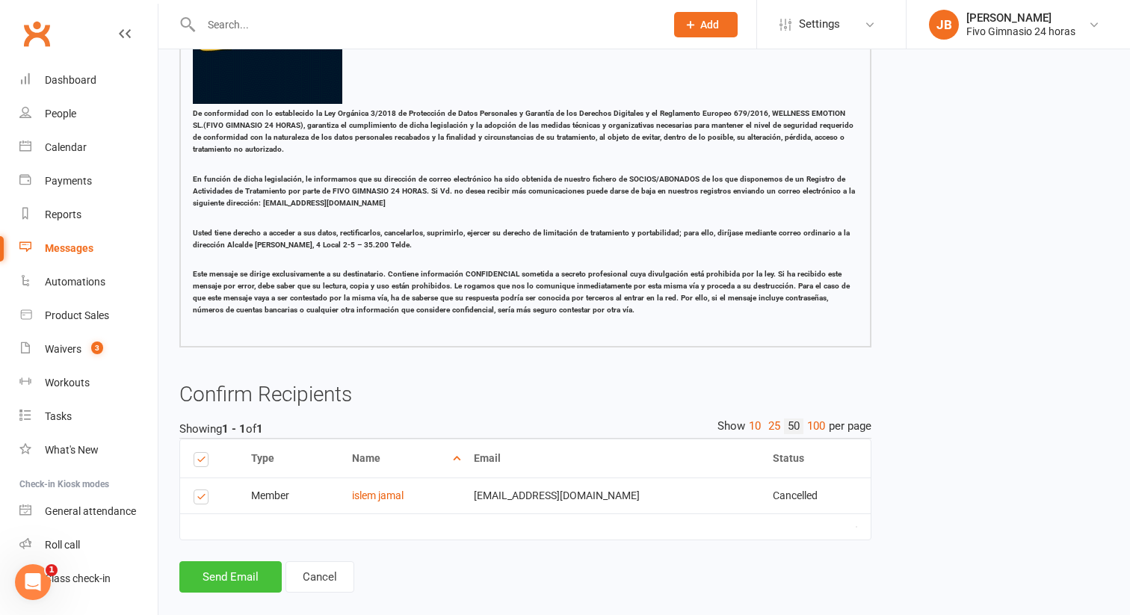
click at [253, 574] on button "Send Email" at bounding box center [230, 576] width 102 height 31
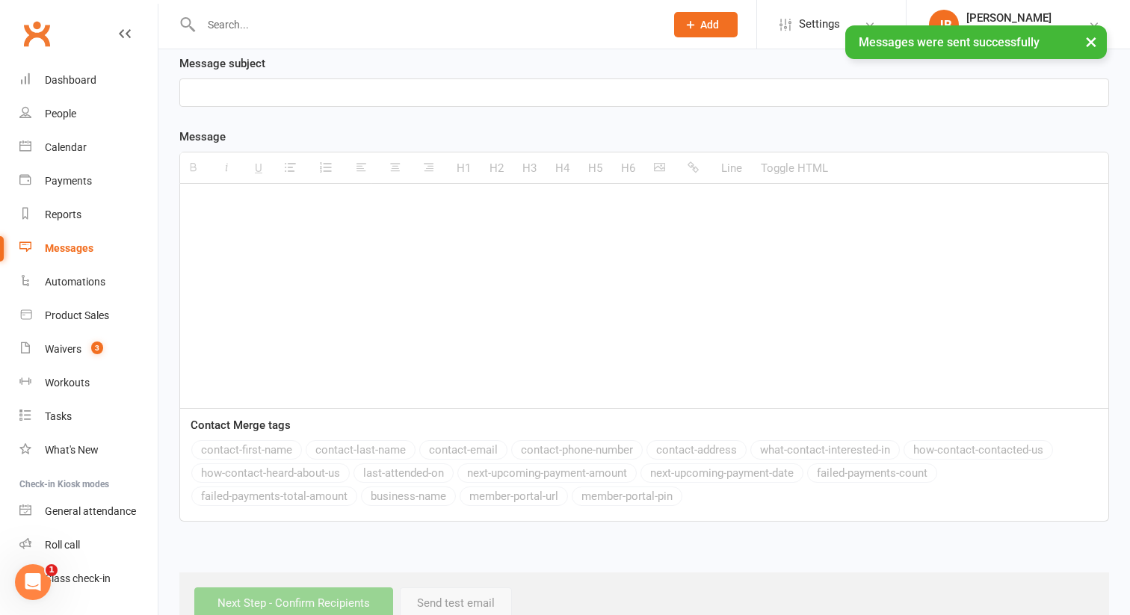
scroll to position [368, 0]
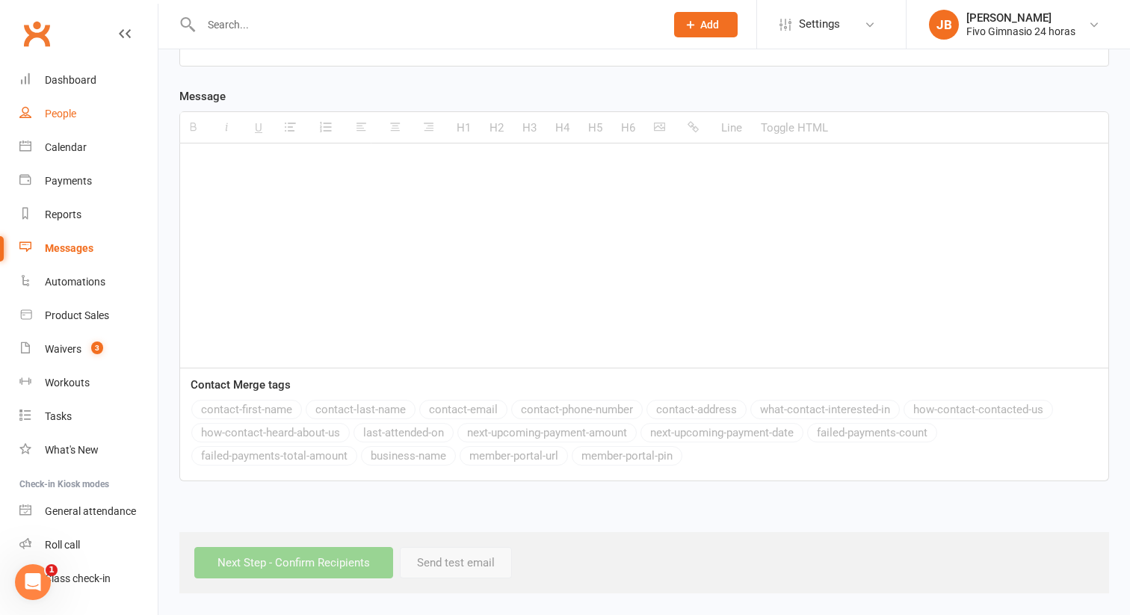
click at [49, 114] on div "People" at bounding box center [60, 114] width 31 height 12
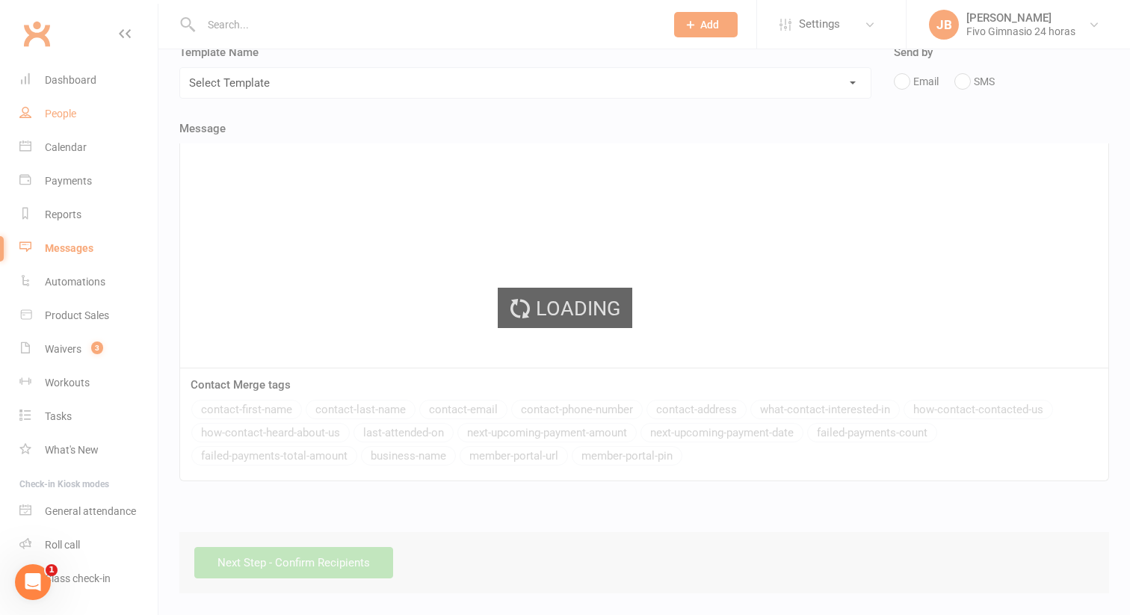
scroll to position [157, 0]
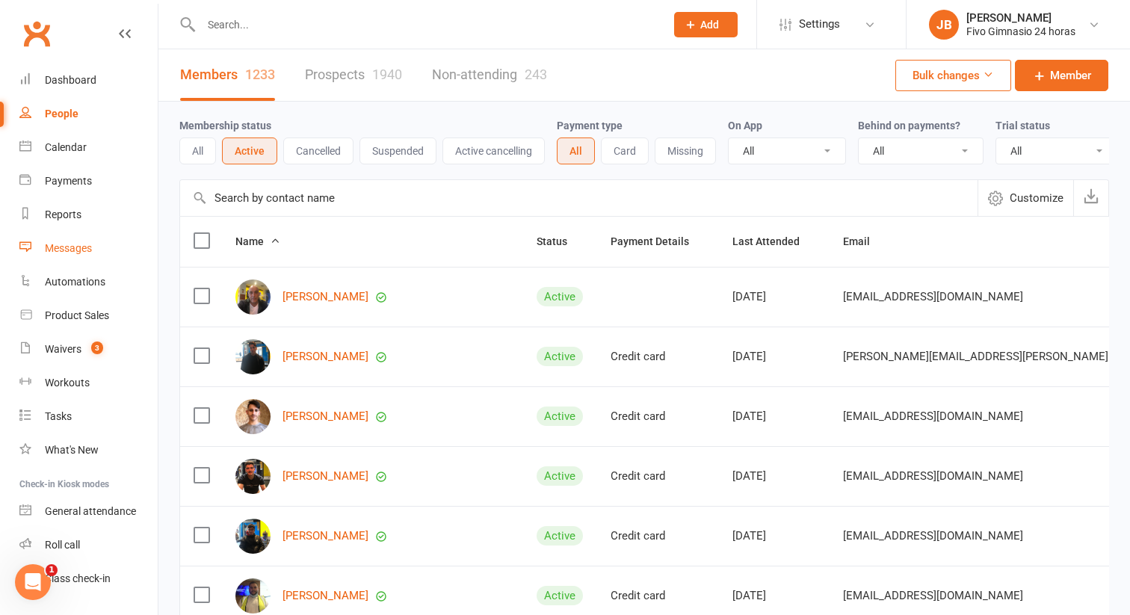
click at [81, 249] on div "Messages" at bounding box center [68, 248] width 47 height 12
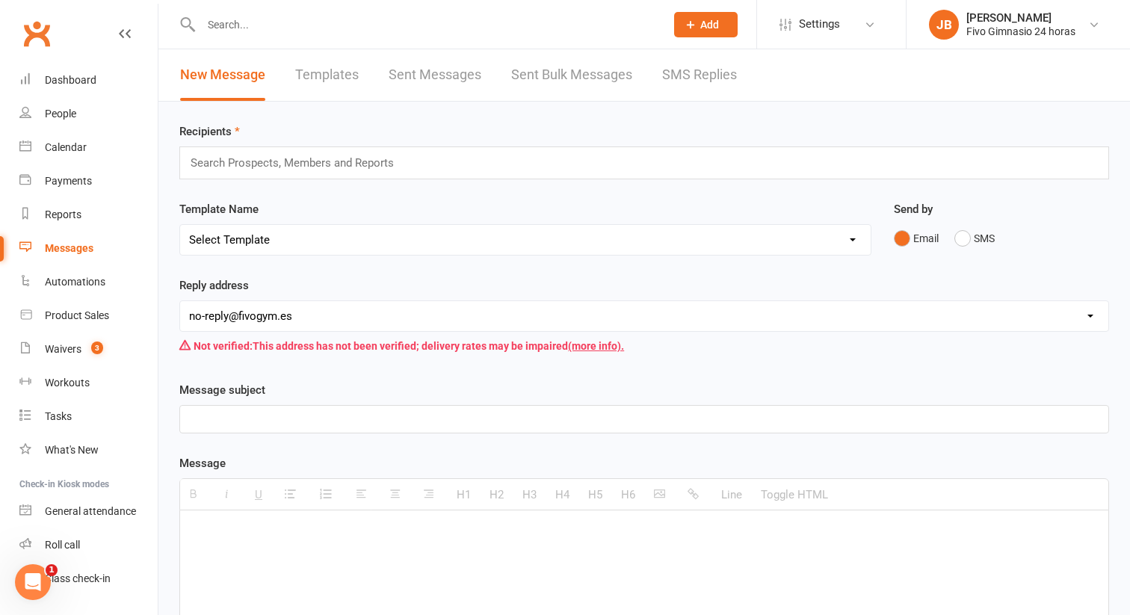
click at [341, 165] on input "text" at bounding box center [298, 162] width 219 height 19
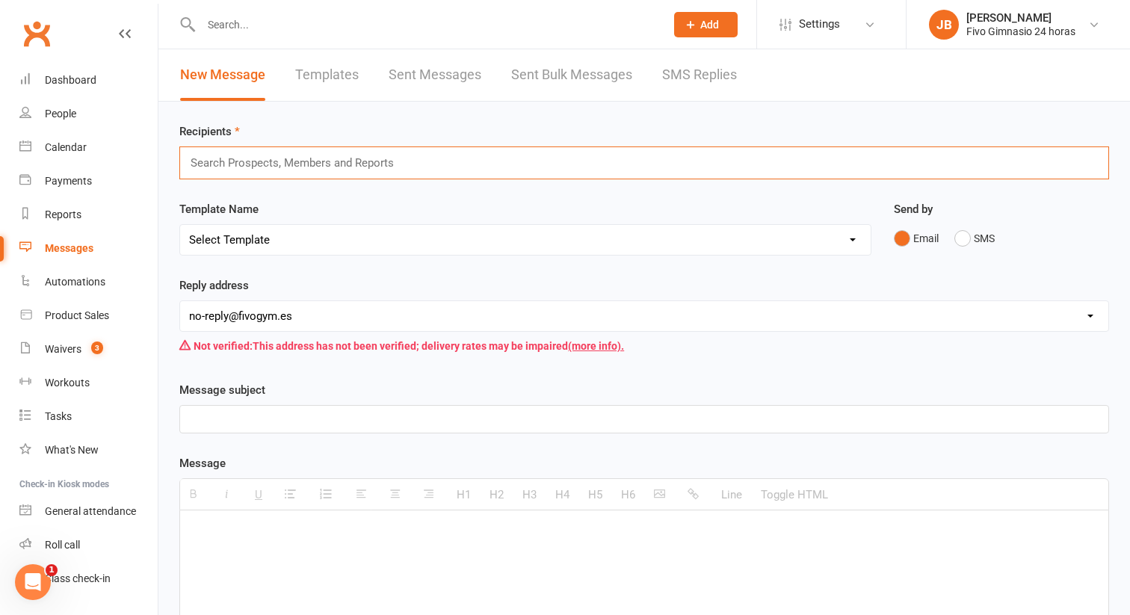
type input "i"
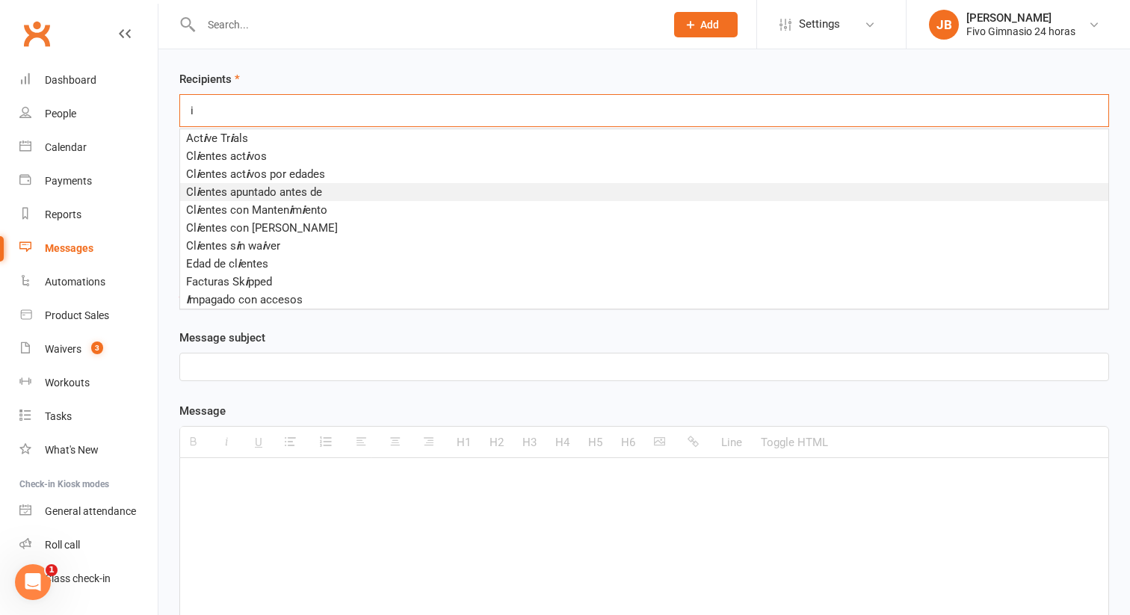
scroll to position [53, 0]
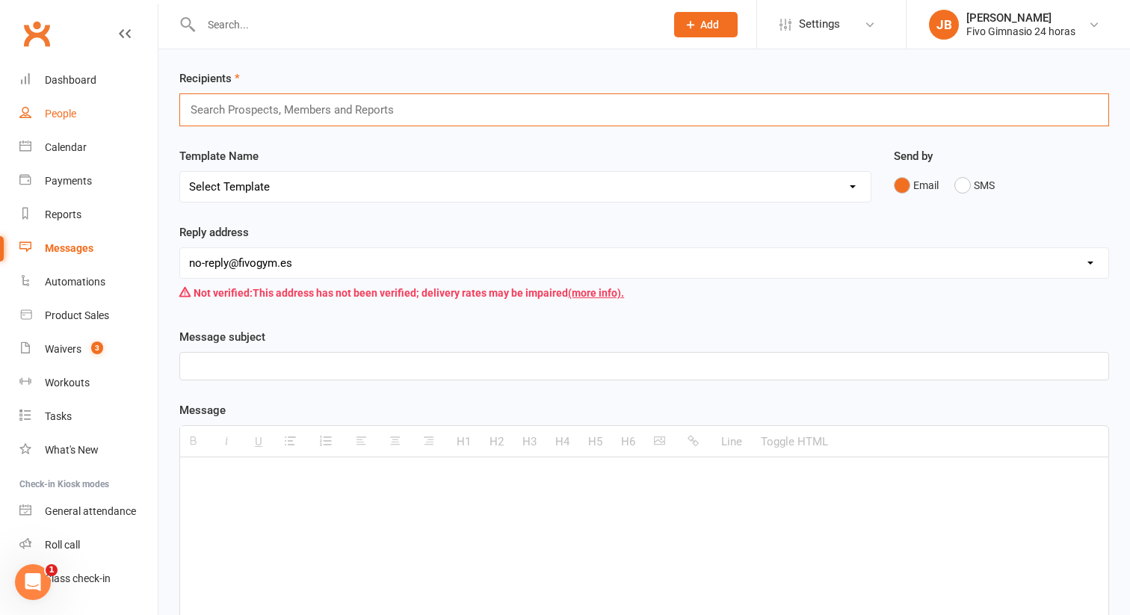
click at [91, 120] on link "People" at bounding box center [88, 114] width 138 height 34
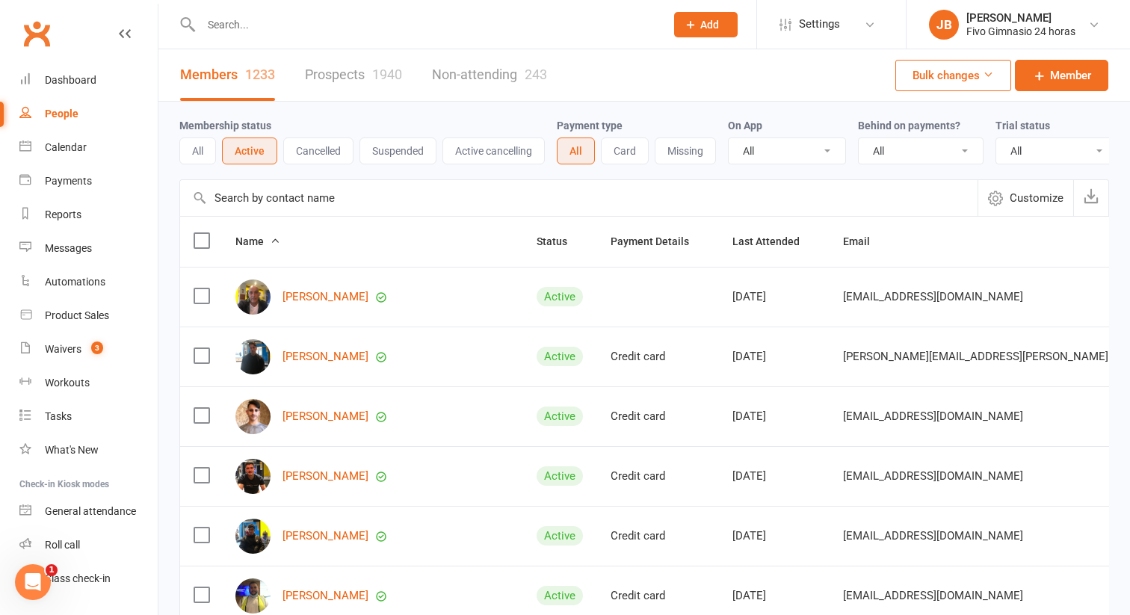
click at [993, 83] on button "Bulk changes" at bounding box center [953, 75] width 116 height 31
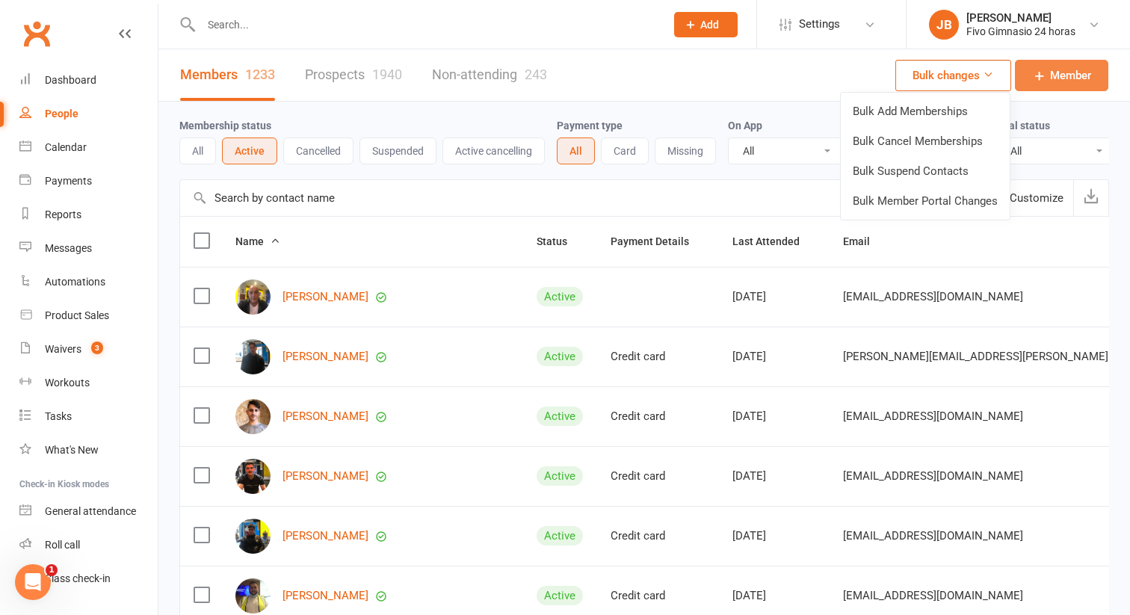
click at [1067, 62] on link "Member" at bounding box center [1061, 75] width 93 height 31
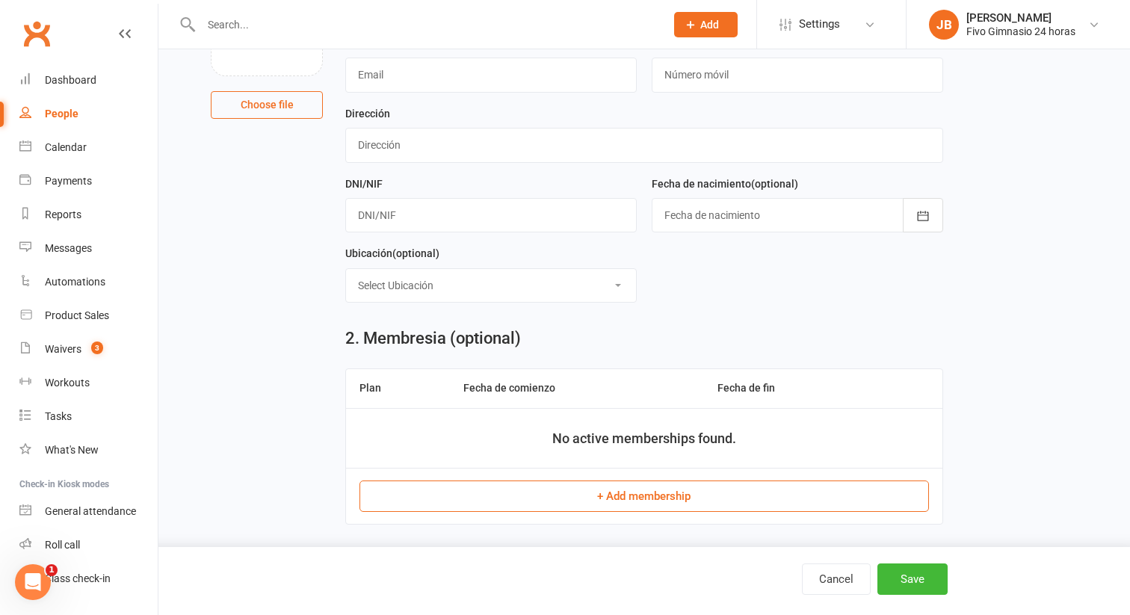
scroll to position [214, 0]
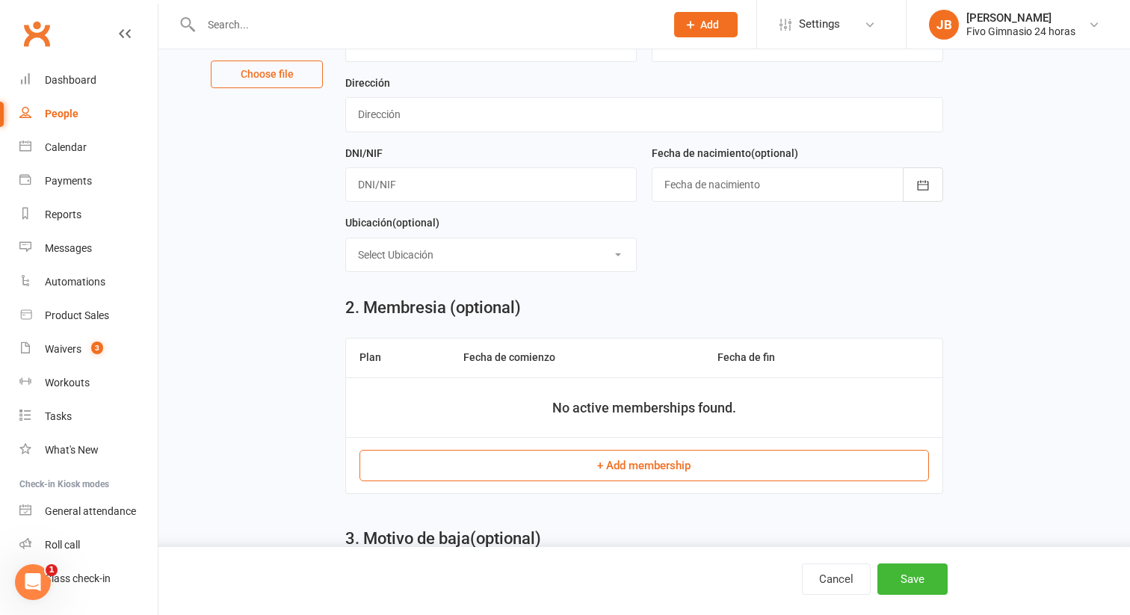
click at [573, 247] on select "Select Ubicación Gimnasio Studio On Live Studio Spinning Studio Virtual" at bounding box center [491, 254] width 290 height 33
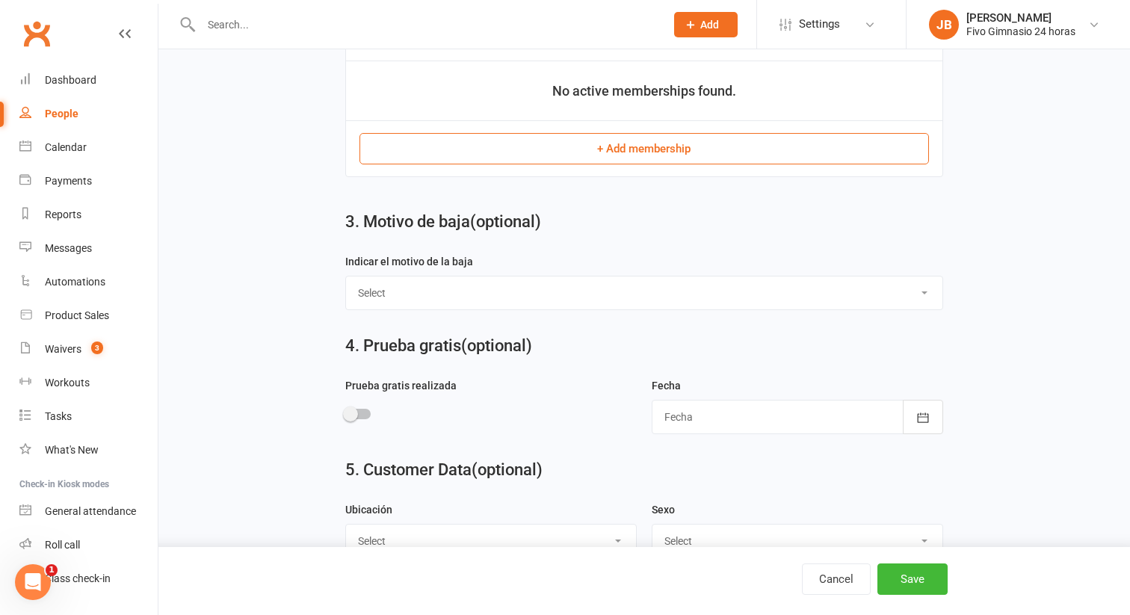
scroll to position [539, 0]
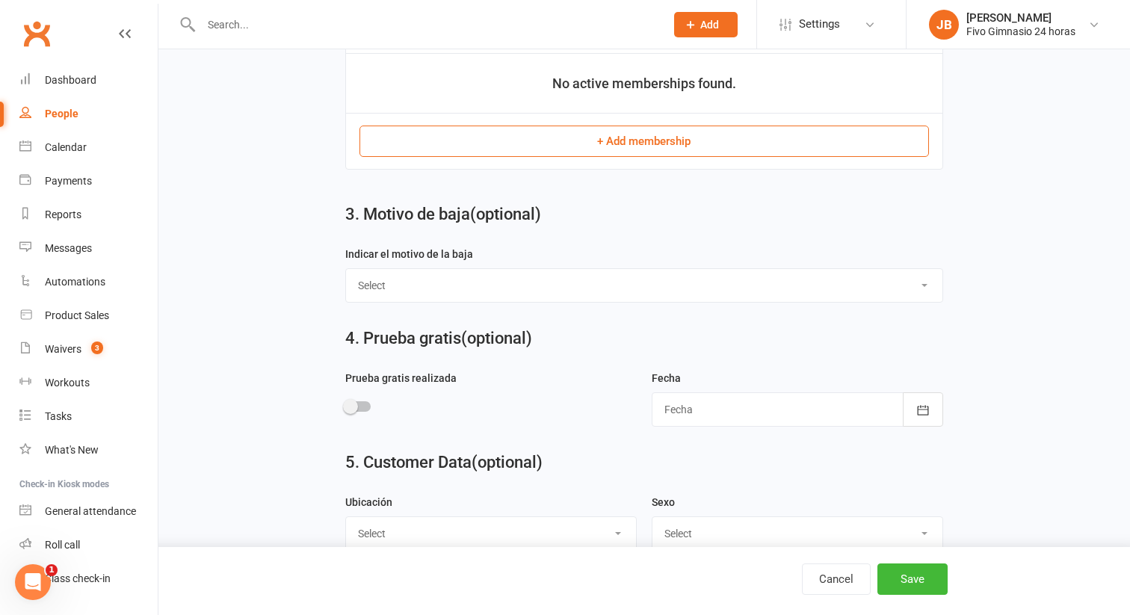
click at [631, 292] on select "Select Mudanza Cambio de gimnasio Por precio Lesión / Enfermedad Problemas econ…" at bounding box center [644, 285] width 596 height 33
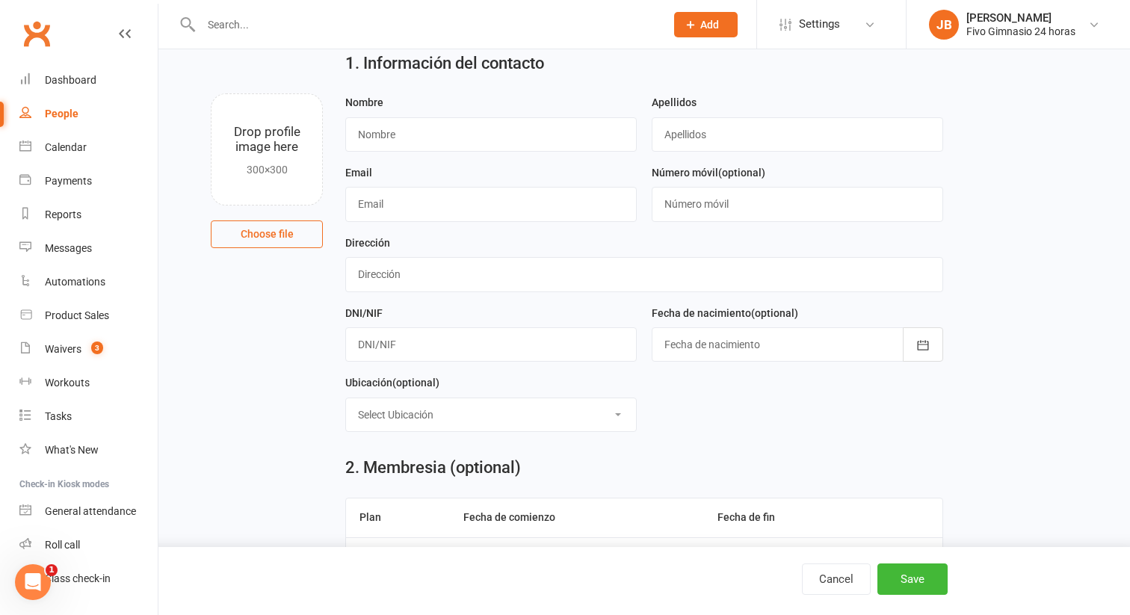
scroll to position [0, 0]
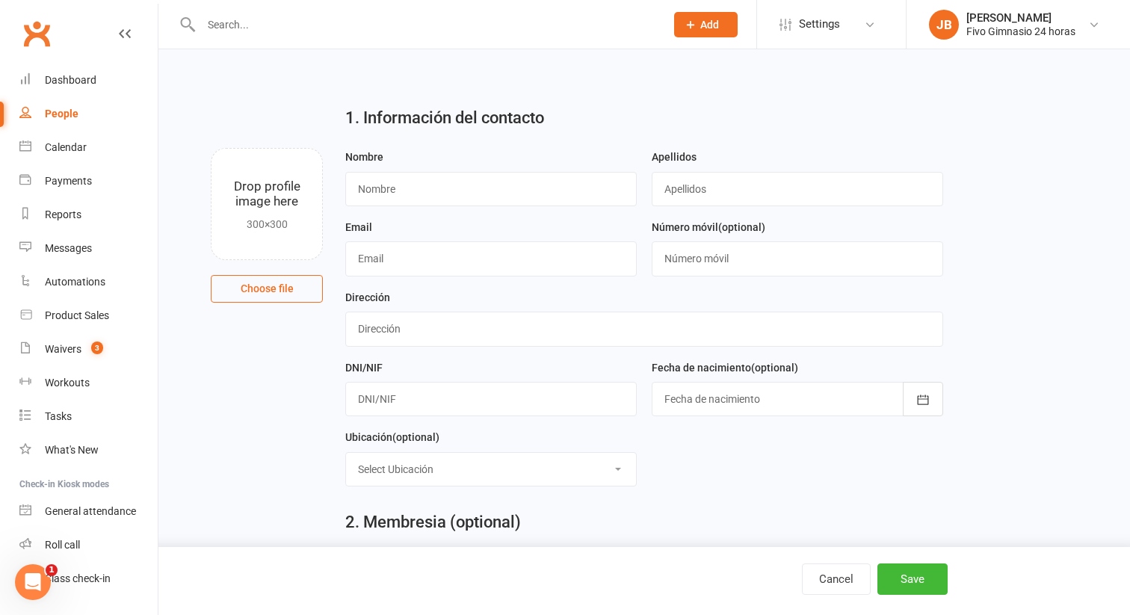
click at [829, 36] on span "Settings" at bounding box center [819, 24] width 41 height 34
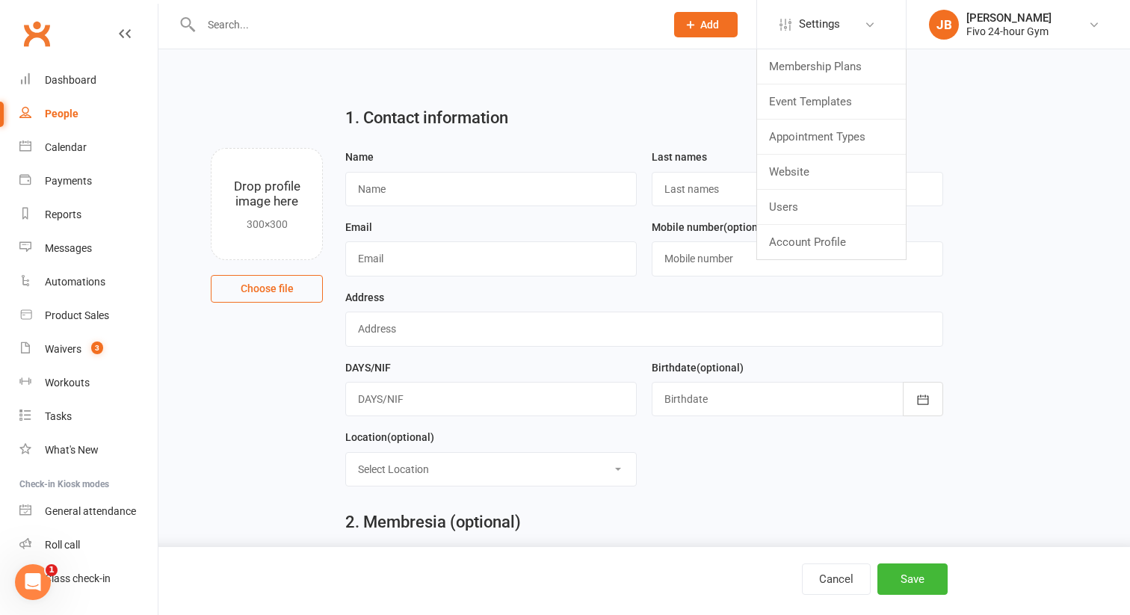
click at [962, 289] on main "1. Contact information Drop profile image here 300×300 Choose file Name Last na…" at bounding box center [644, 563] width 930 height 938
click at [560, 480] on select "Select Location Gym Studio On Live Studio Spinning Studio Virtual" at bounding box center [491, 469] width 290 height 33
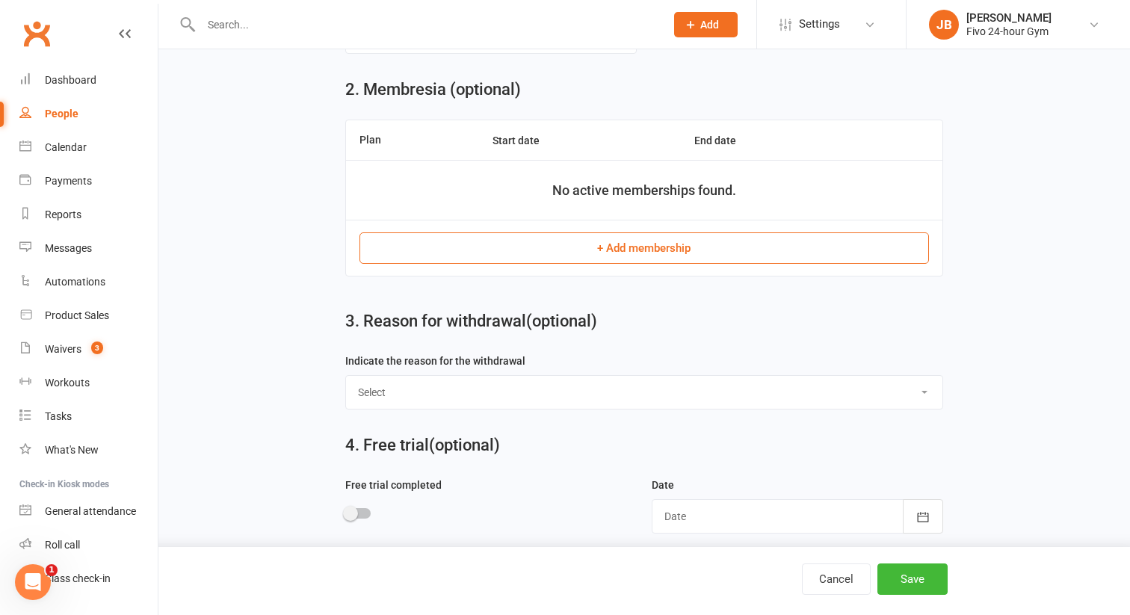
scroll to position [566, 0]
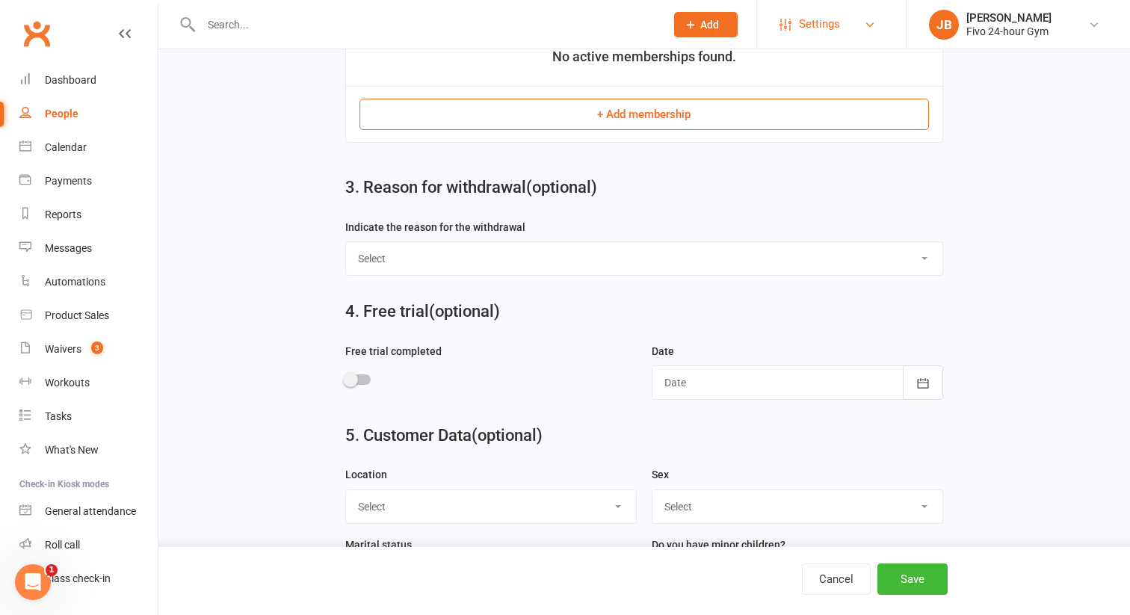
click at [841, 30] on link "Settings" at bounding box center [831, 24] width 104 height 34
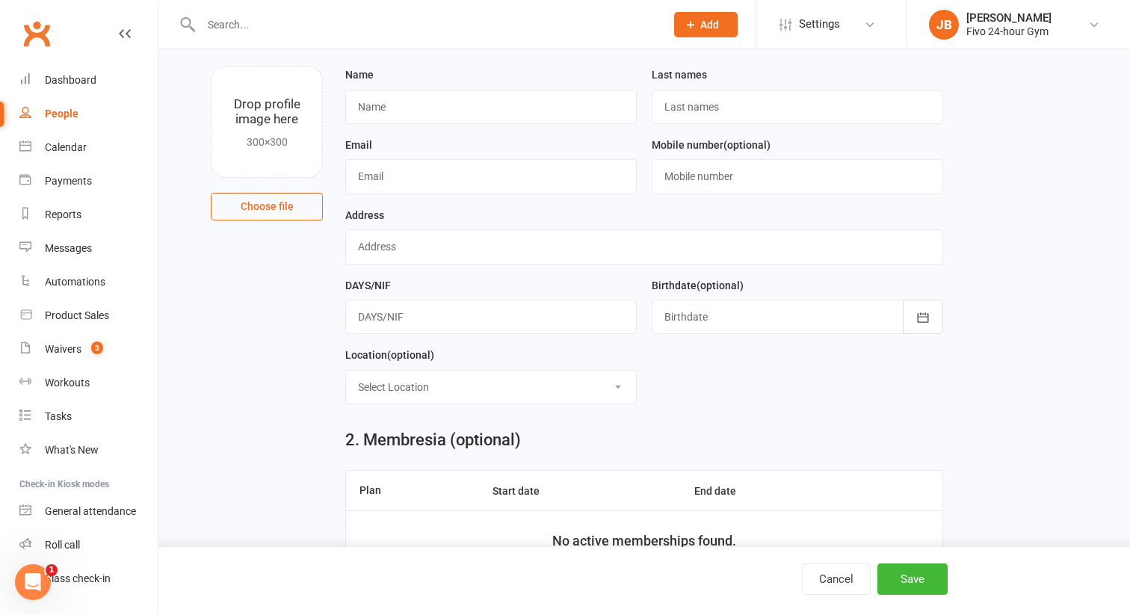
scroll to position [15, 0]
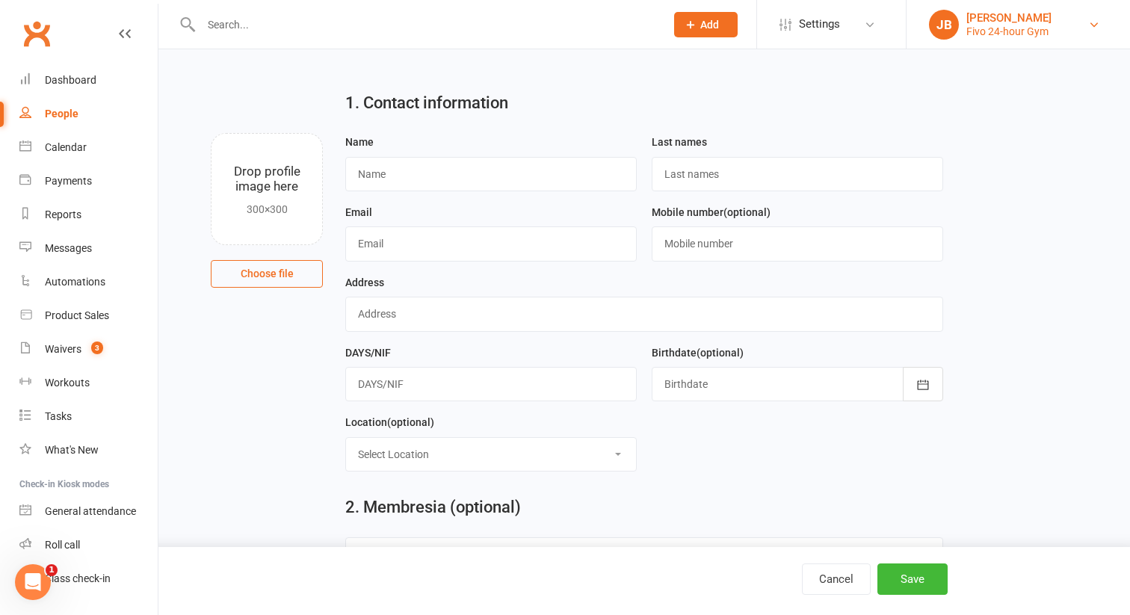
click at [1036, 37] on div "Fivo 24-hour Gym" at bounding box center [1008, 31] width 85 height 13
